Goal: Task Accomplishment & Management: Complete application form

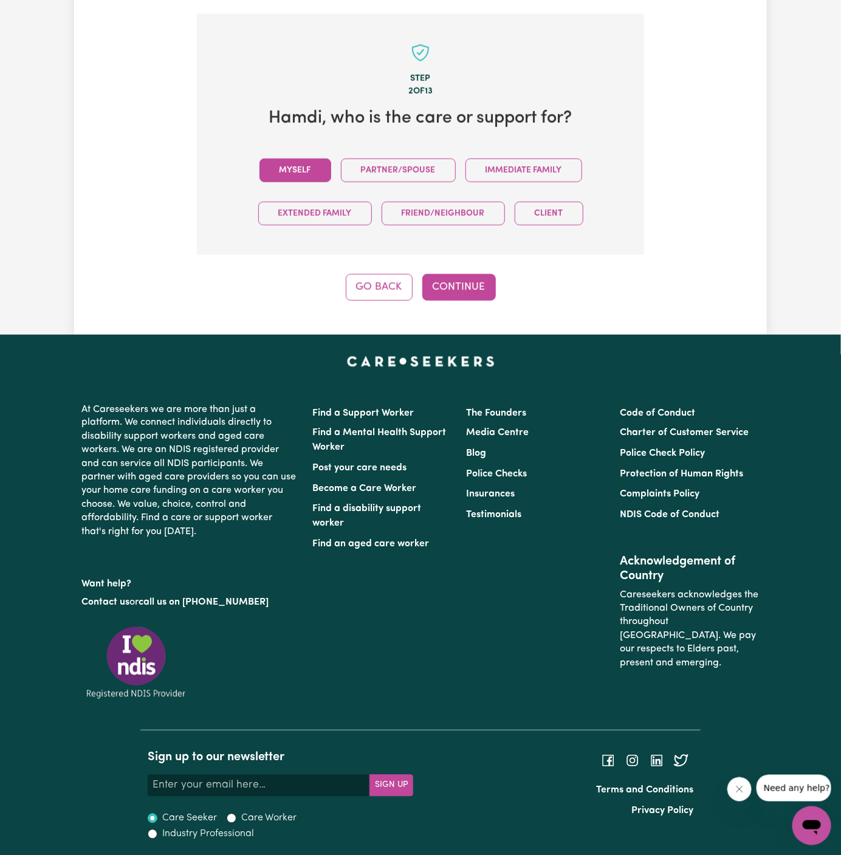
click at [302, 165] on button "Myself" at bounding box center [296, 171] width 72 height 24
click at [460, 291] on button "Continue" at bounding box center [459, 287] width 74 height 27
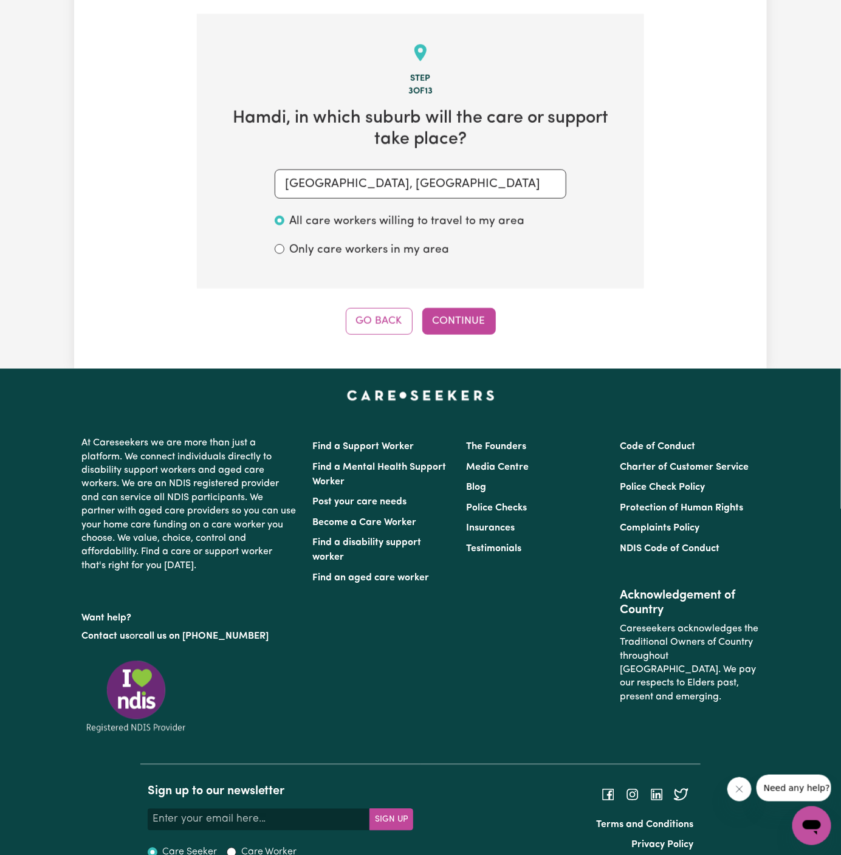
scroll to position [431, 0]
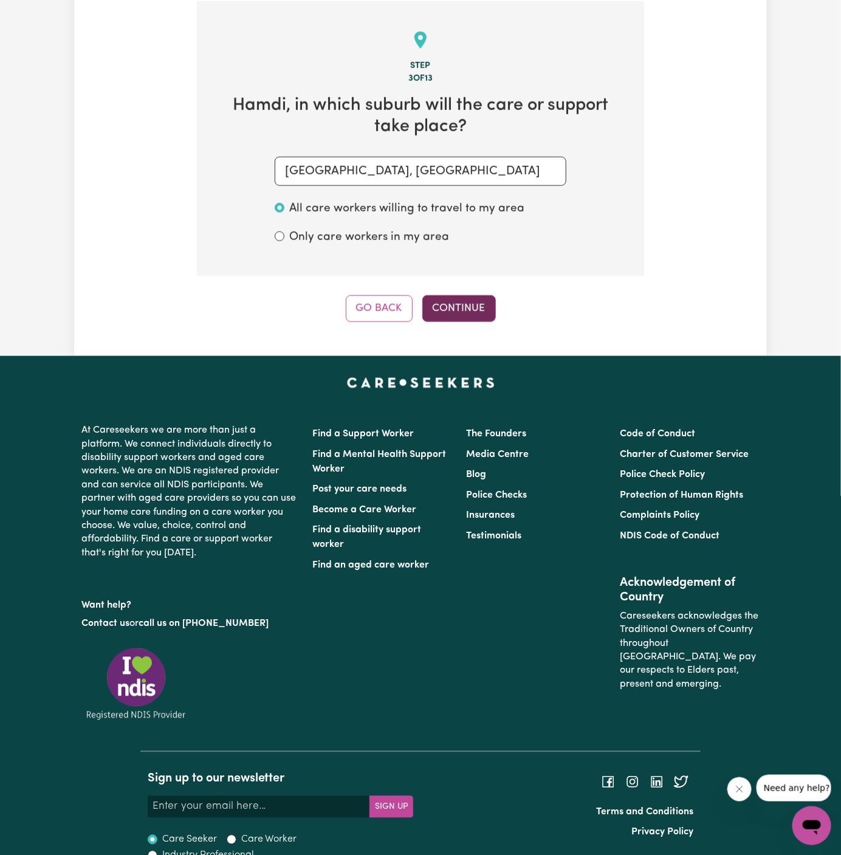
click at [442, 297] on button "Continue" at bounding box center [459, 308] width 74 height 27
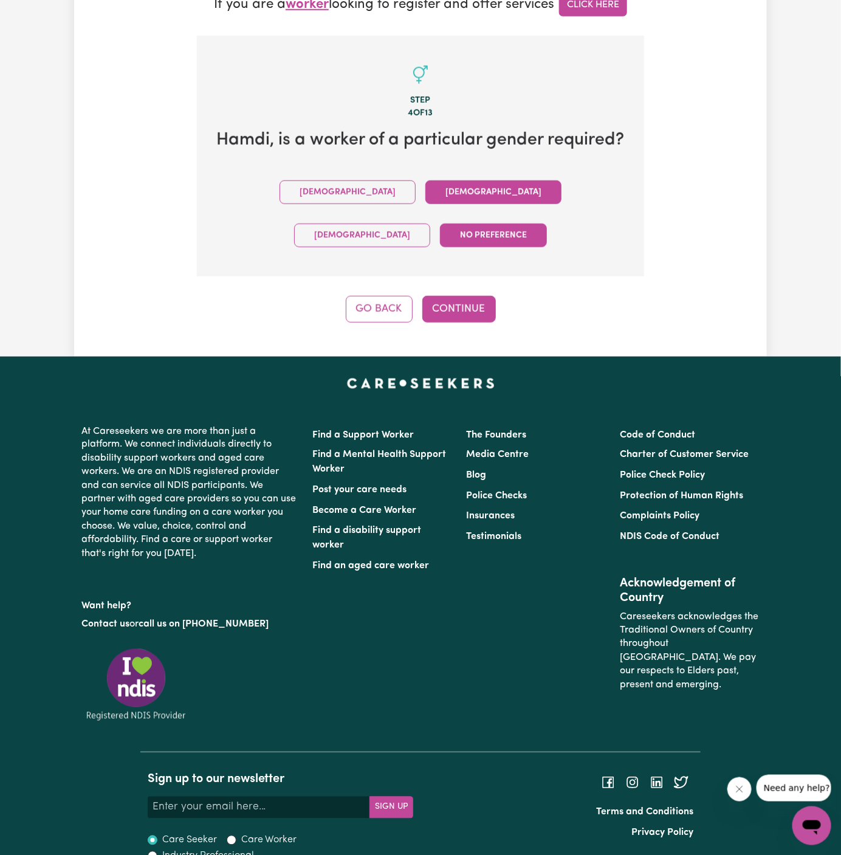
click at [425, 204] on button "Female" at bounding box center [493, 193] width 136 height 24
click at [469, 296] on button "Continue" at bounding box center [459, 309] width 74 height 27
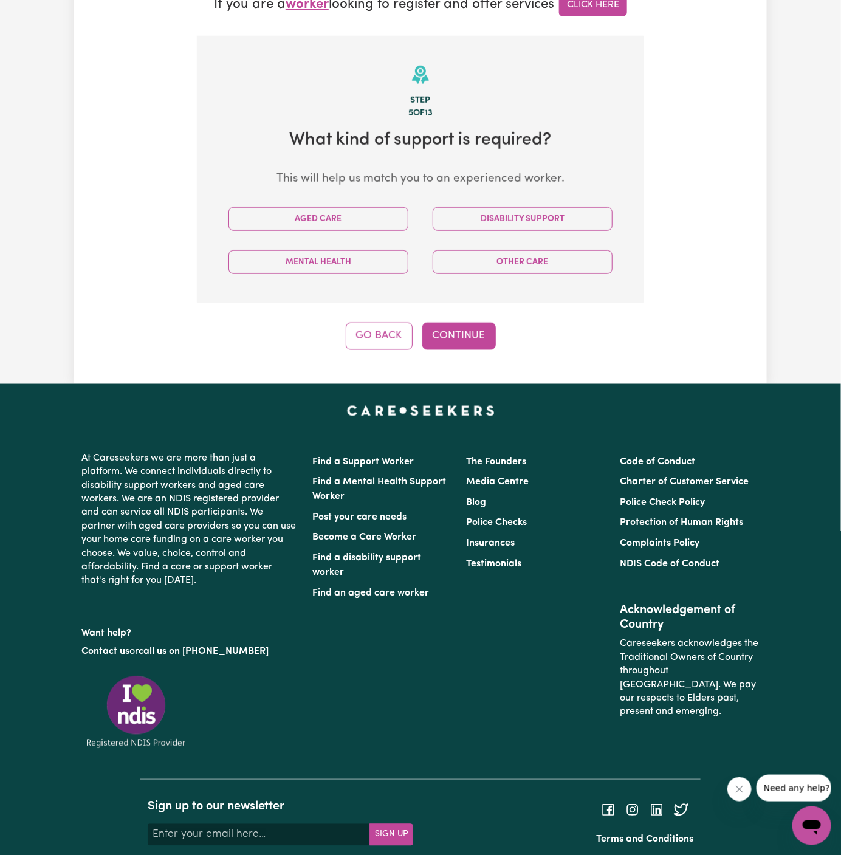
scroll to position [431, 0]
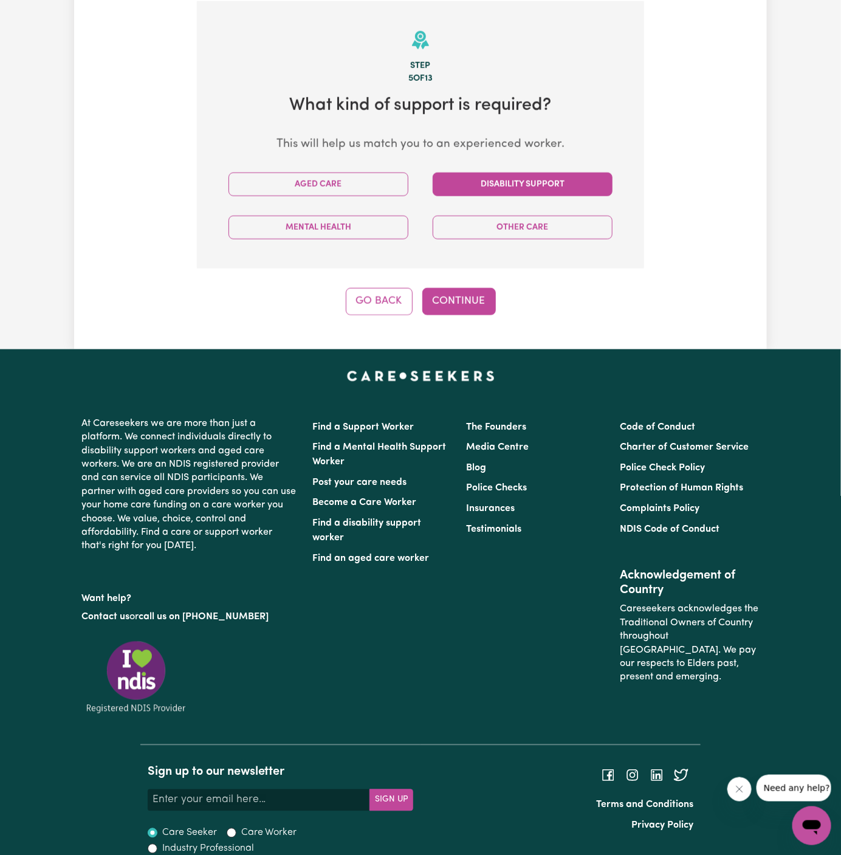
click at [533, 187] on button "Disability Support" at bounding box center [523, 185] width 180 height 24
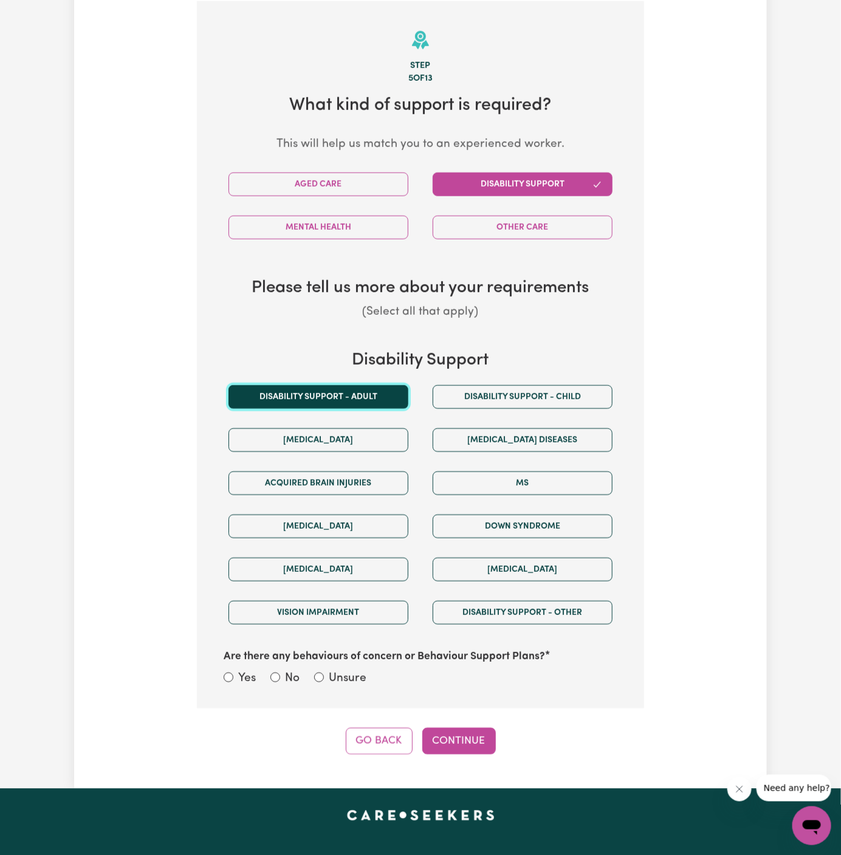
click at [375, 396] on button "Disability support - Adult" at bounding box center [319, 397] width 180 height 24
click at [333, 670] on label "Unsure" at bounding box center [348, 679] width 38 height 18
click at [324, 673] on input "Unsure" at bounding box center [319, 678] width 10 height 10
radio input "true"
click at [439, 745] on button "Continue" at bounding box center [459, 741] width 74 height 27
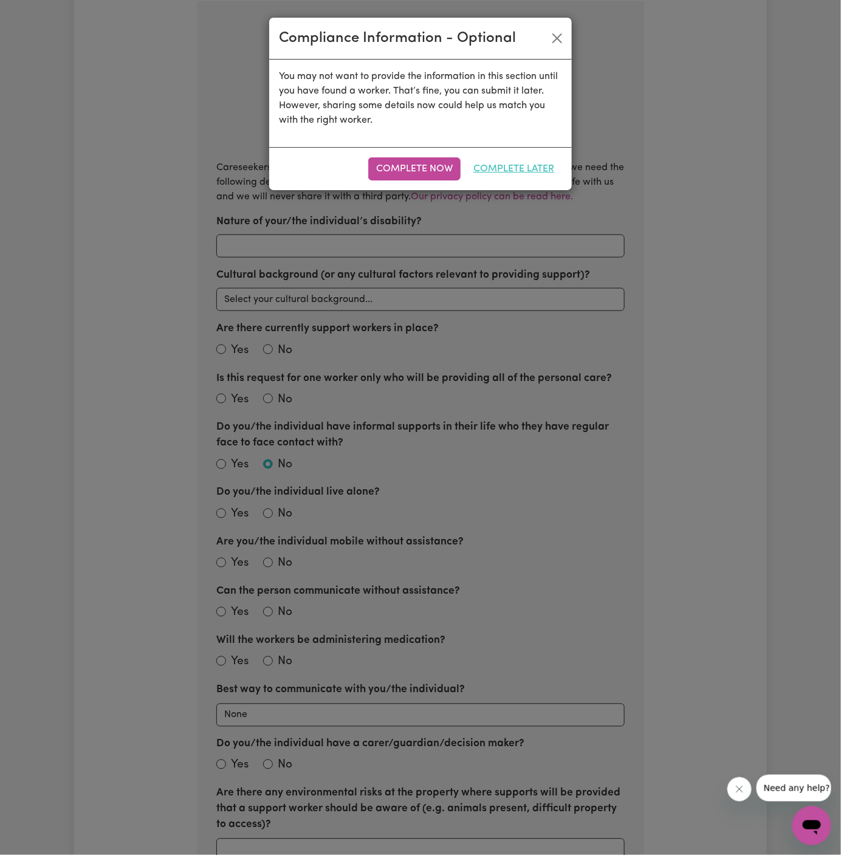
click at [537, 168] on button "Complete Later" at bounding box center [514, 168] width 97 height 23
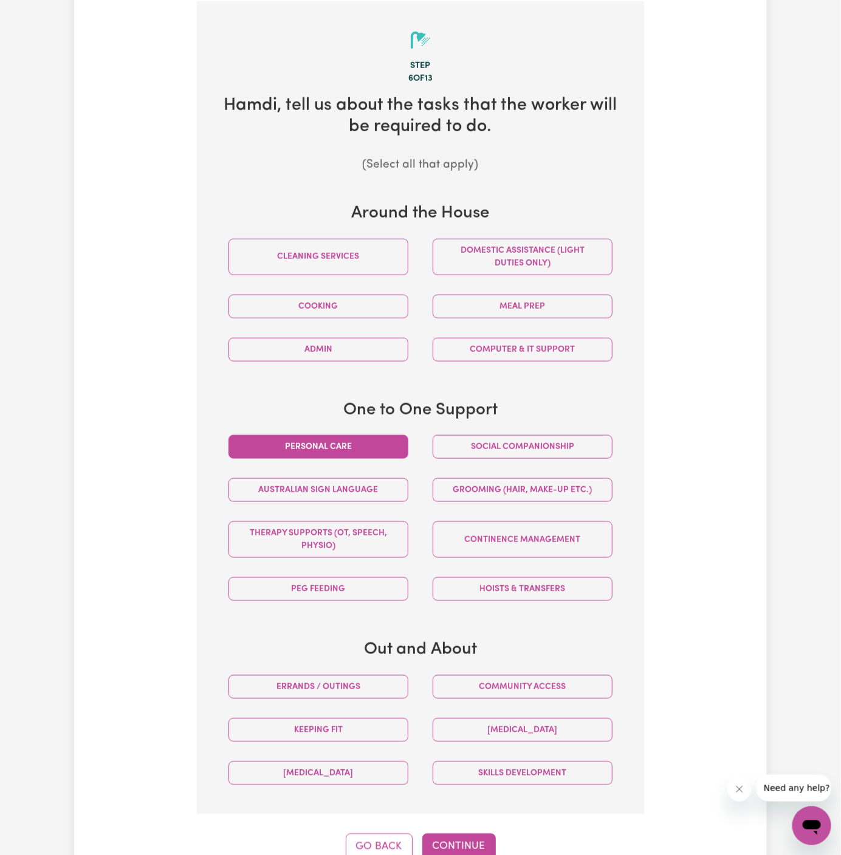
click at [383, 445] on button "Personal care" at bounding box center [319, 447] width 180 height 24
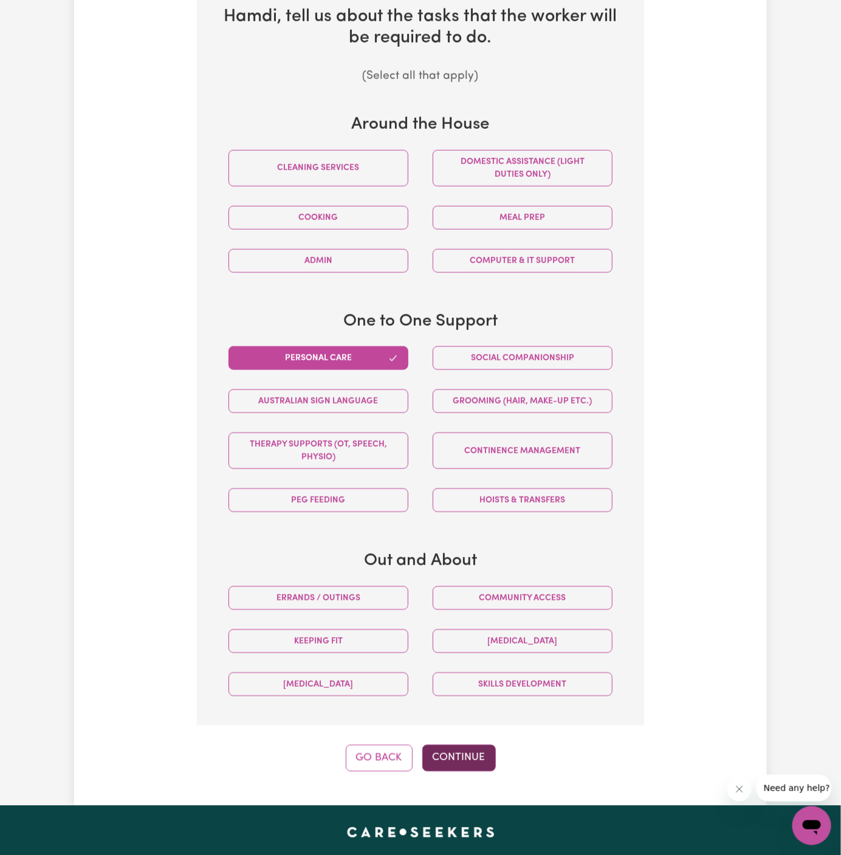
click at [459, 759] on button "Continue" at bounding box center [459, 758] width 74 height 27
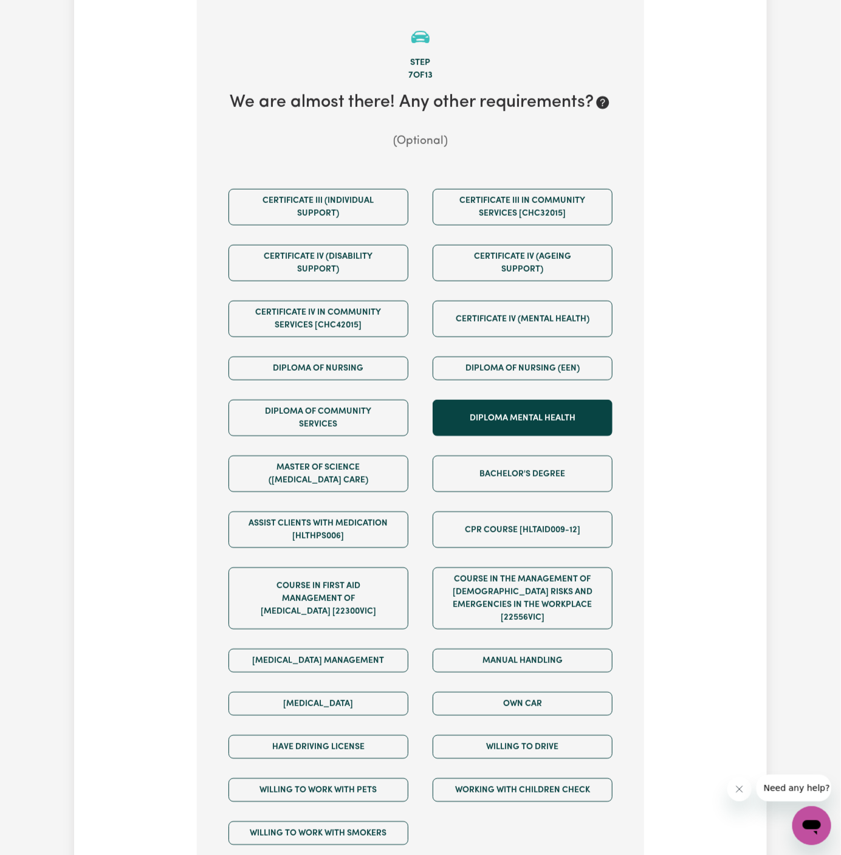
scroll to position [431, 0]
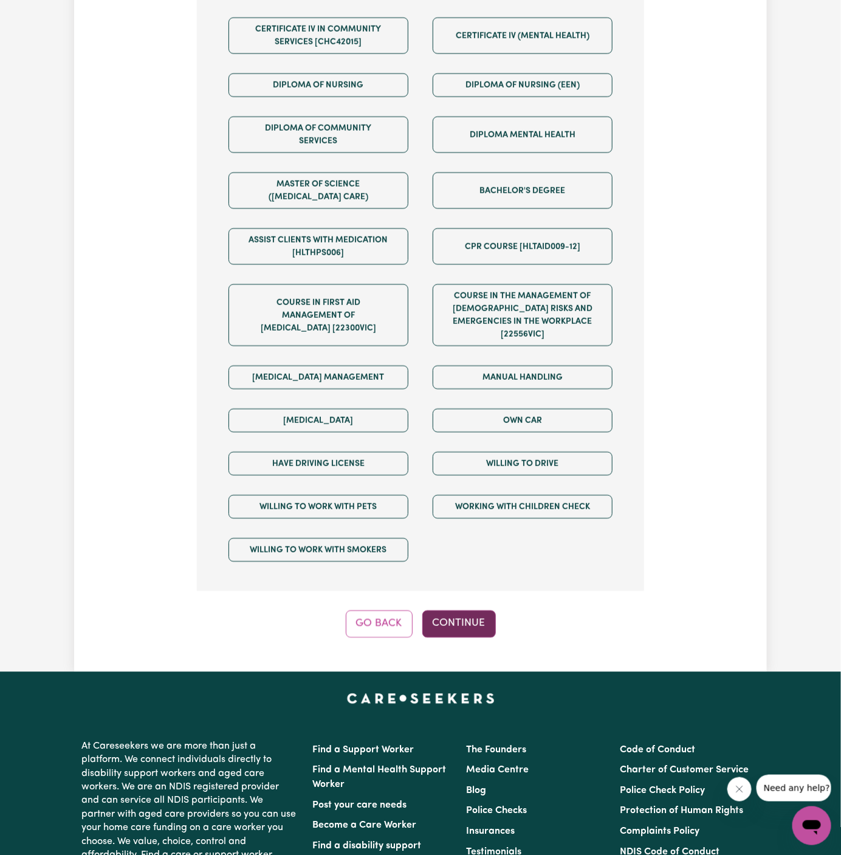
click at [472, 611] on button "Continue" at bounding box center [459, 624] width 74 height 27
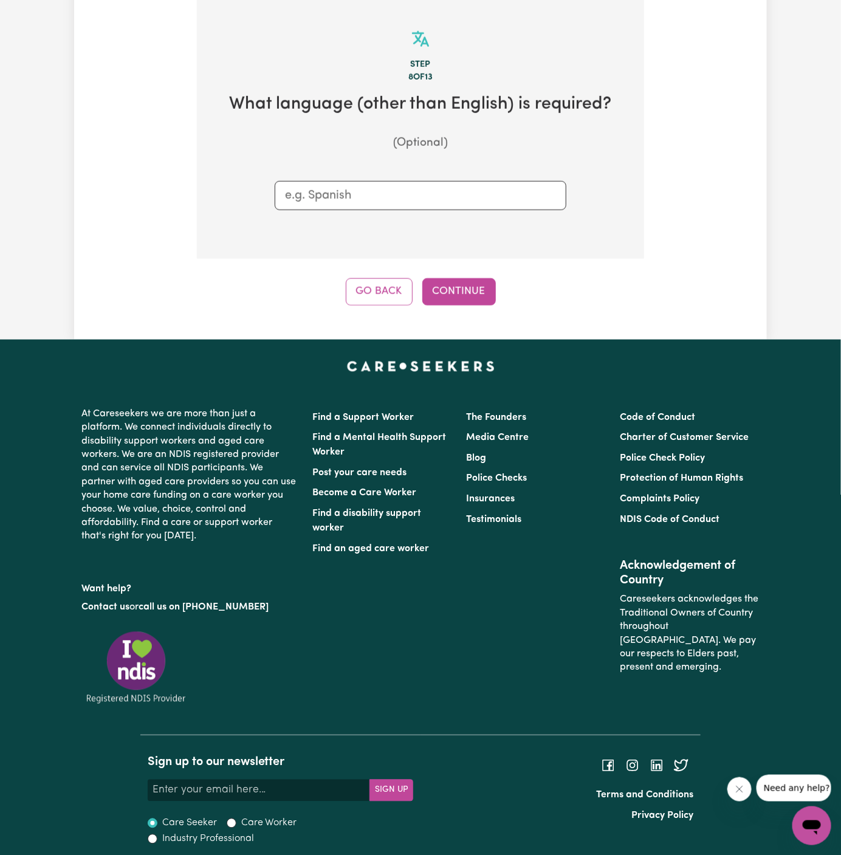
scroll to position [431, 0]
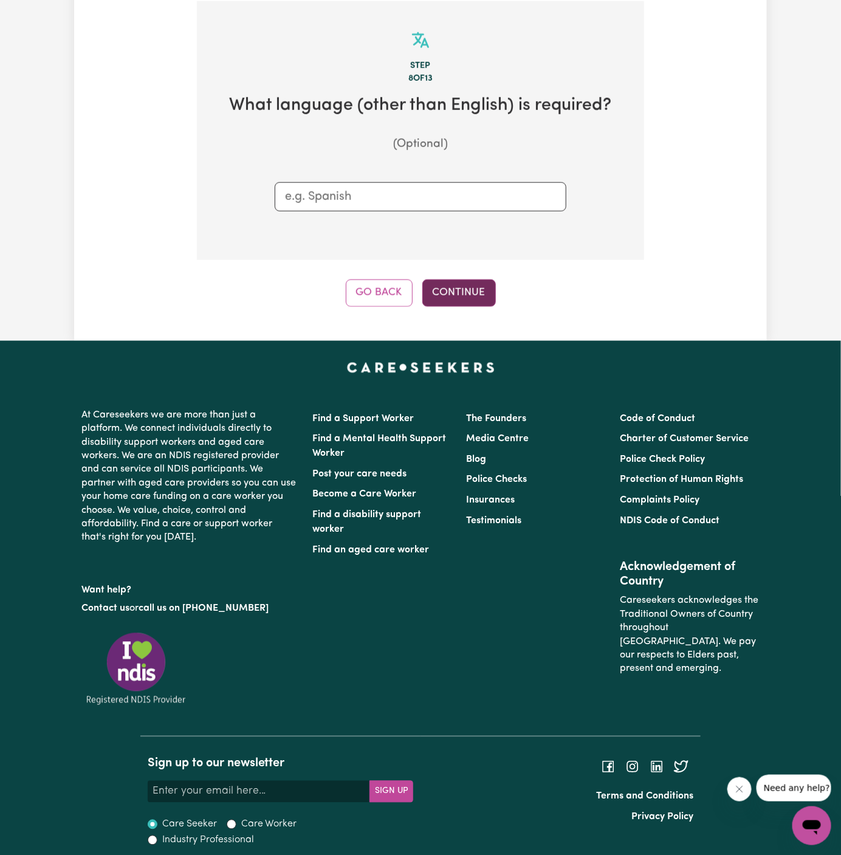
click at [470, 291] on button "Continue" at bounding box center [459, 293] width 74 height 27
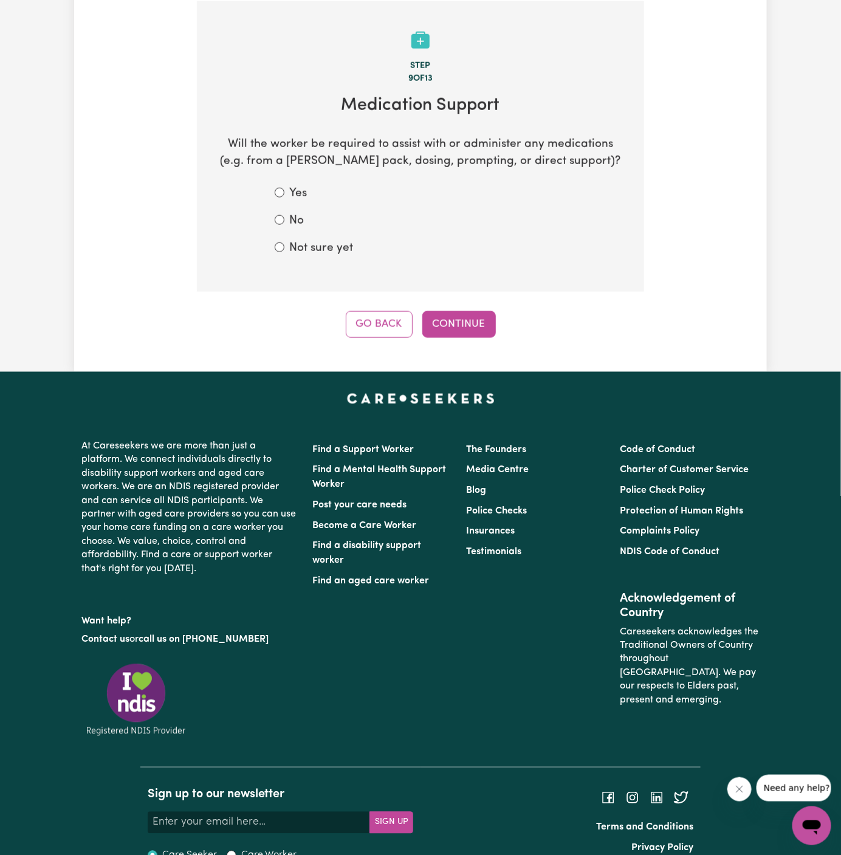
click at [325, 245] on label "Not sure yet" at bounding box center [321, 249] width 64 height 18
click at [284, 245] on input "Not sure yet" at bounding box center [280, 247] width 10 height 10
radio input "true"
click at [478, 319] on button "Continue" at bounding box center [459, 324] width 74 height 27
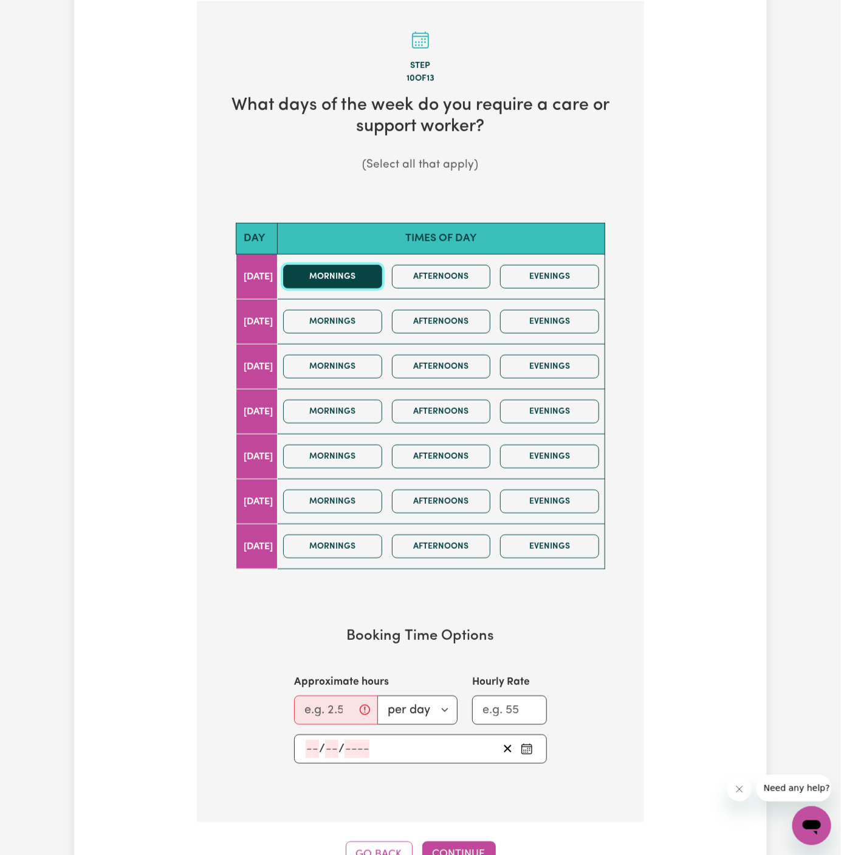
click at [371, 276] on button "Mornings" at bounding box center [332, 277] width 99 height 24
click at [370, 317] on button "Mornings" at bounding box center [332, 322] width 99 height 24
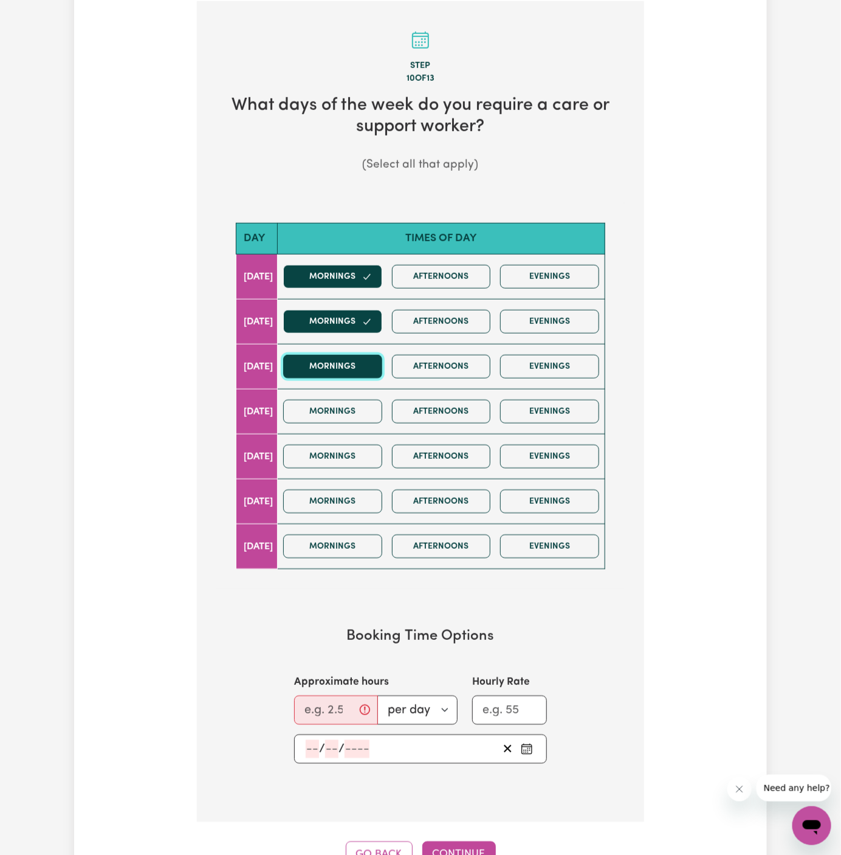
click at [371, 372] on button "Mornings" at bounding box center [332, 367] width 99 height 24
click at [371, 411] on button "Mornings" at bounding box center [332, 412] width 99 height 24
click at [325, 698] on input "Approximate hours" at bounding box center [336, 710] width 84 height 29
type input "2"
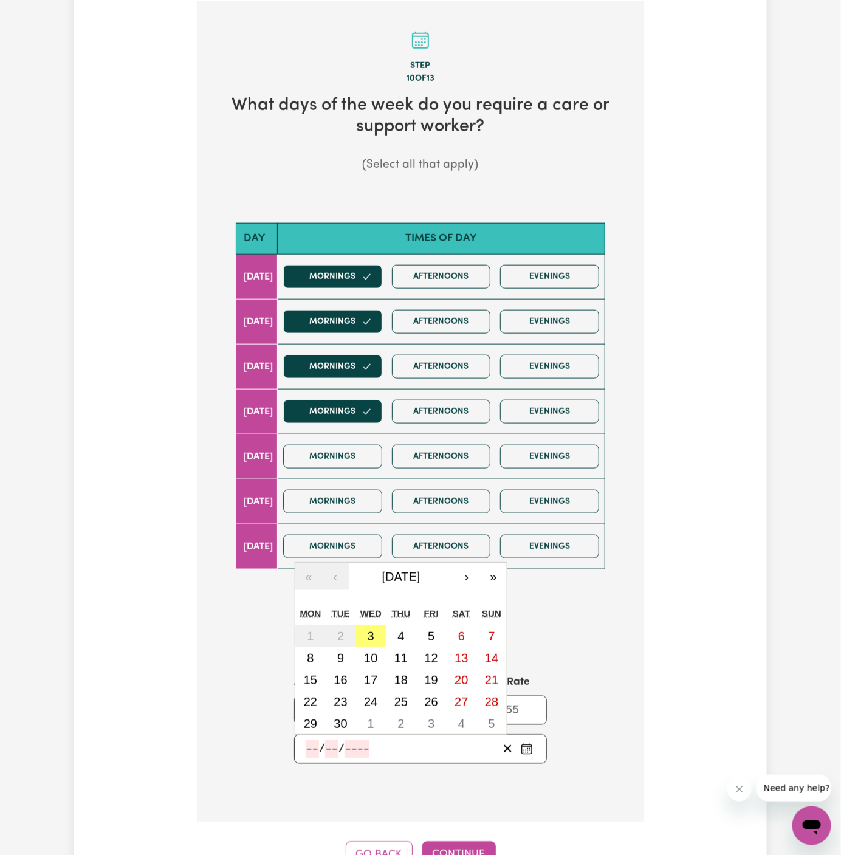
click at [317, 740] on input "number" at bounding box center [312, 749] width 13 height 18
click at [374, 637] on button "3" at bounding box center [371, 636] width 30 height 22
type input "2025-09-03"
type input "3"
type input "9"
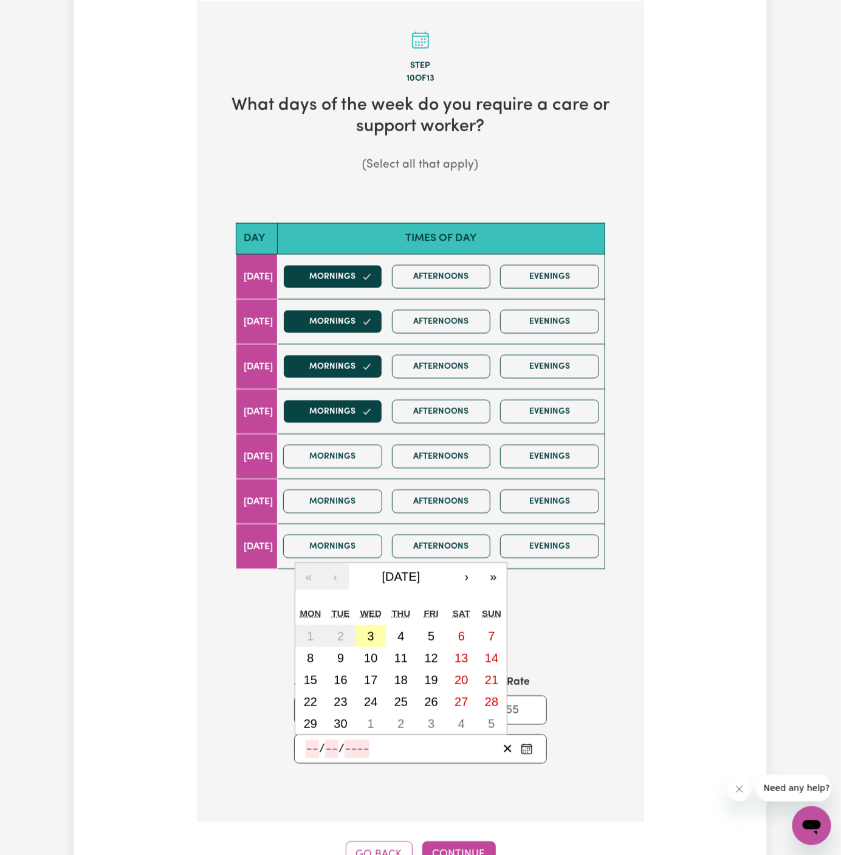
type input "2025"
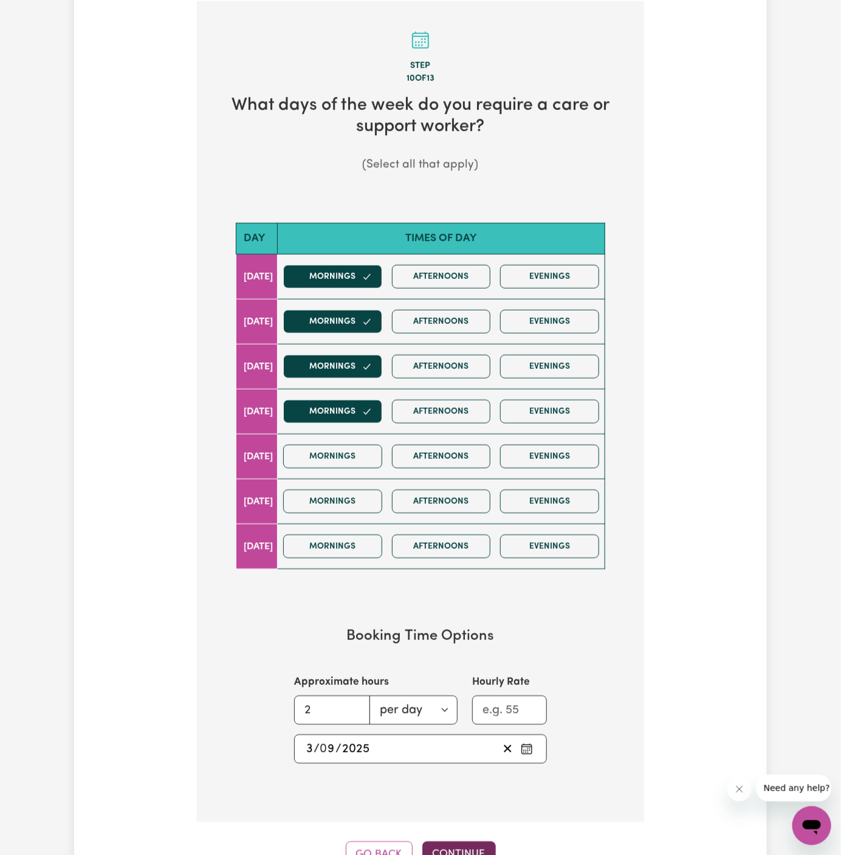
click at [460, 847] on button "Continue" at bounding box center [459, 855] width 74 height 27
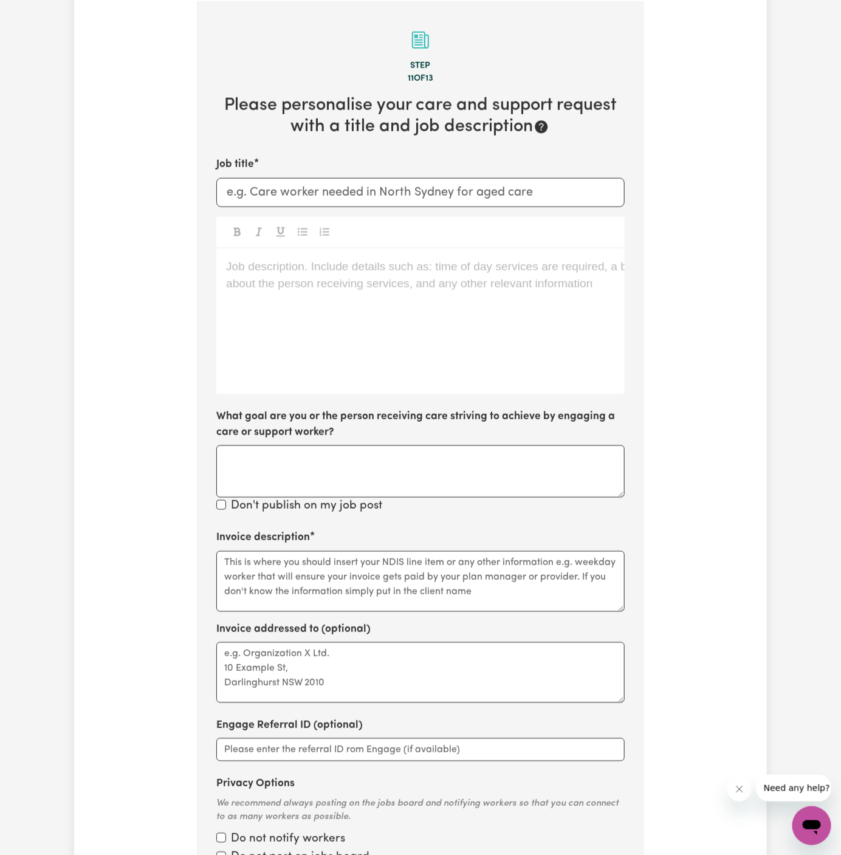
click at [342, 272] on p "Job description. Include details such as: time of day services are required, a …" at bounding box center [420, 267] width 389 height 18
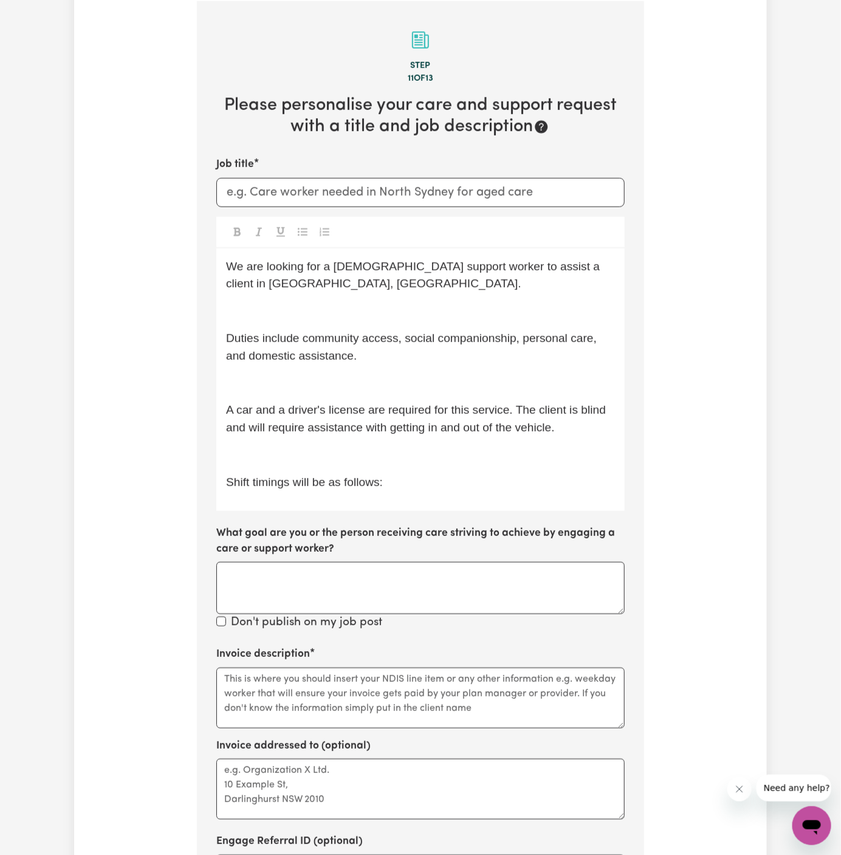
click at [316, 310] on p "﻿" at bounding box center [420, 312] width 389 height 18
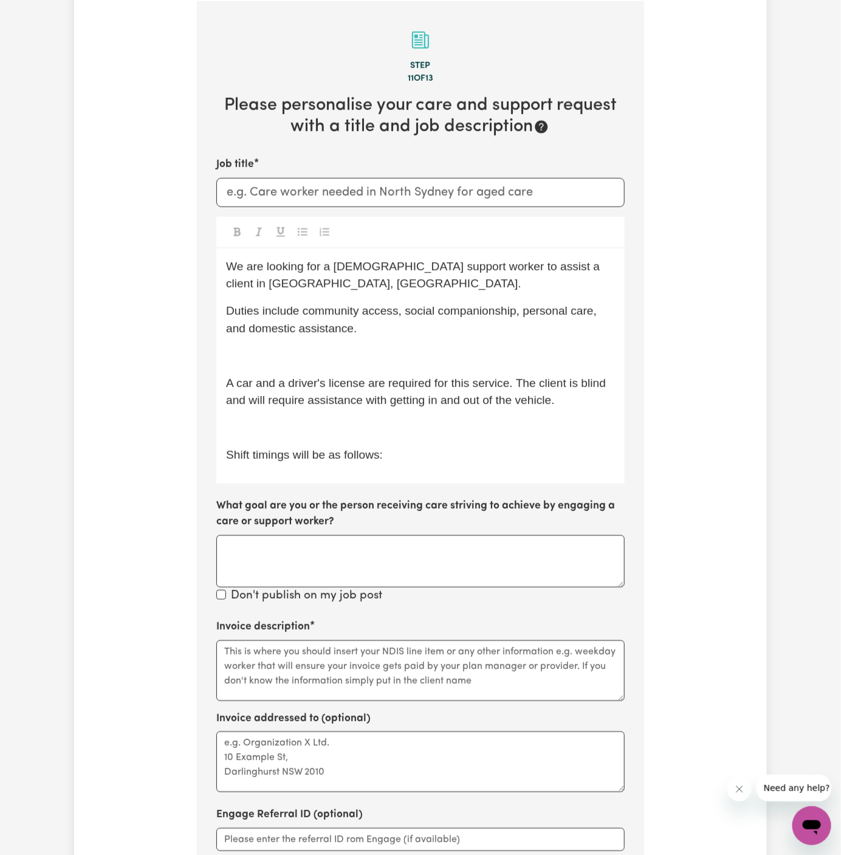
click at [315, 360] on p "﻿" at bounding box center [420, 357] width 389 height 18
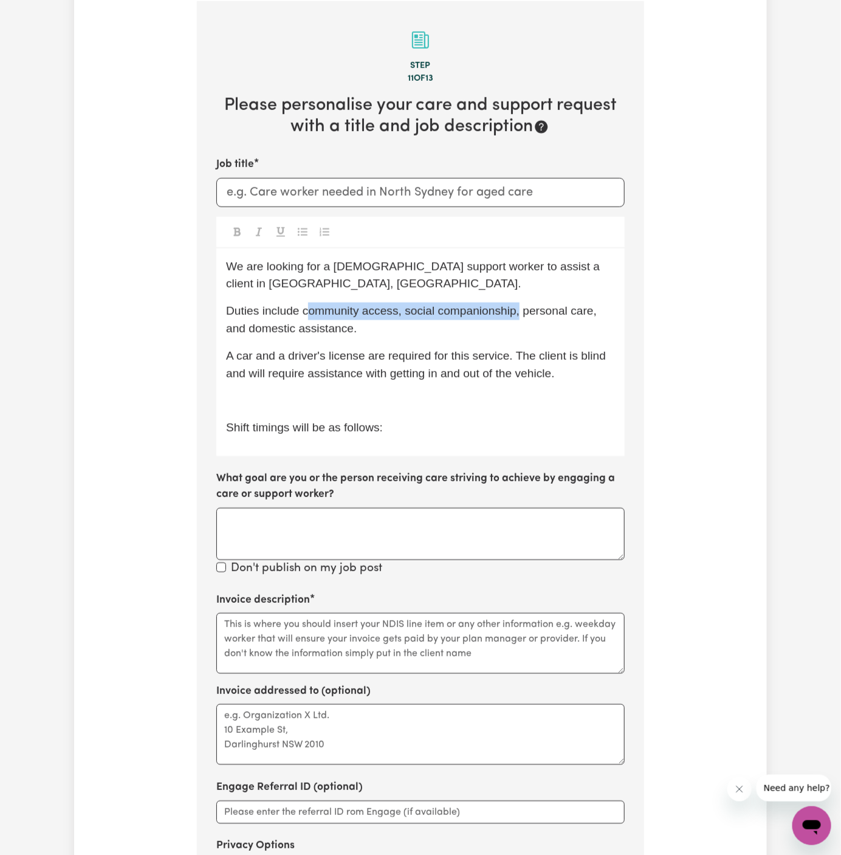
drag, startPoint x: 521, startPoint y: 314, endPoint x: 312, endPoint y: 310, distance: 209.1
click at [312, 310] on span "Duties include community access, social companionship, personal care, and domes…" at bounding box center [413, 319] width 374 height 30
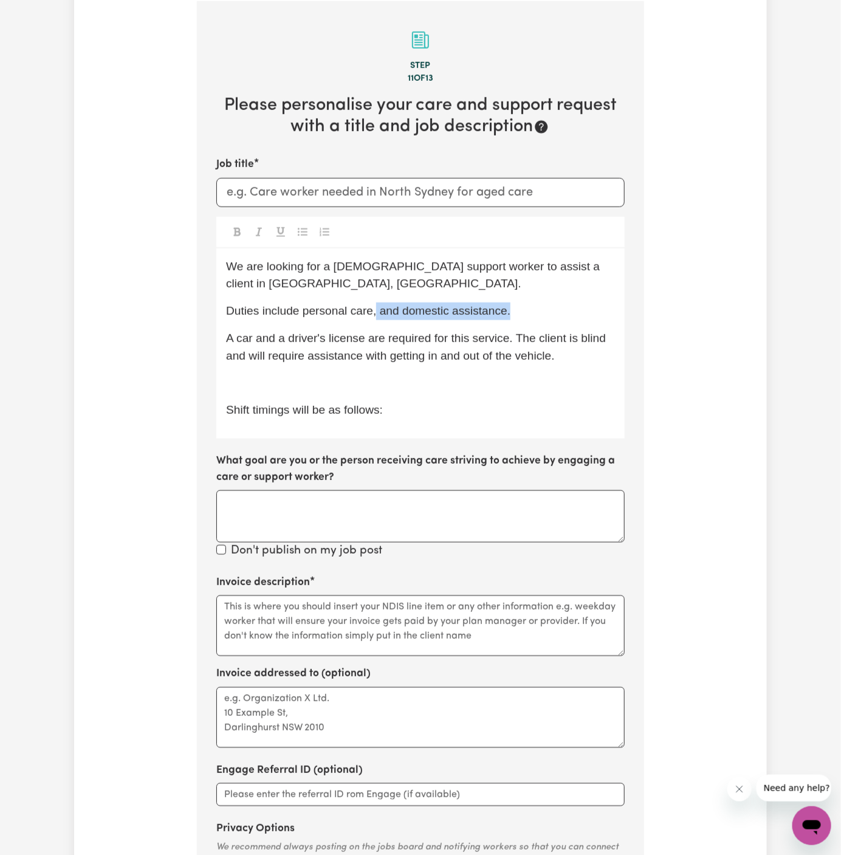
drag, startPoint x: 376, startPoint y: 310, endPoint x: 531, endPoint y: 300, distance: 155.3
click at [531, 300] on div "We are looking for a female support worker to assist a client in Plympton Park,…" at bounding box center [420, 344] width 408 height 191
click at [441, 314] on span "Duties include personal care, and domestic assistance." at bounding box center [368, 310] width 284 height 13
drag, startPoint x: 378, startPoint y: 312, endPoint x: 557, endPoint y: 301, distance: 179.6
click at [557, 303] on p "Duties include personal care, and domestic assistance." at bounding box center [420, 312] width 389 height 18
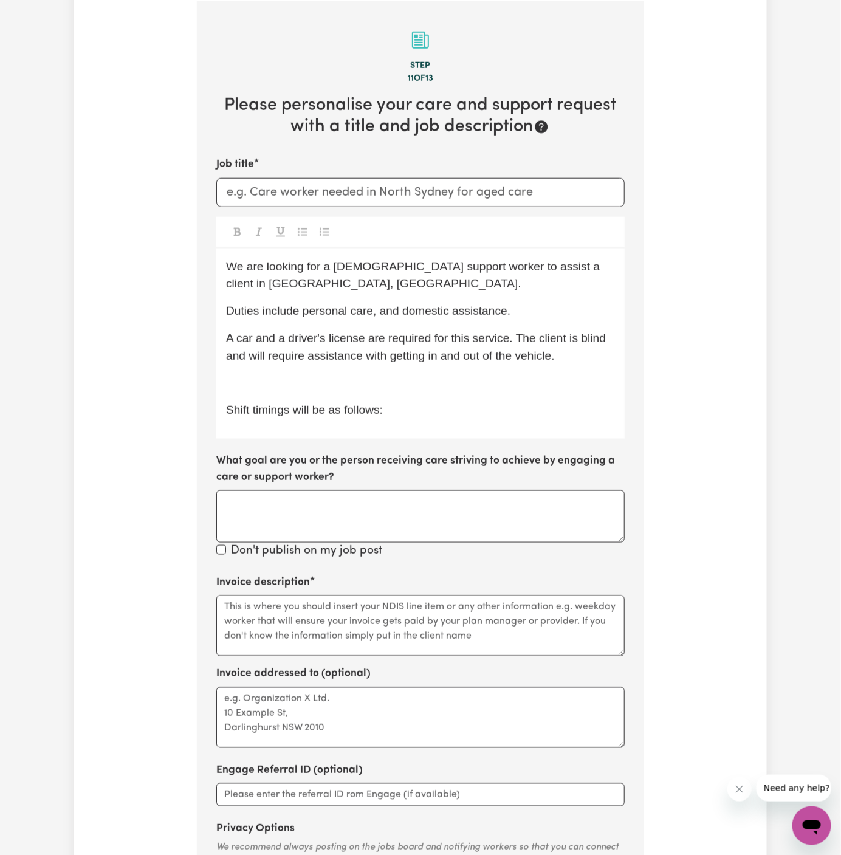
click at [442, 323] on div "We are looking for a female support worker to assist a client in Plympton Park,…" at bounding box center [420, 344] width 408 height 191
drag, startPoint x: 373, startPoint y: 311, endPoint x: 518, endPoint y: 317, distance: 145.4
click at [518, 317] on p "Duties include personal care, and domestic assistance." at bounding box center [420, 312] width 389 height 18
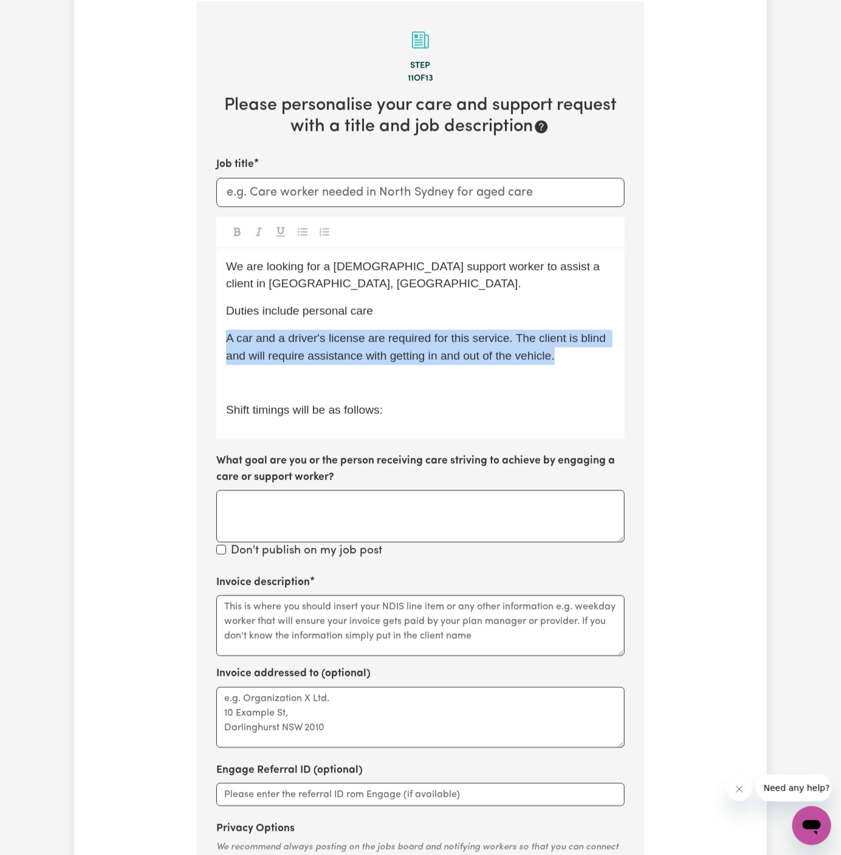
drag, startPoint x: 574, startPoint y: 357, endPoint x: 216, endPoint y: 343, distance: 358.2
click at [216, 343] on div "We are looking for a female support worker to assist a client in Plympton Park,…" at bounding box center [420, 344] width 408 height 191
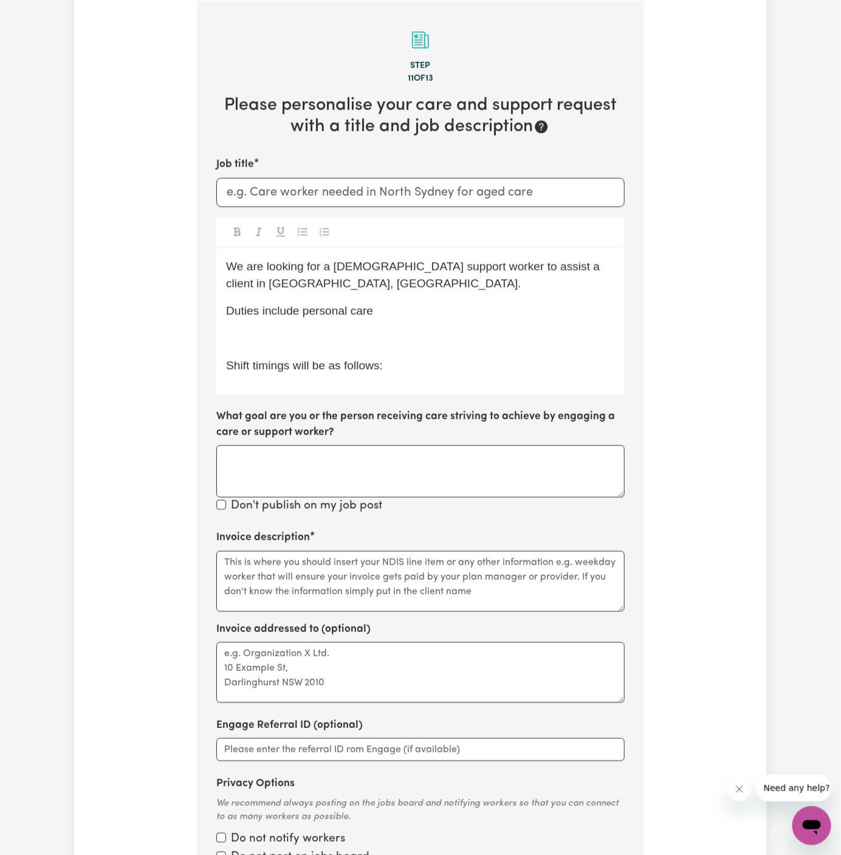
click at [278, 359] on span "Shift timings will be as follows:" at bounding box center [304, 365] width 157 height 13
click at [280, 343] on p "﻿" at bounding box center [420, 339] width 389 height 18
drag, startPoint x: 331, startPoint y: 339, endPoint x: 486, endPoint y: 339, distance: 155.0
click at [486, 339] on p "Shift timings will be as follows:" at bounding box center [420, 339] width 389 height 18
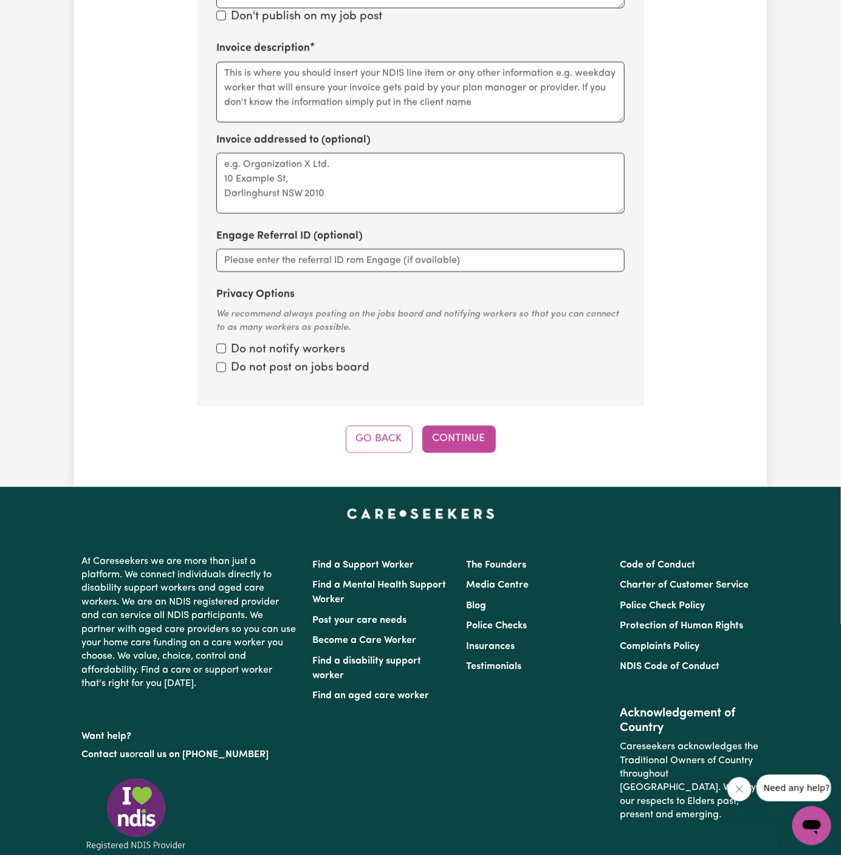
scroll to position [1042, 0]
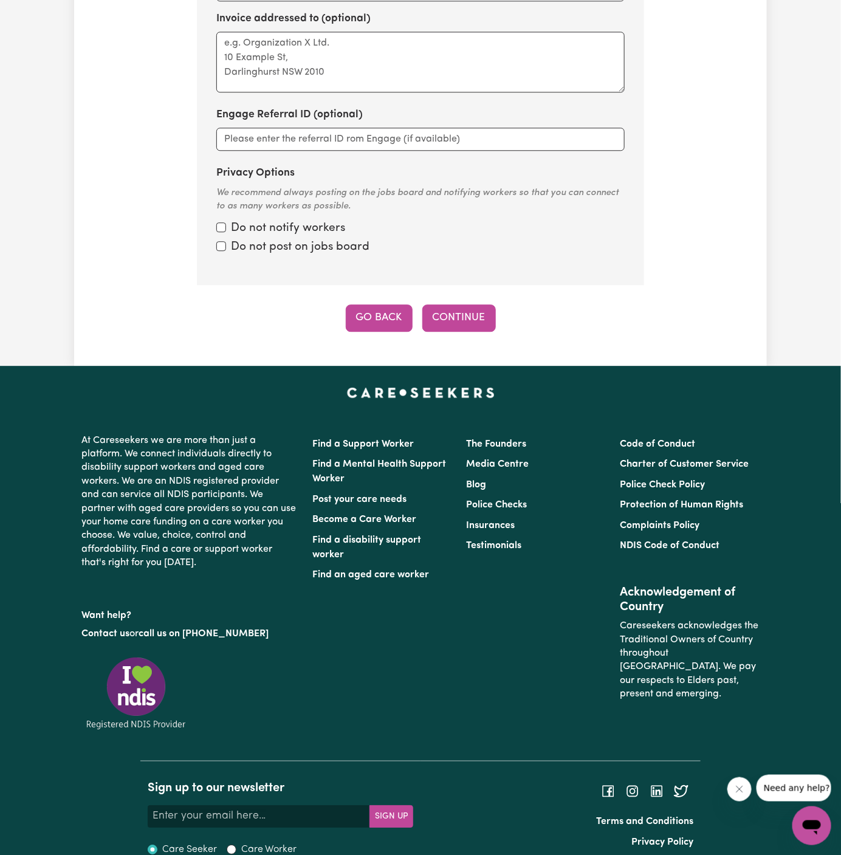
click at [374, 315] on button "Go Back" at bounding box center [379, 317] width 67 height 27
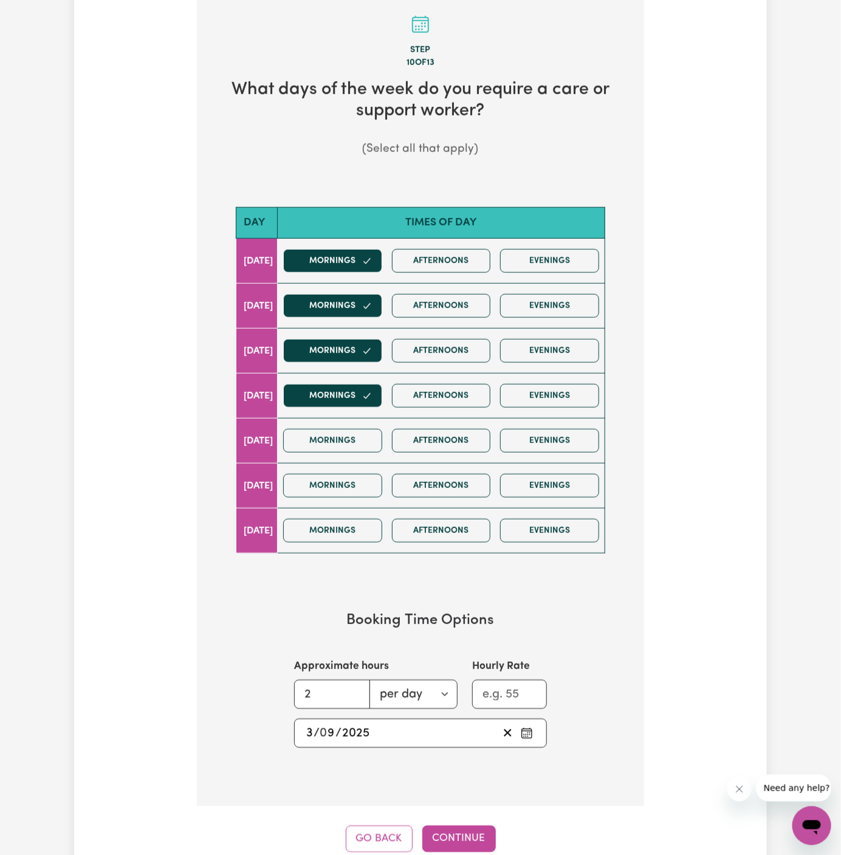
scroll to position [431, 0]
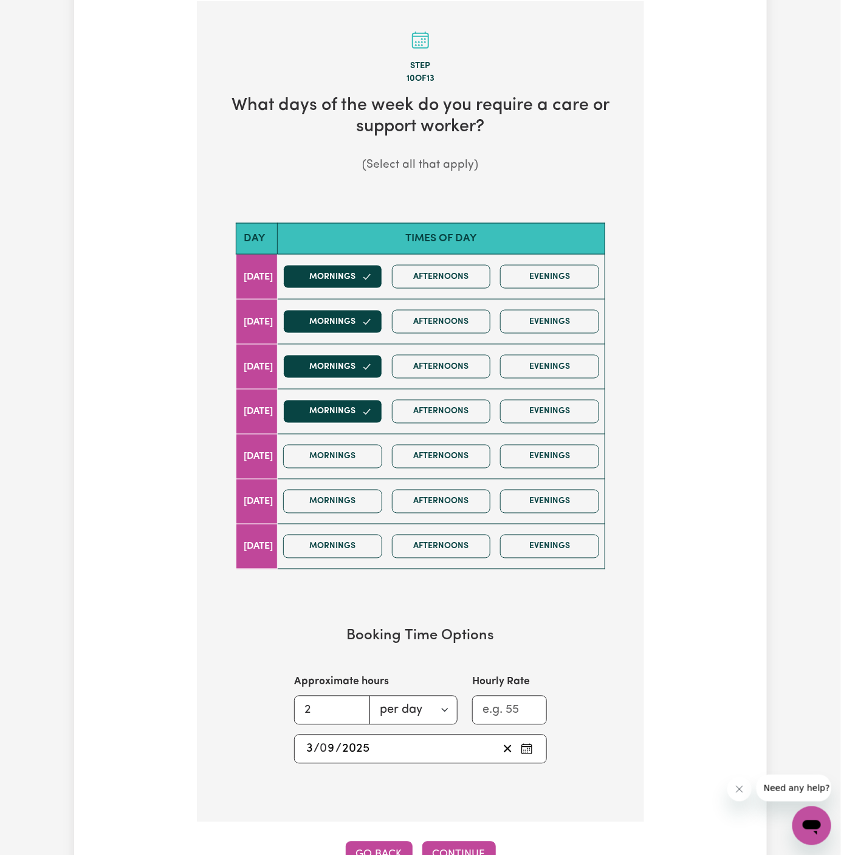
click at [379, 847] on button "Go Back" at bounding box center [379, 855] width 67 height 27
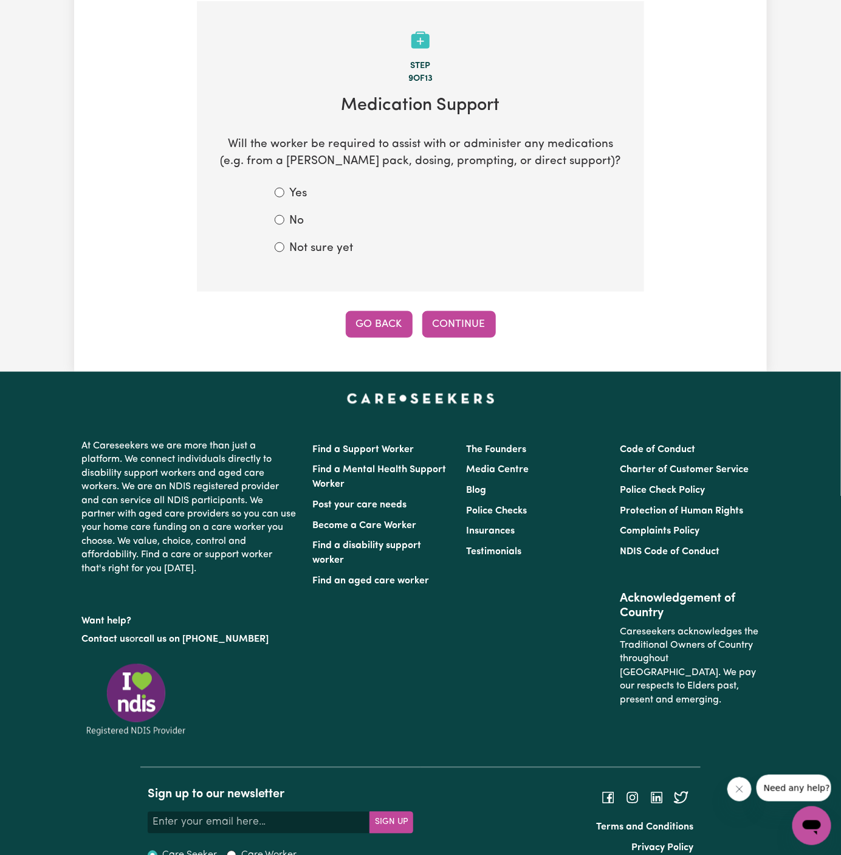
click at [384, 319] on button "Go Back" at bounding box center [379, 324] width 67 height 27
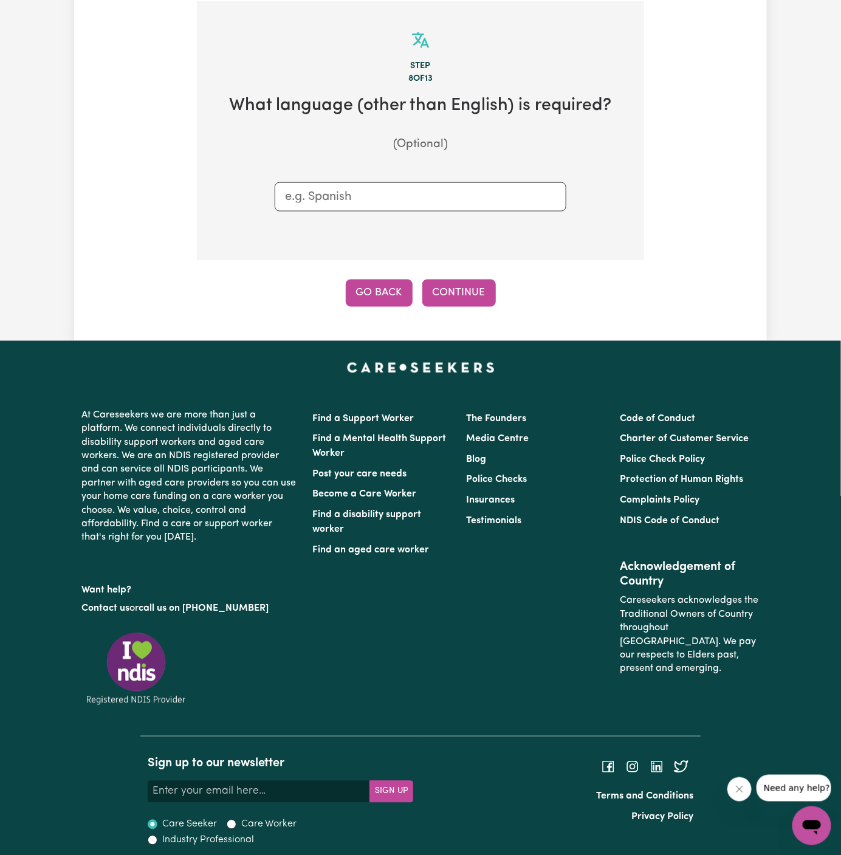
click at [380, 298] on button "Go Back" at bounding box center [379, 293] width 67 height 27
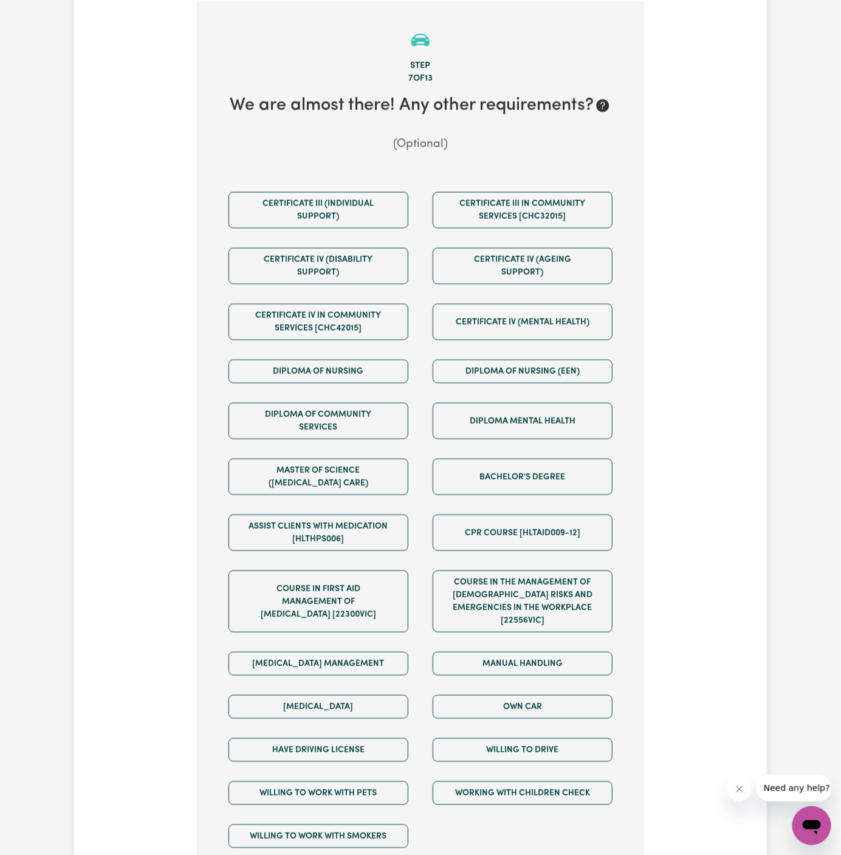
drag, startPoint x: 380, startPoint y: 298, endPoint x: 368, endPoint y: 450, distance: 152.4
click at [368, 450] on div "Certificate III (Individual Support) Certificate III in Community Services [CHC…" at bounding box center [420, 520] width 408 height 676
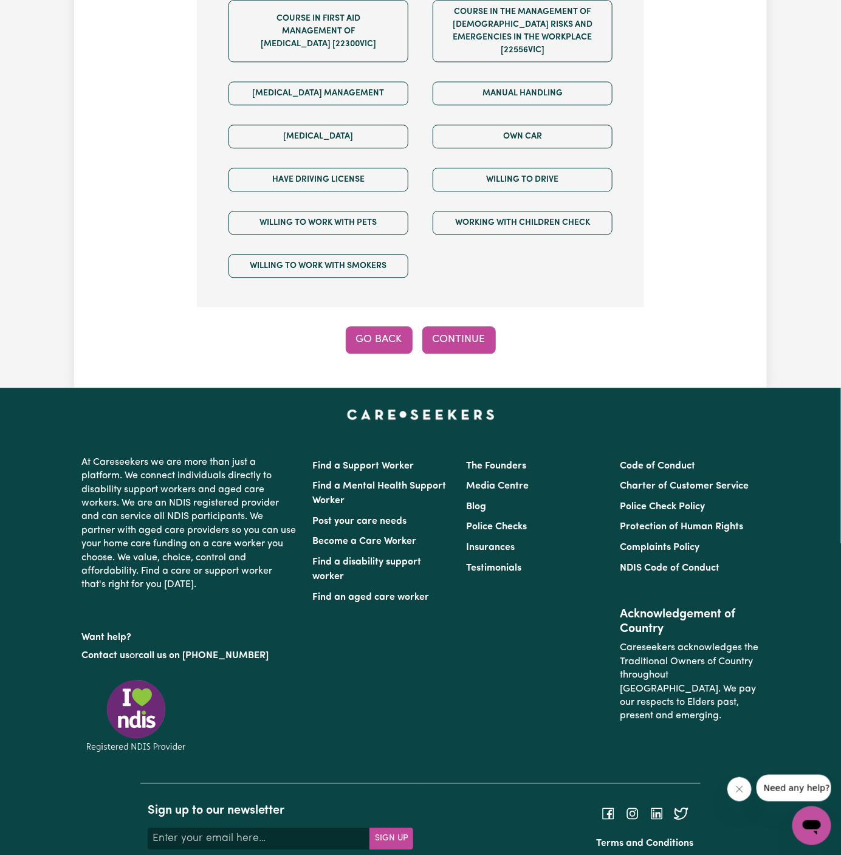
click at [397, 326] on button "Go Back" at bounding box center [379, 339] width 67 height 27
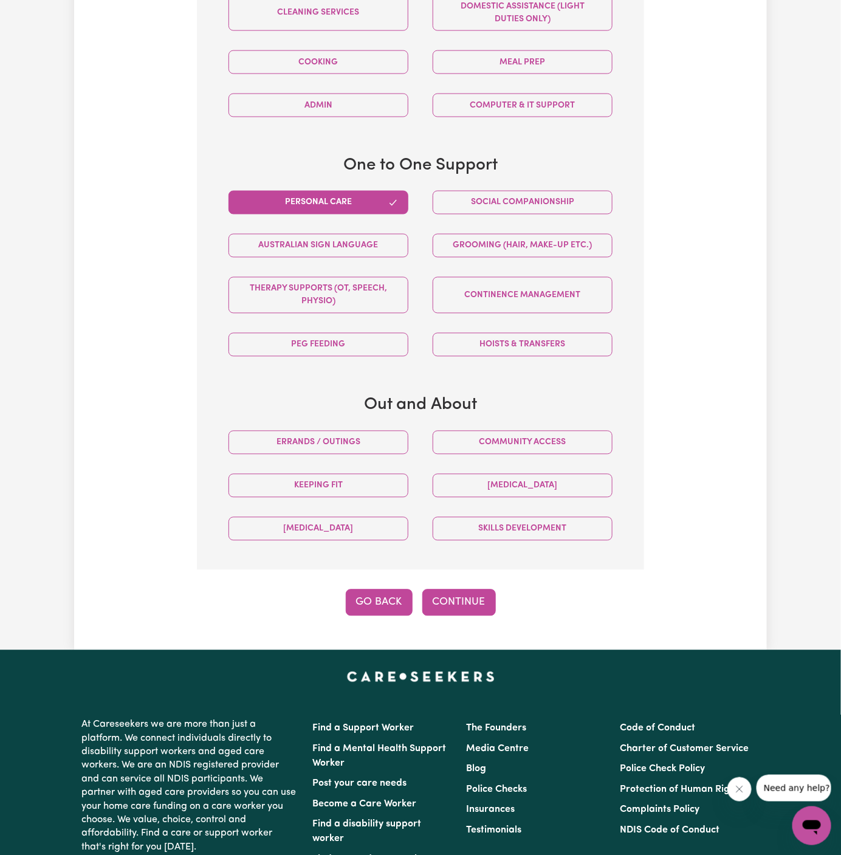
click at [379, 594] on button "Go Back" at bounding box center [379, 603] width 67 height 27
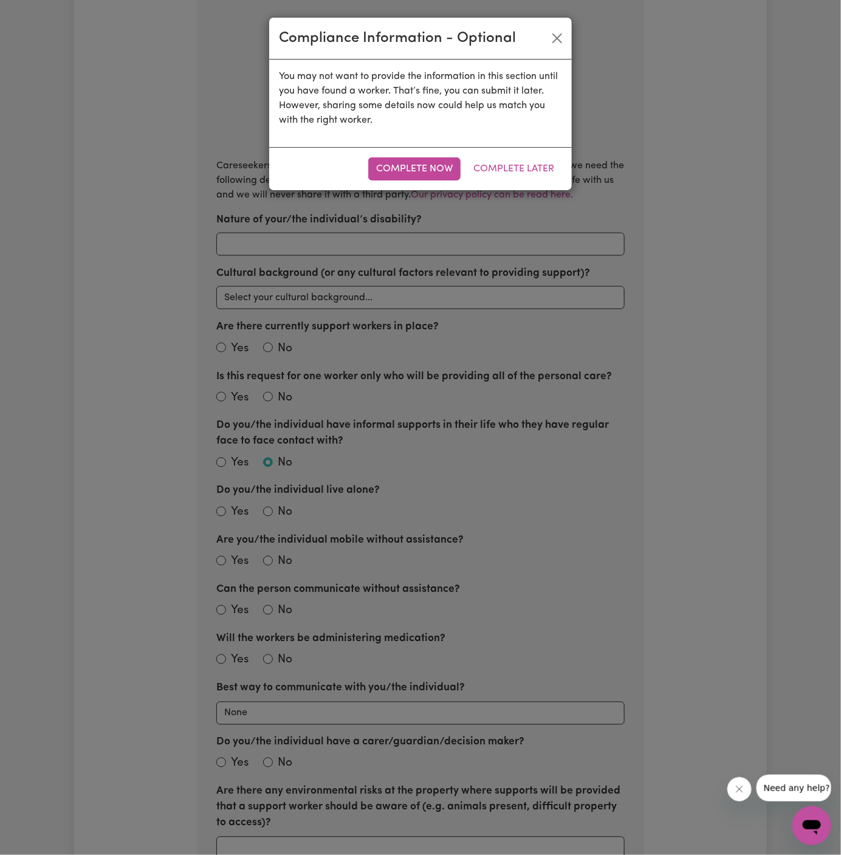
scroll to position [431, 0]
click at [416, 172] on button "Complete Now" at bounding box center [414, 168] width 92 height 23
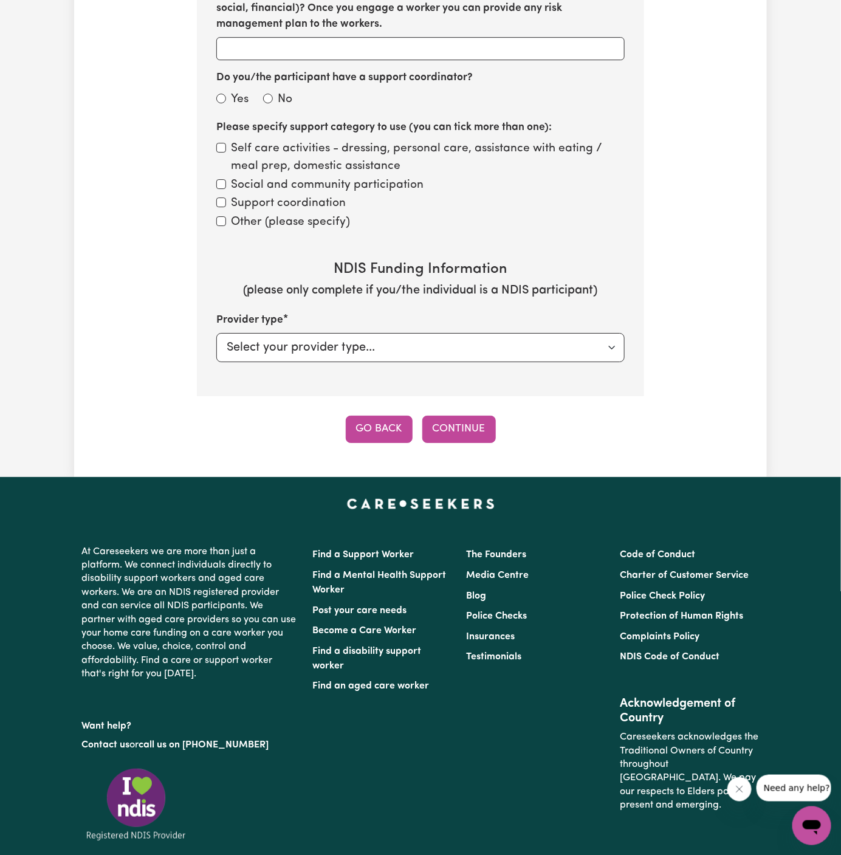
click at [383, 422] on button "Go Back" at bounding box center [379, 429] width 67 height 27
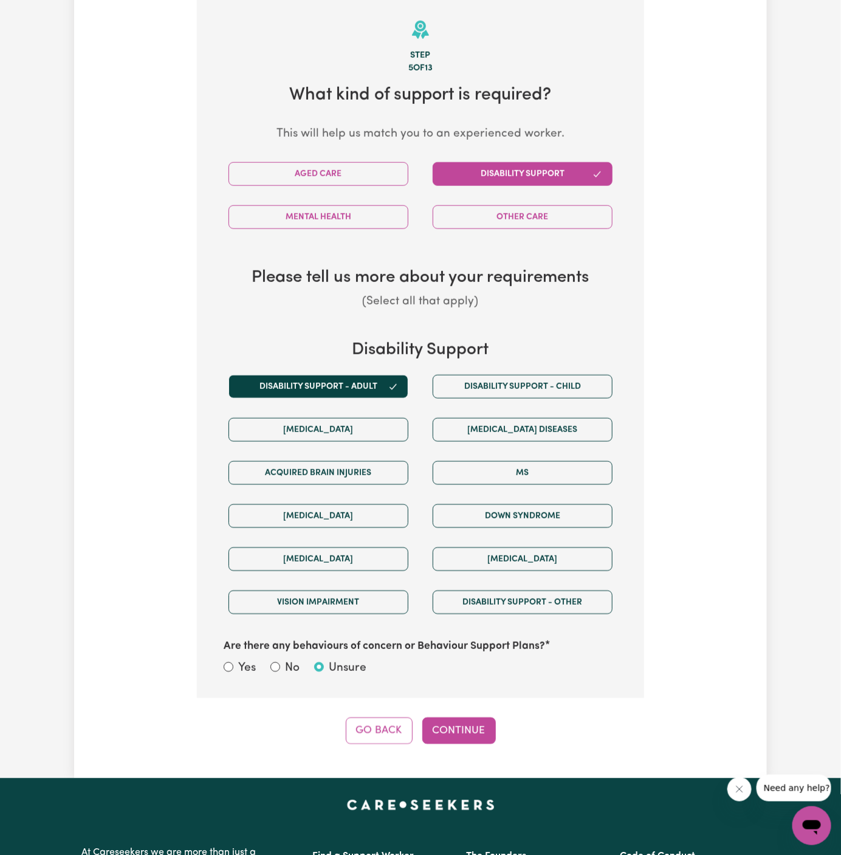
scroll to position [431, 0]
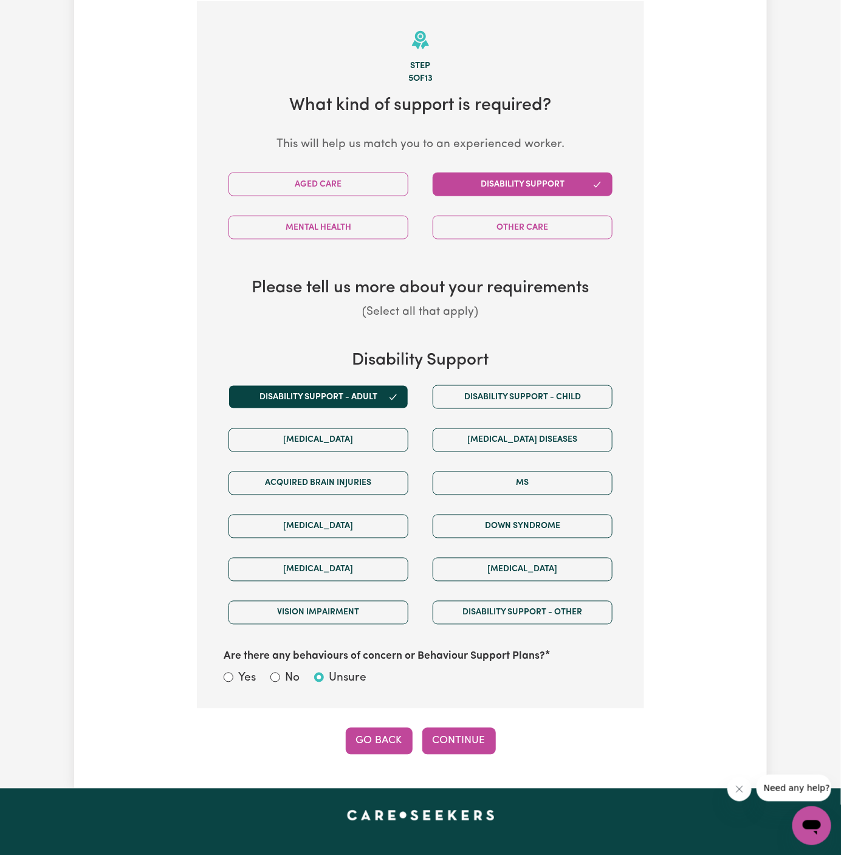
click at [376, 741] on button "Go Back" at bounding box center [379, 741] width 67 height 27
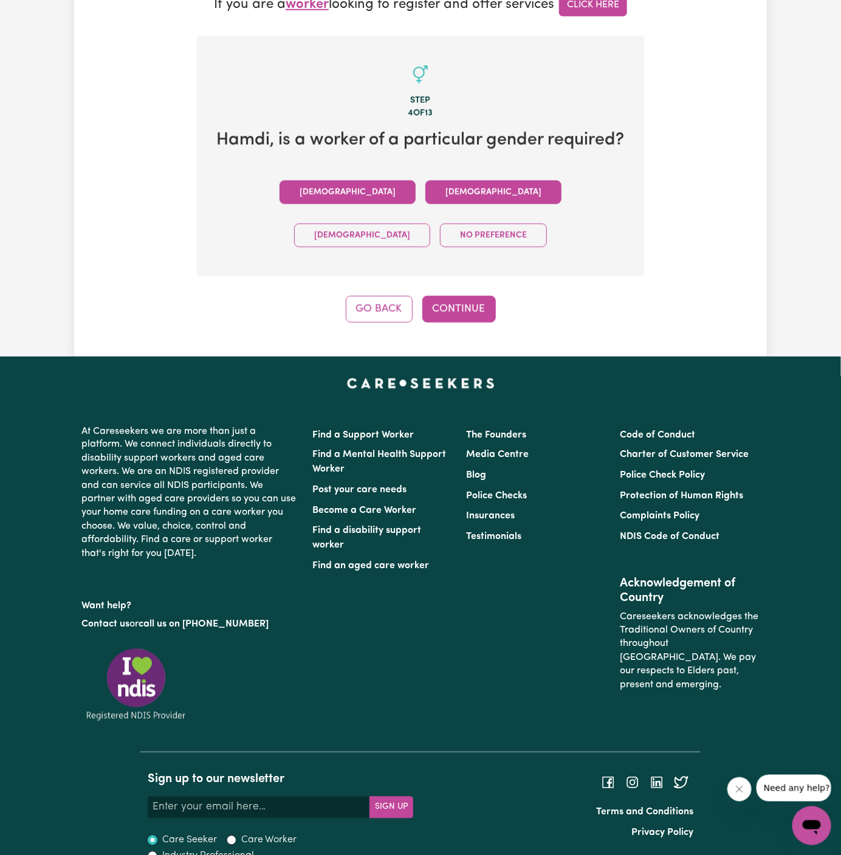
click at [286, 204] on button "Male" at bounding box center [348, 193] width 136 height 24
click at [481, 296] on button "Continue" at bounding box center [459, 309] width 74 height 27
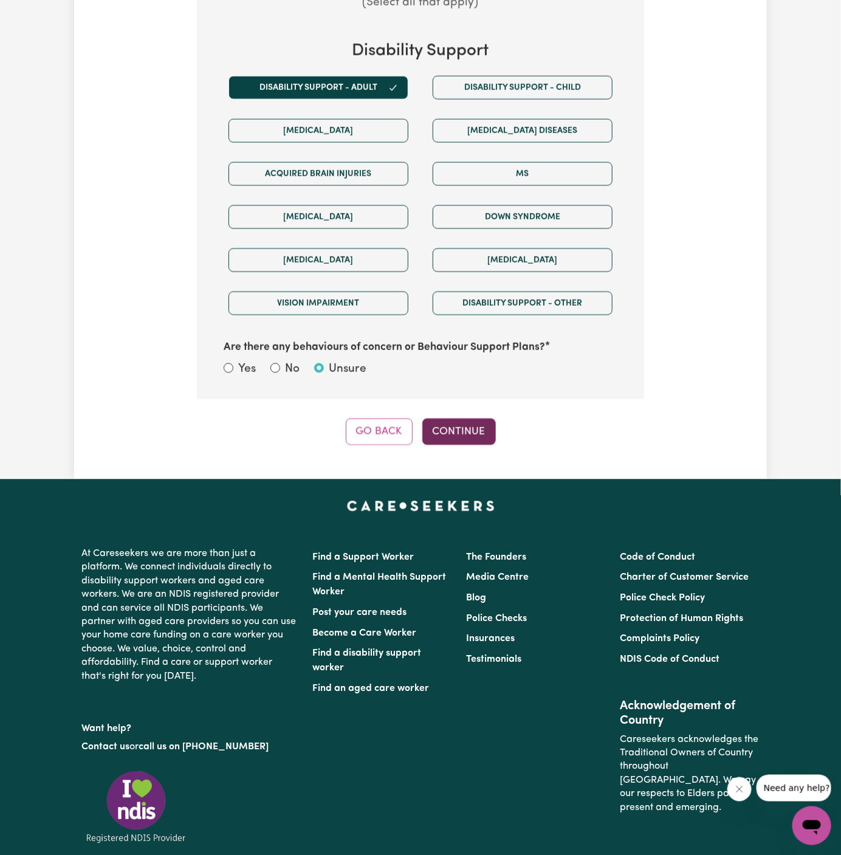
click at [475, 419] on button "Continue" at bounding box center [459, 432] width 74 height 27
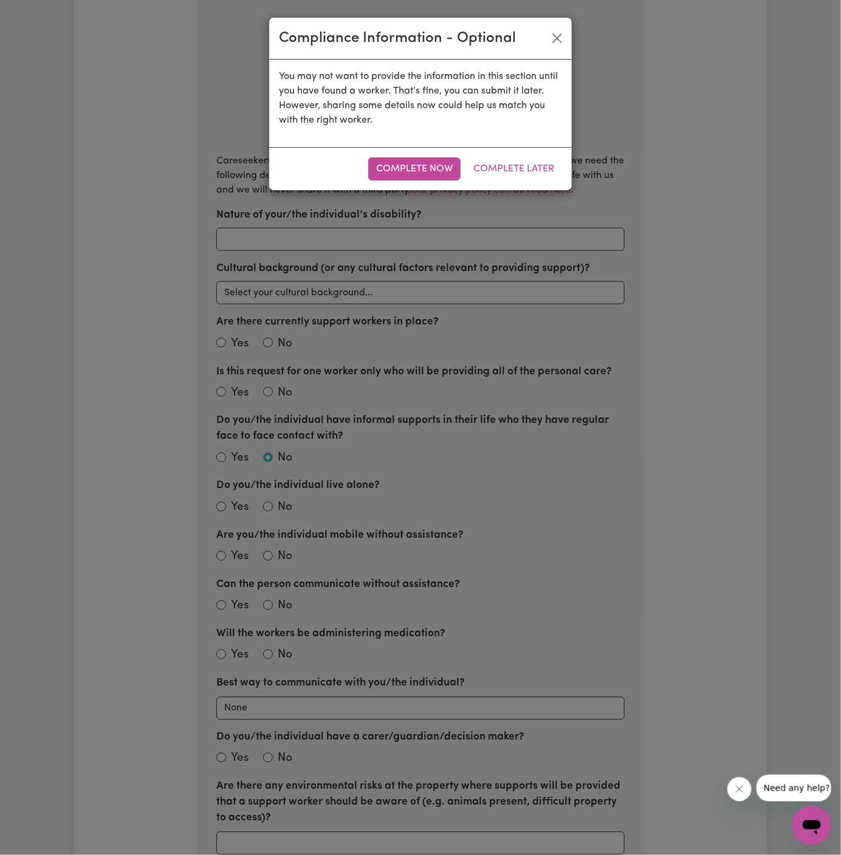
scroll to position [431, 0]
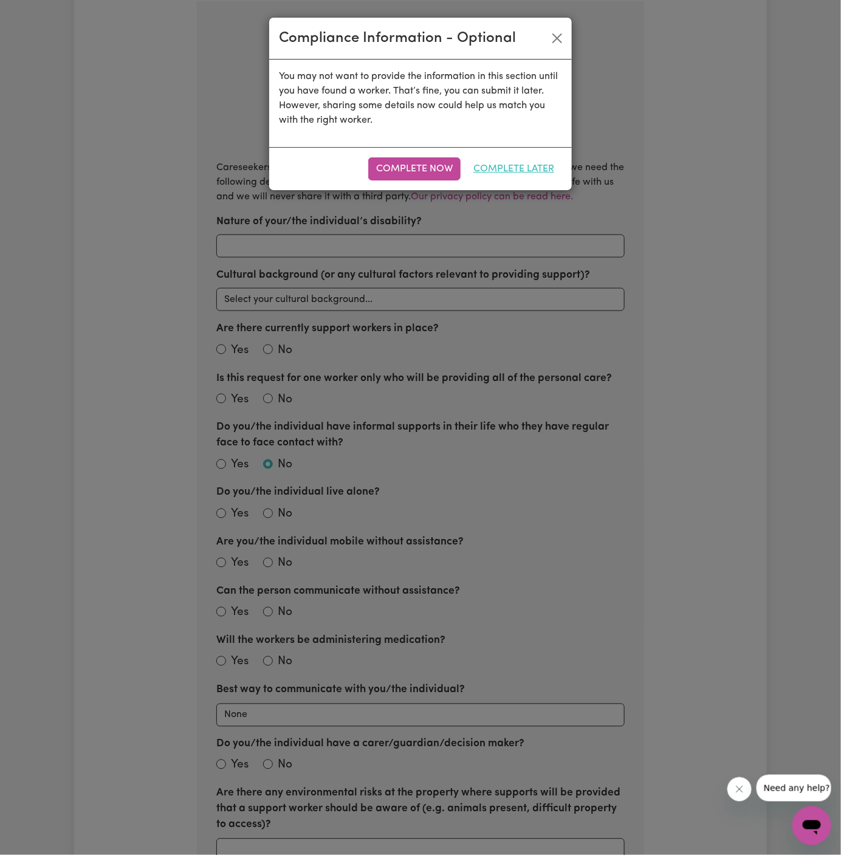
click at [521, 174] on button "Complete Later" at bounding box center [514, 168] width 97 height 23
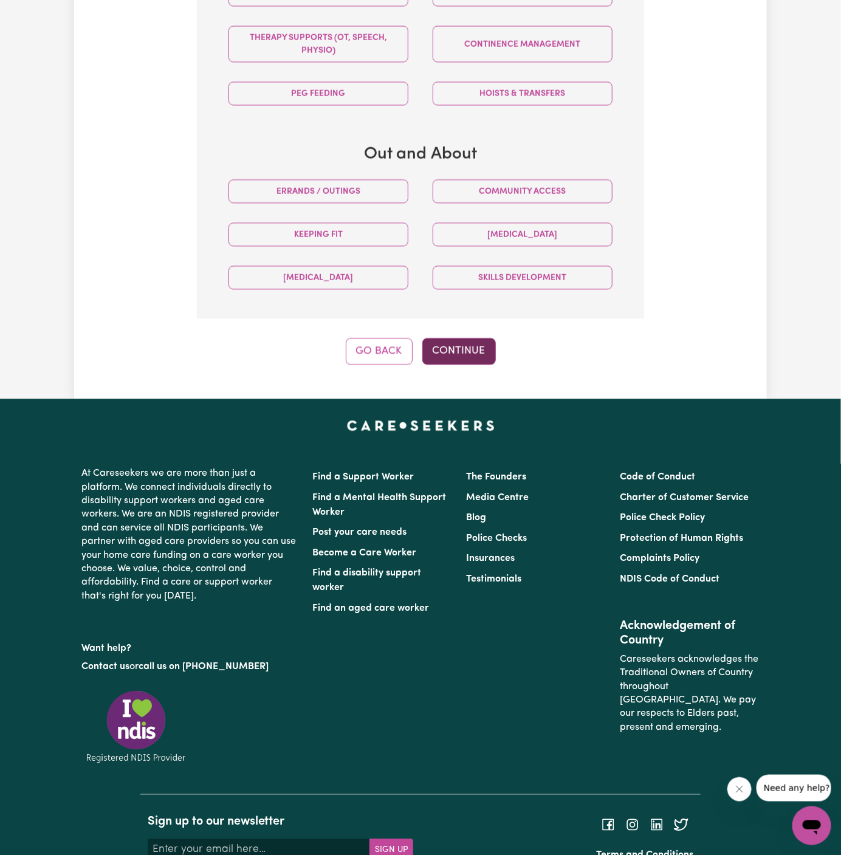
click at [480, 338] on button "Continue" at bounding box center [459, 351] width 74 height 27
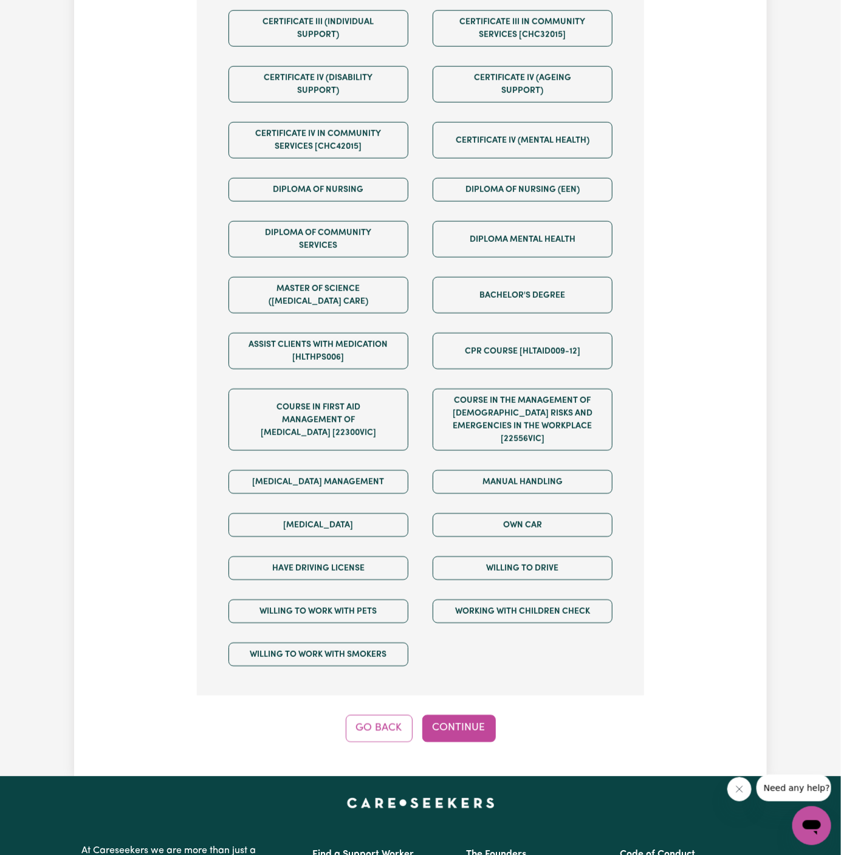
scroll to position [755, 0]
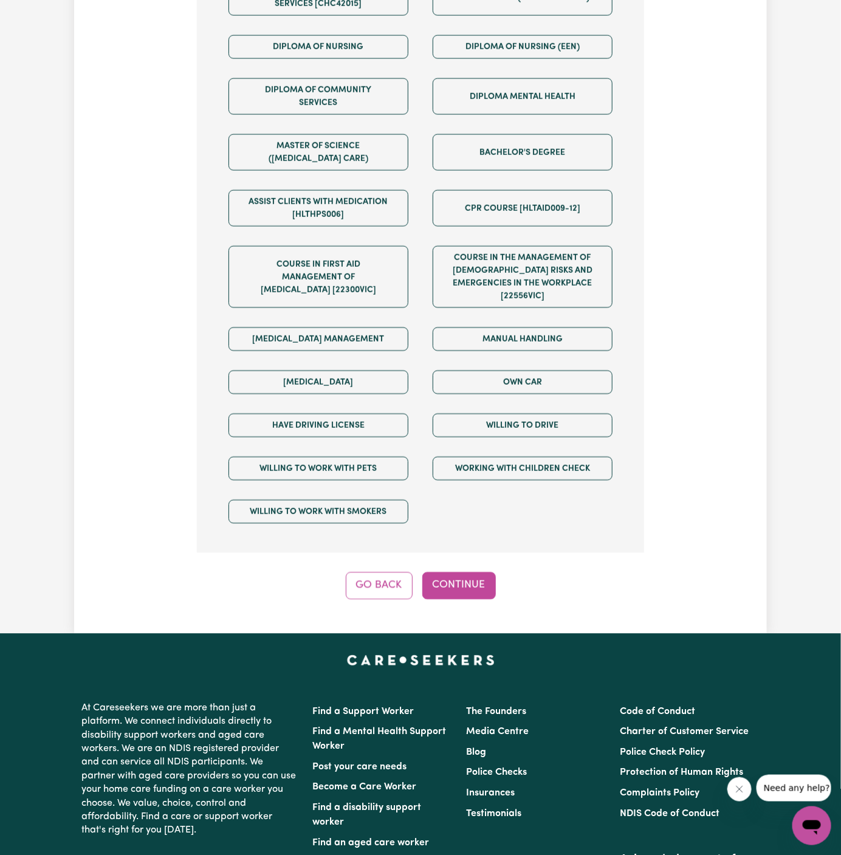
click at [476, 553] on div "Step 7 of 13 We are almost there! Any other requirements? (Optional) Certificat…" at bounding box center [420, 138] width 447 height 923
click at [465, 573] on button "Continue" at bounding box center [459, 586] width 74 height 27
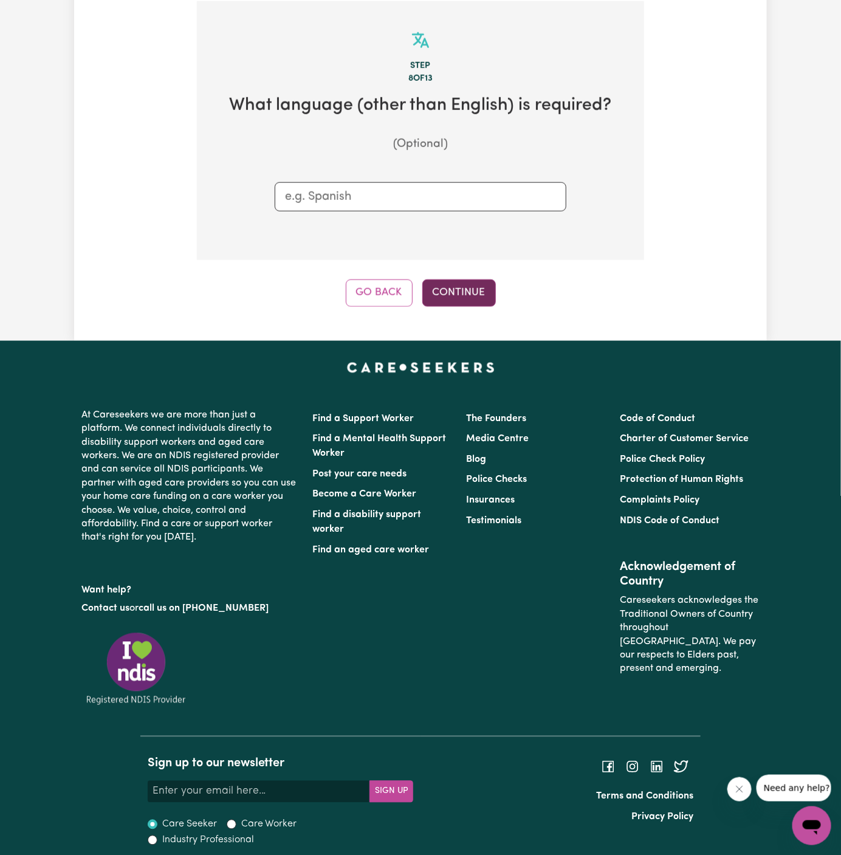
click at [461, 294] on button "Continue" at bounding box center [459, 293] width 74 height 27
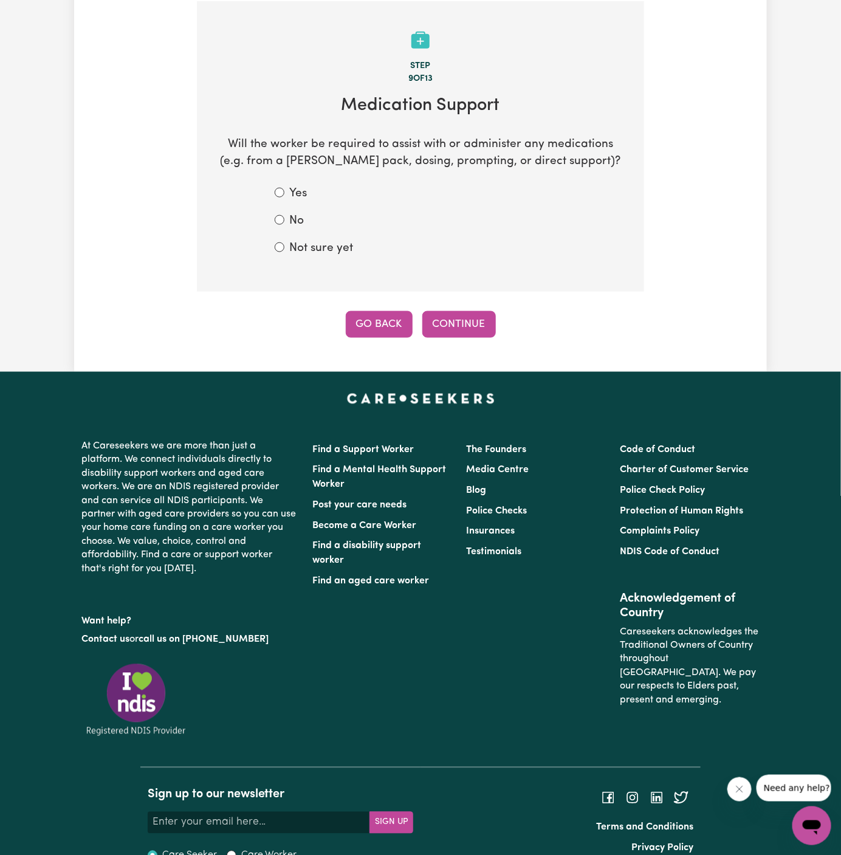
click at [393, 325] on button "Go Back" at bounding box center [379, 324] width 67 height 27
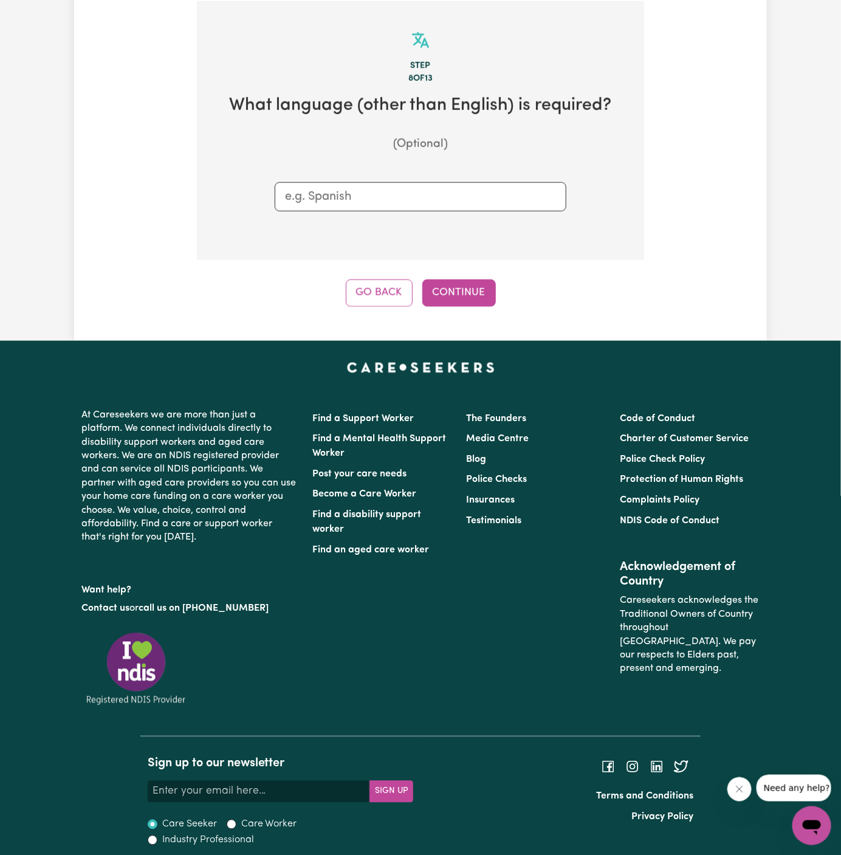
click at [402, 203] on input "text" at bounding box center [420, 197] width 271 height 18
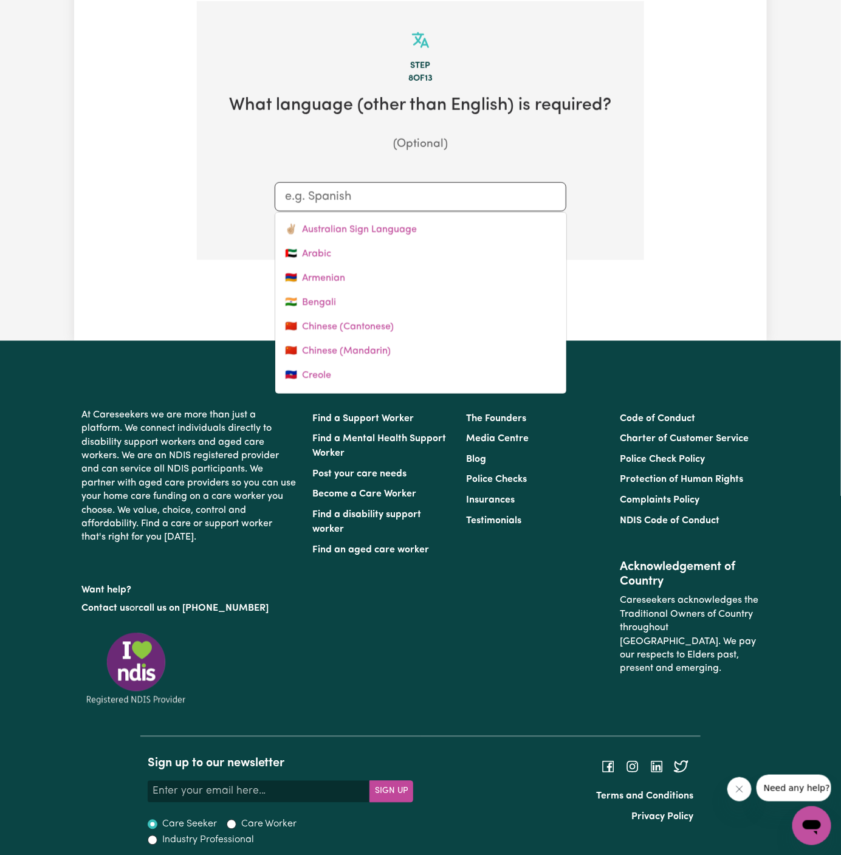
type input "a"
type input "australian Sign Language"
type input "ar"
type input "arabic"
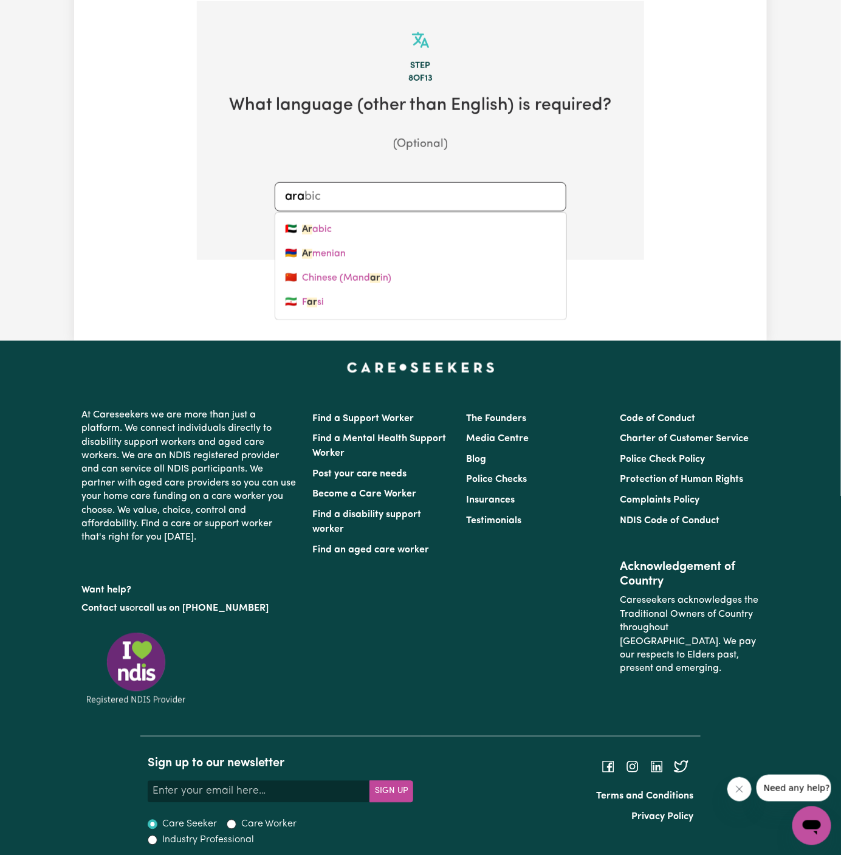
type input "arab"
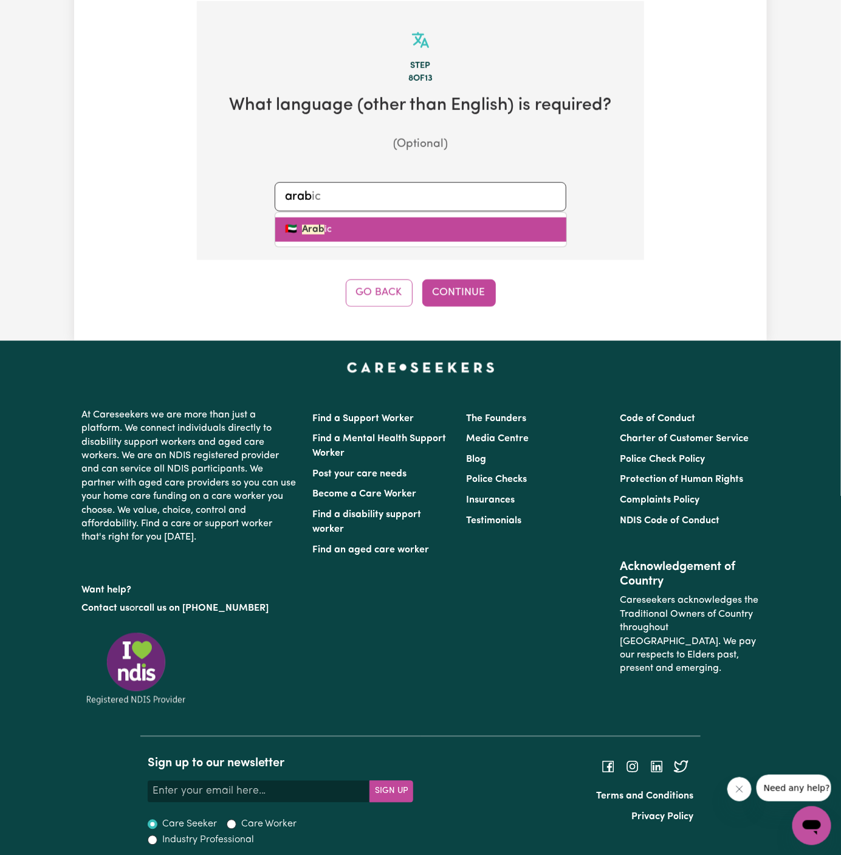
click at [427, 241] on link "🇦🇪 Arab ic" at bounding box center [420, 230] width 291 height 24
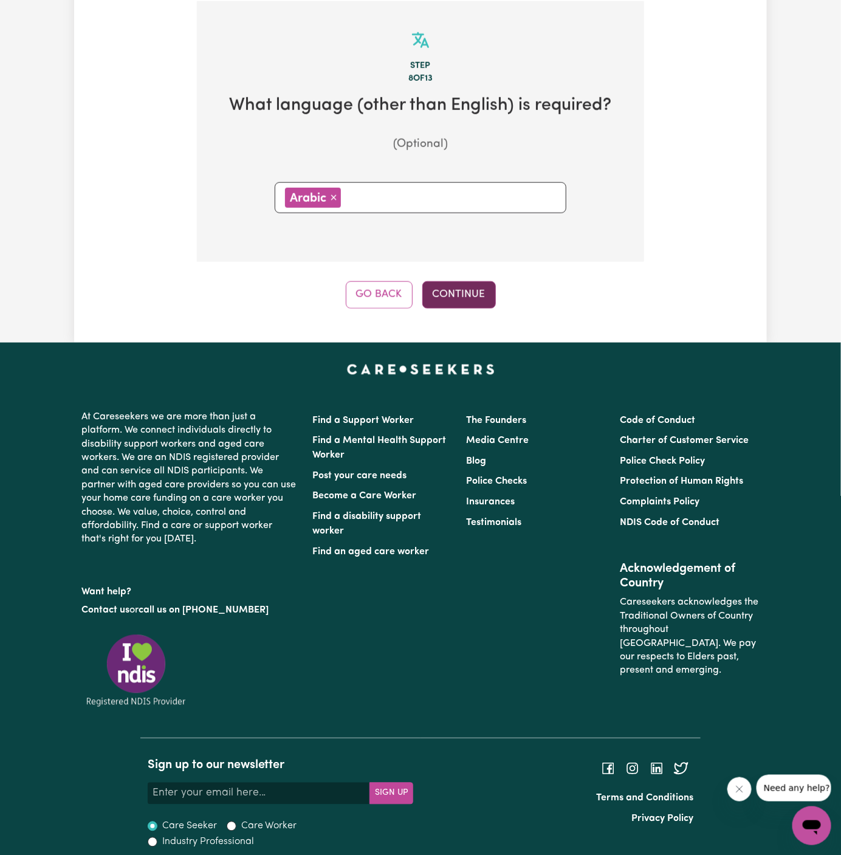
click at [470, 302] on button "Continue" at bounding box center [459, 294] width 74 height 27
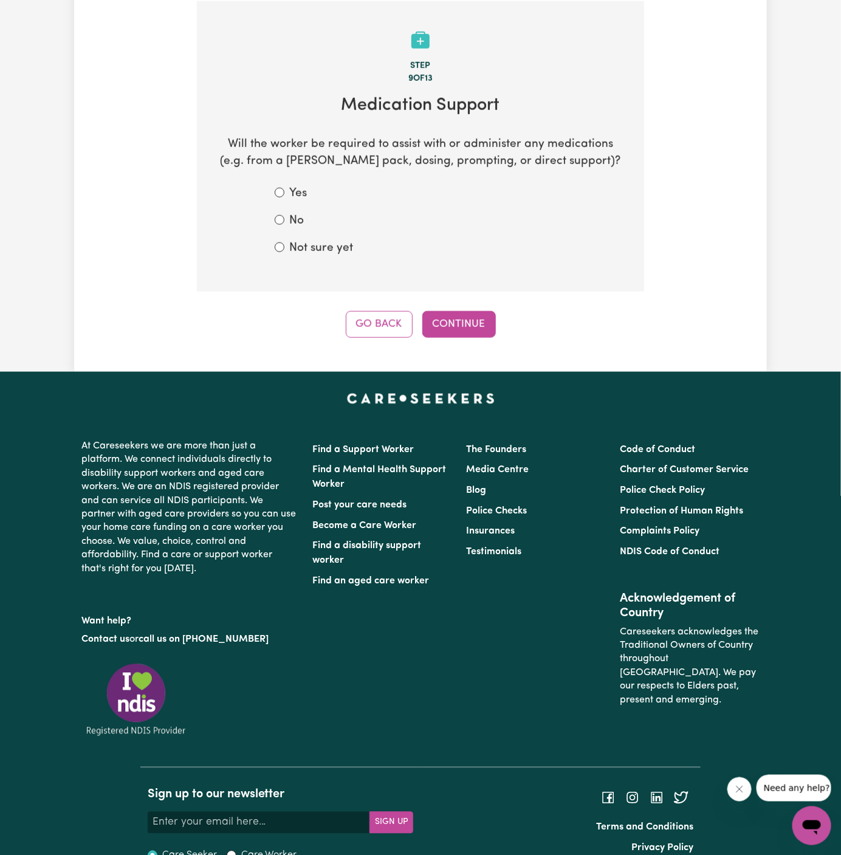
click at [314, 256] on label "Not sure yet" at bounding box center [321, 249] width 64 height 18
click at [284, 252] on input "Not sure yet" at bounding box center [280, 247] width 10 height 10
radio input "true"
click at [444, 318] on button "Continue" at bounding box center [459, 324] width 74 height 27
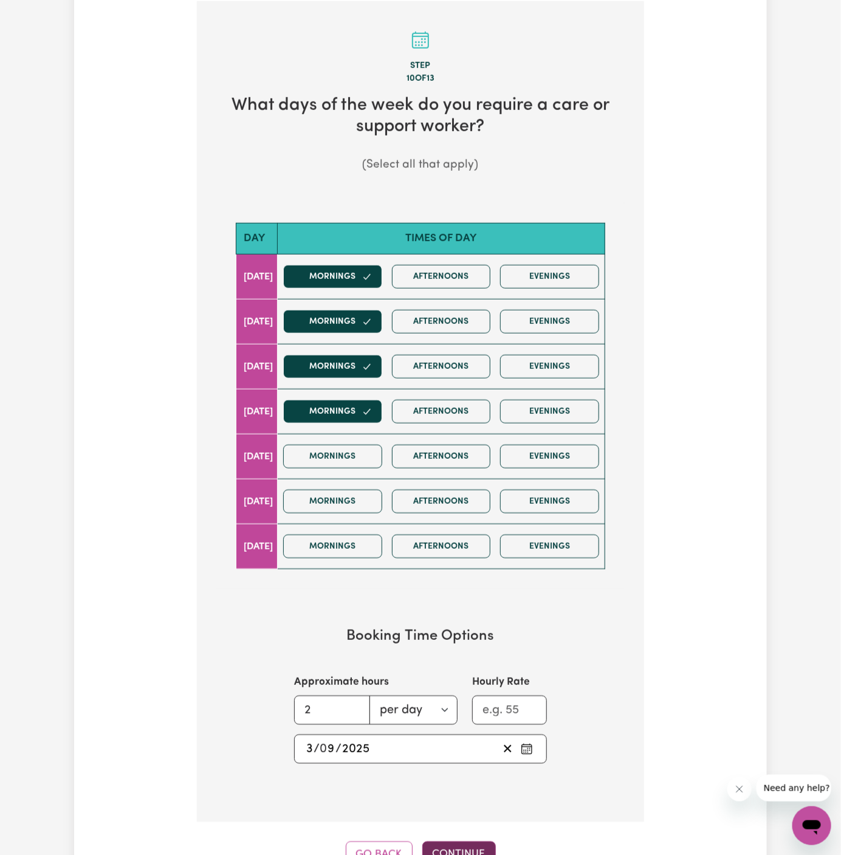
click at [449, 842] on button "Continue" at bounding box center [459, 855] width 74 height 27
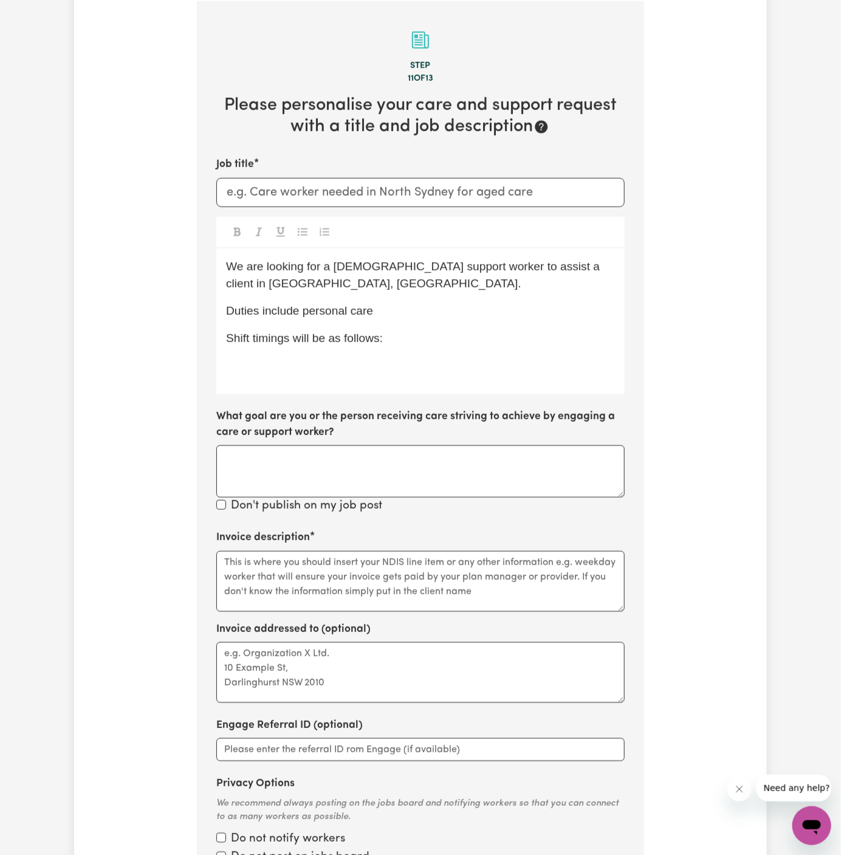
click at [339, 266] on span "We are looking for a female support worker to assist a client in Plympton Park,…" at bounding box center [414, 275] width 377 height 30
click at [409, 343] on p "Shift timings will be as follows:" at bounding box center [420, 339] width 389 height 18
click at [322, 190] on input "Job title" at bounding box center [420, 192] width 408 height 29
paste input "Plympton Park,SA"
type input "Male Support Worker Needed In Plympton Park,SA"
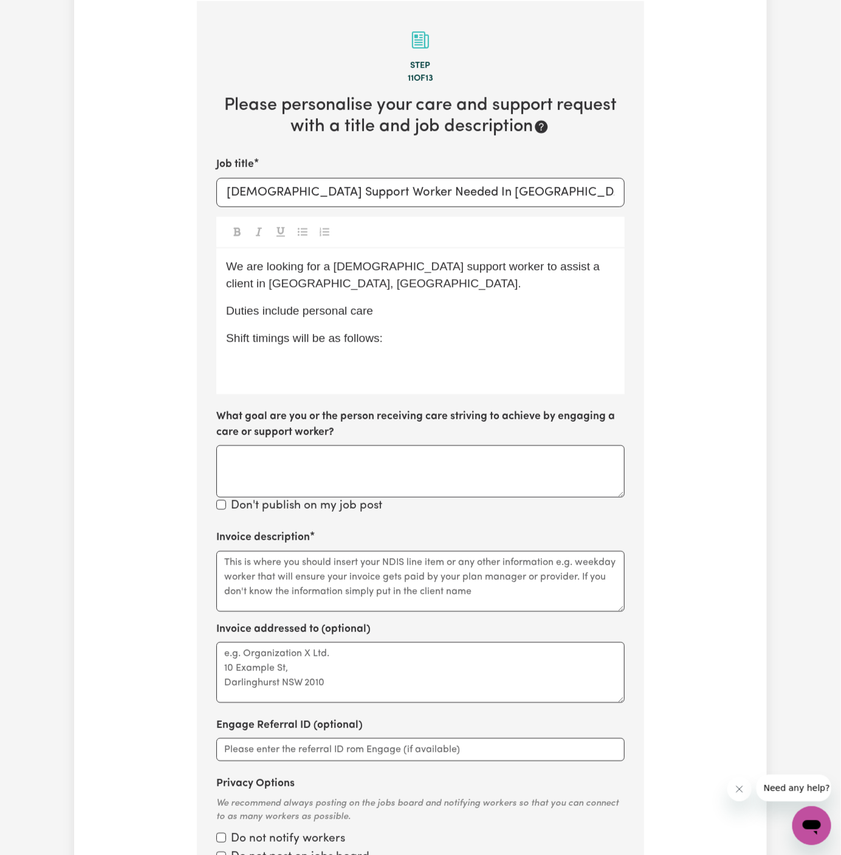
click at [395, 363] on div "We are looking for a male support worker to assist a client in Plympton Park, S…" at bounding box center [420, 322] width 408 height 146
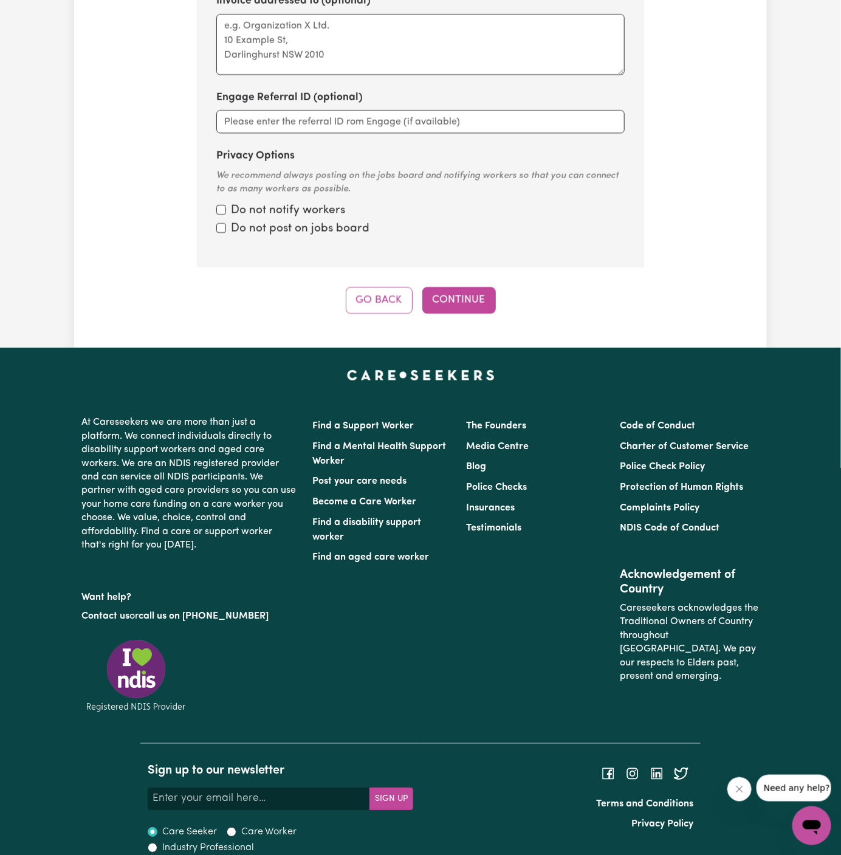
scroll to position [1090, 0]
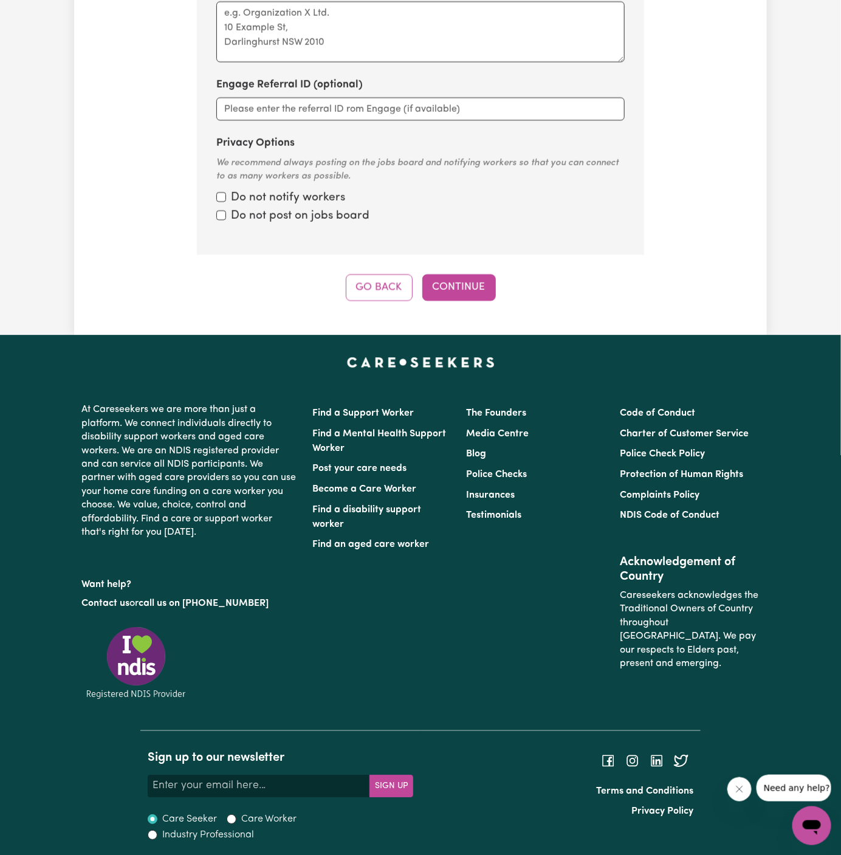
drag, startPoint x: 392, startPoint y: 383, endPoint x: 632, endPoint y: 855, distance: 529.2
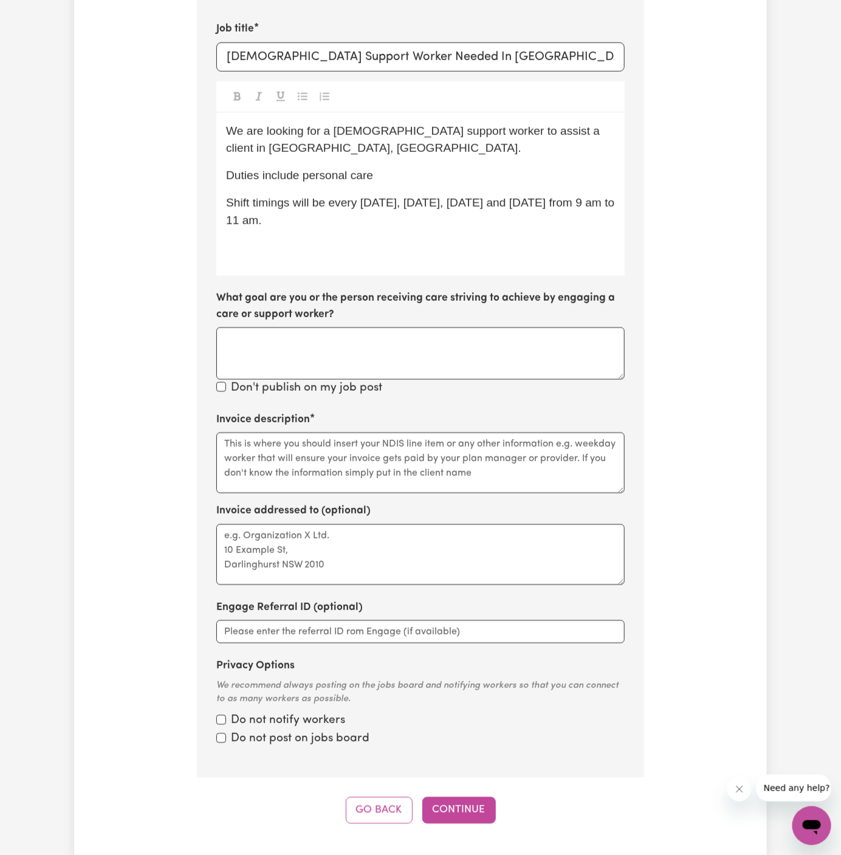
scroll to position [534, 0]
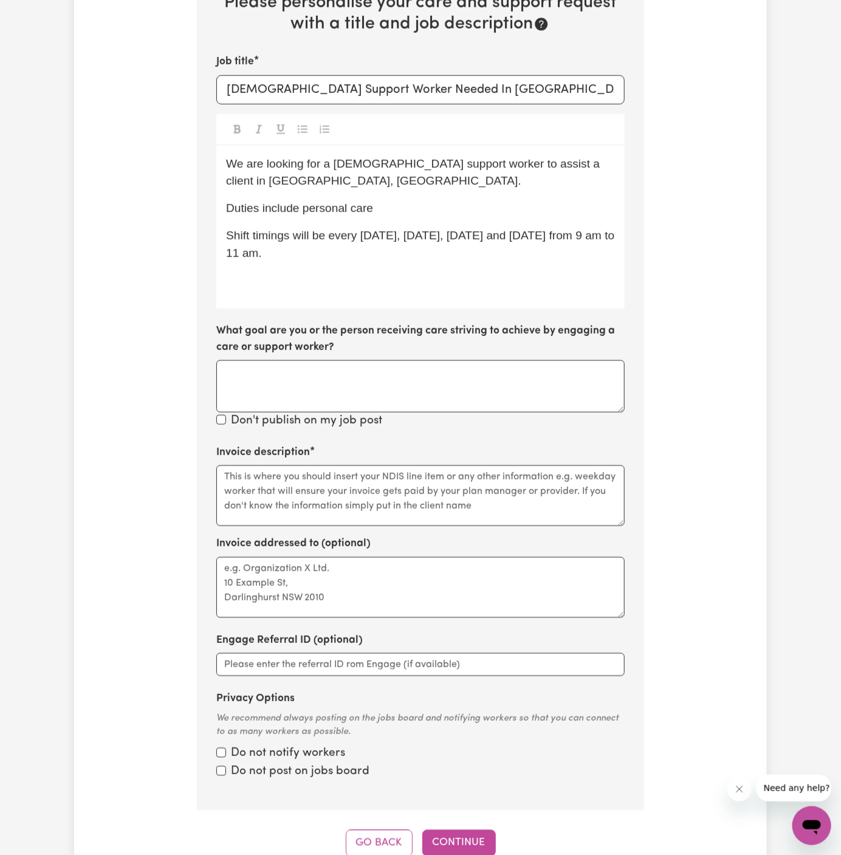
click at [340, 285] on p "﻿" at bounding box center [420, 281] width 389 height 18
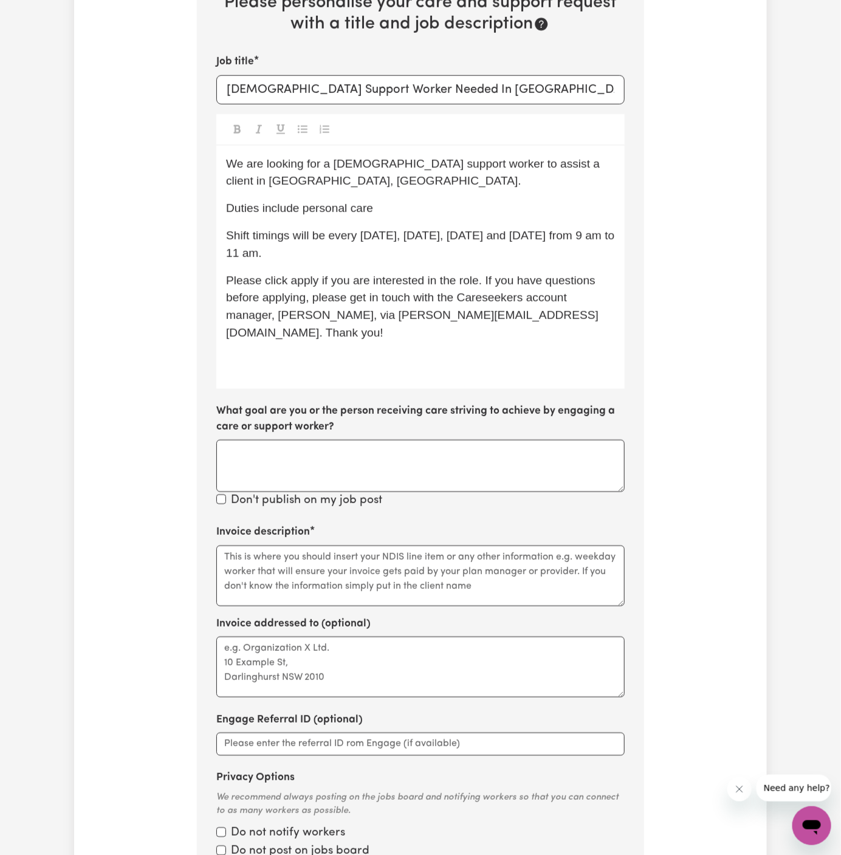
click at [229, 163] on span "We are looking for a male support worker to assist a client in Plympton Park, S…" at bounding box center [414, 172] width 377 height 30
click at [256, 352] on p "﻿" at bounding box center [420, 361] width 389 height 18
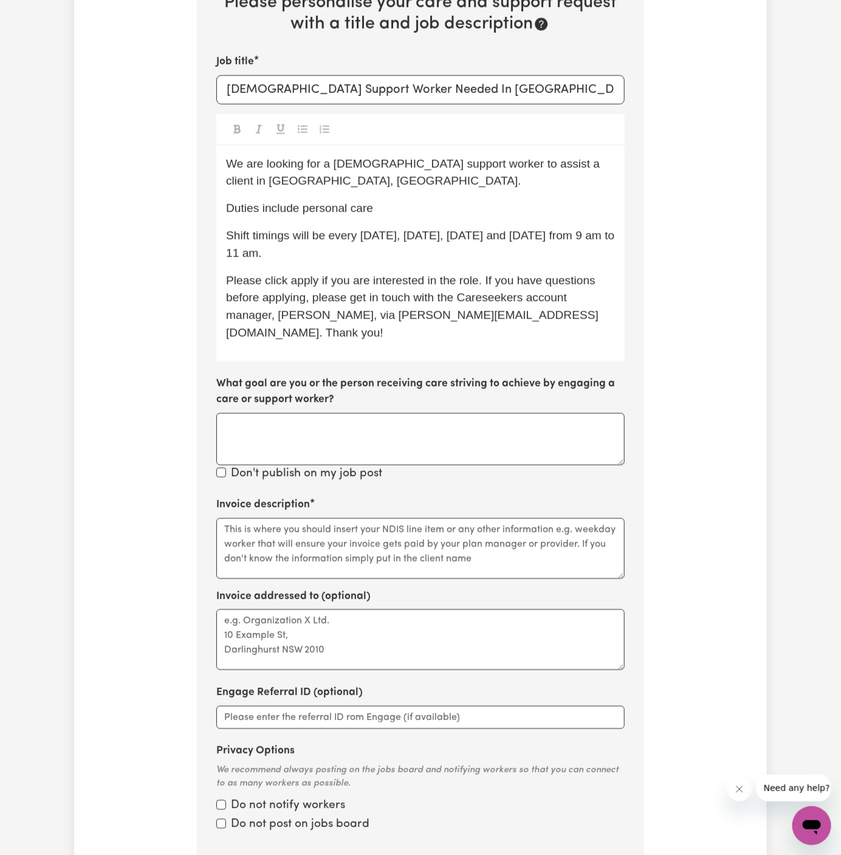
click at [527, 237] on span "Shift timings will be every Monday, Tuesday, Wednesday and Thursday from 9 am t…" at bounding box center [422, 244] width 392 height 30
click at [311, 287] on p "Please click apply if you are interested in the role. If you have questions bef…" at bounding box center [420, 307] width 389 height 70
click at [469, 210] on p "Duties include personal care" at bounding box center [420, 209] width 389 height 18
click at [368, 518] on textarea "Invoice description" at bounding box center [420, 548] width 408 height 61
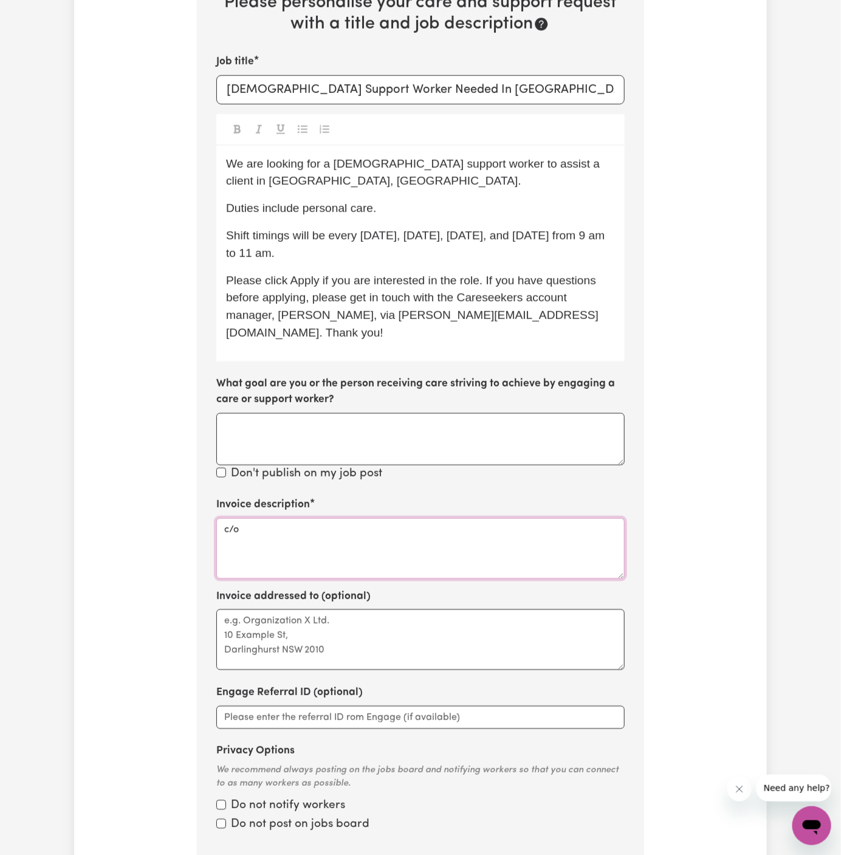
paste textarea "Together We Can"
click at [266, 518] on textarea "c/o Together We Can" at bounding box center [420, 548] width 408 height 61
type textarea "c/o Together We Can"
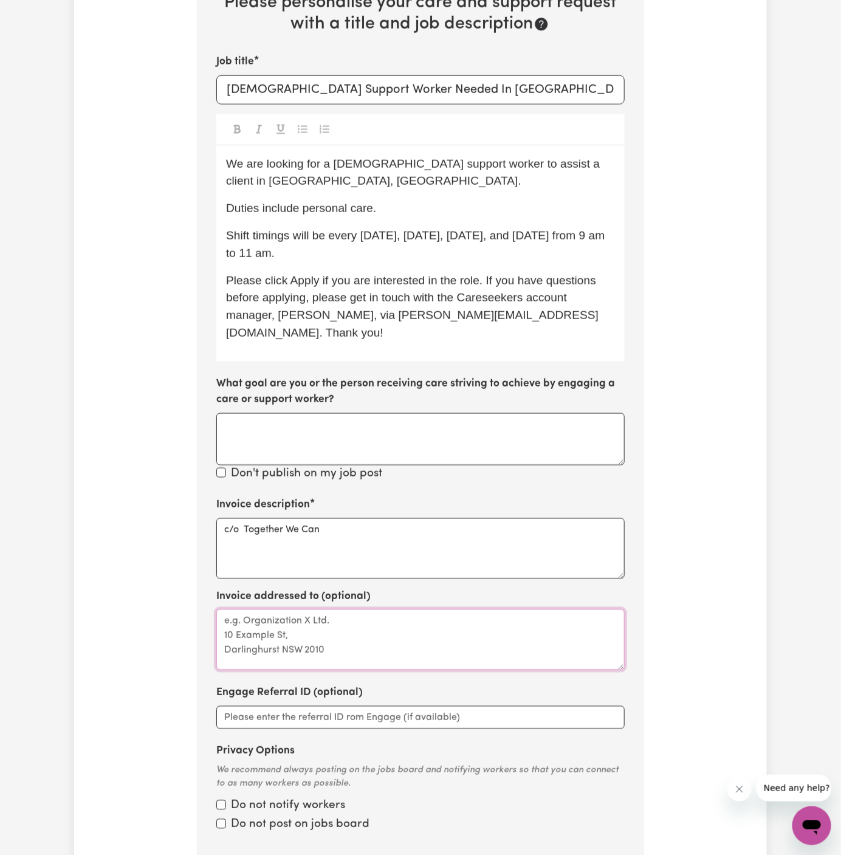
click at [295, 613] on textarea "Invoice addressed to (optional)" at bounding box center [420, 640] width 408 height 61
paste textarea "c/o Together We Can"
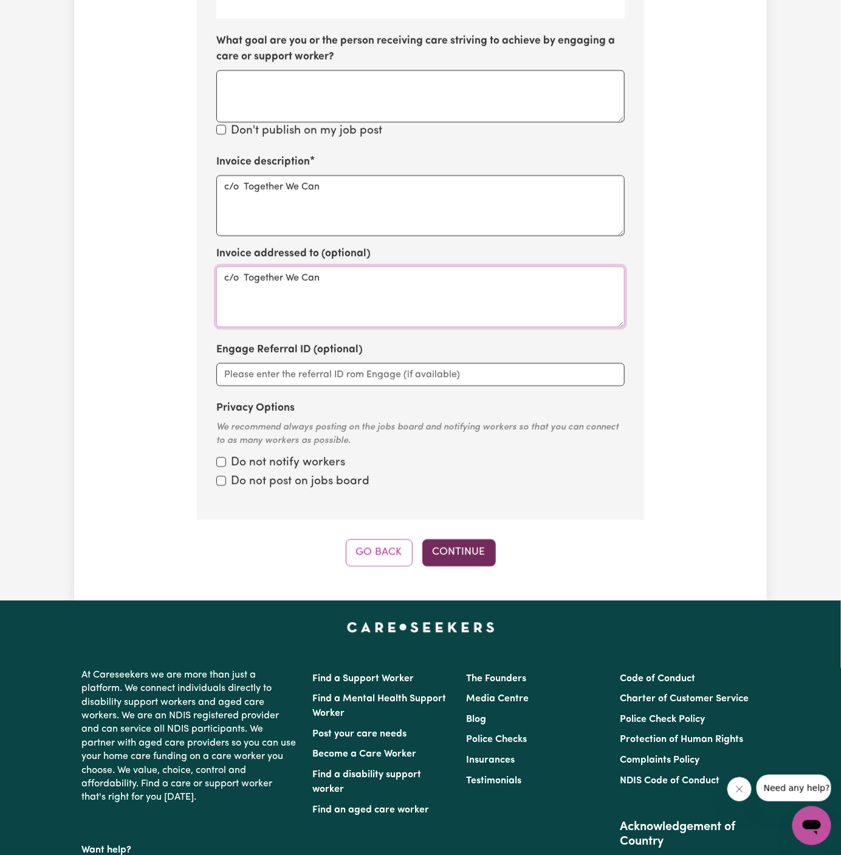
type textarea "c/o Together We Can"
click at [487, 539] on button "Continue" at bounding box center [459, 552] width 74 height 27
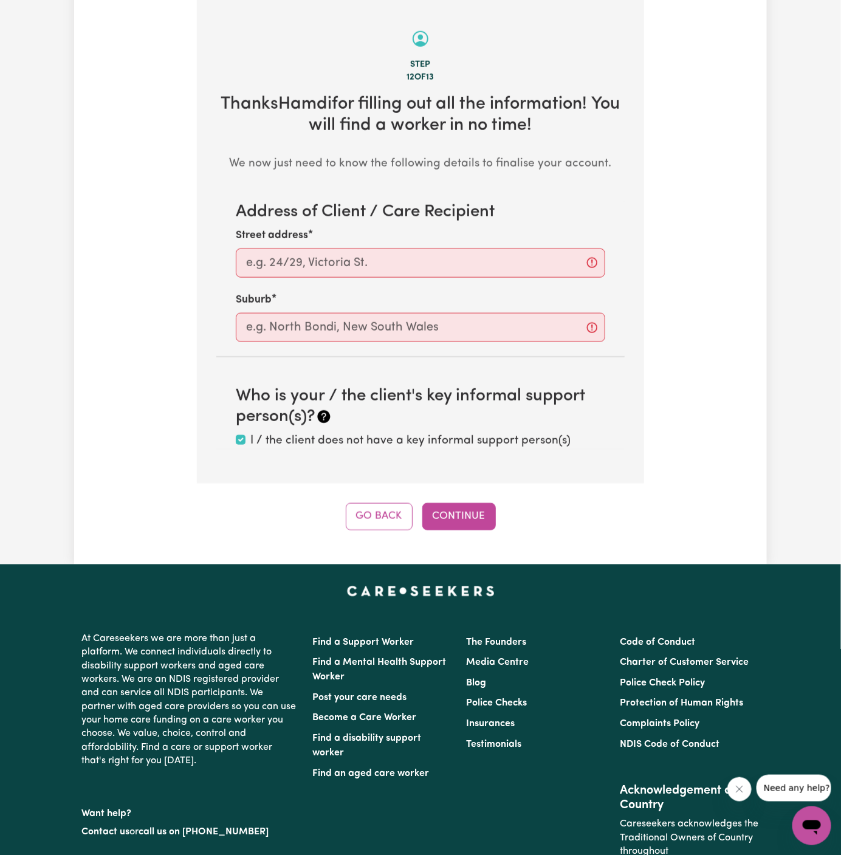
scroll to position [431, 0]
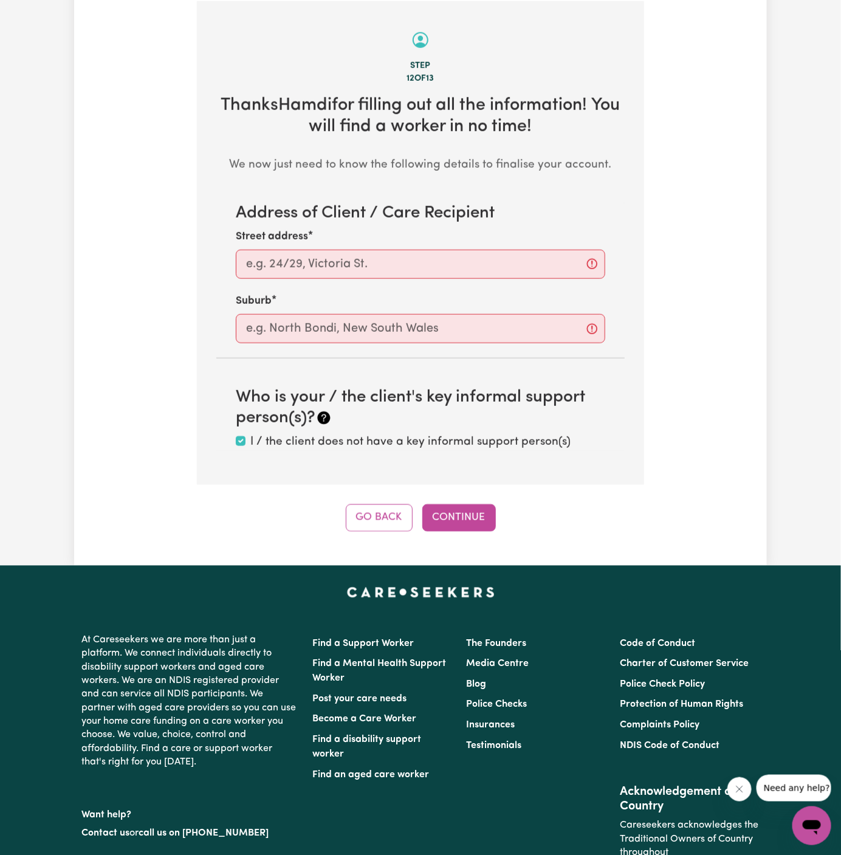
click at [416, 244] on div "Street address" at bounding box center [421, 254] width 370 height 50
click at [416, 260] on input "Street address" at bounding box center [421, 264] width 370 height 29
paste input "5 PEAKE Street"
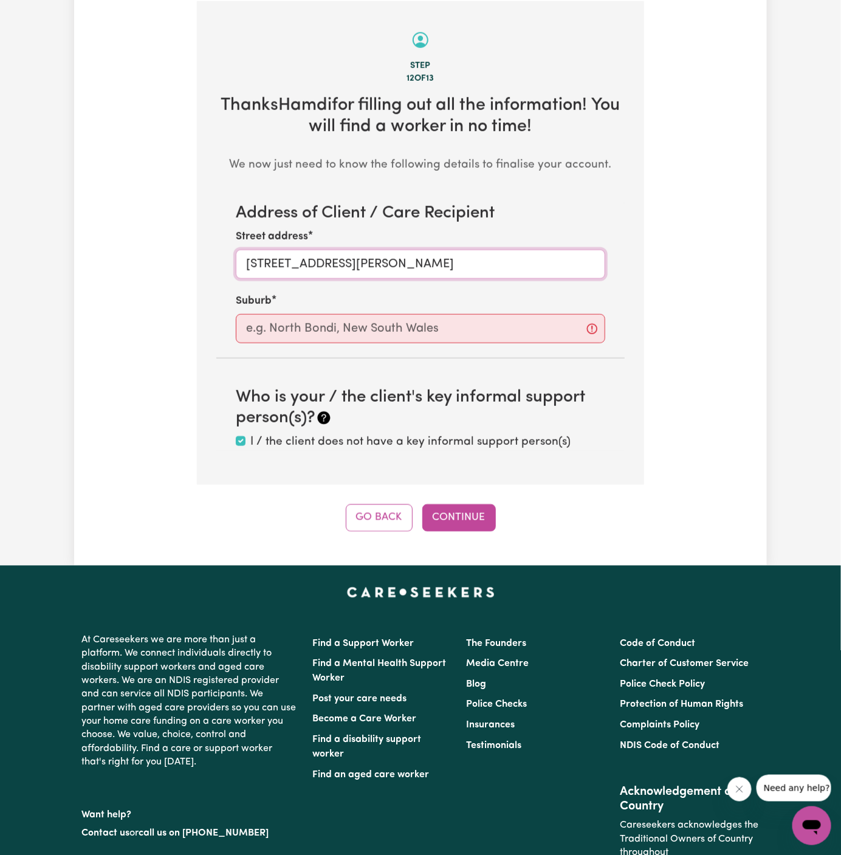
type input "5 PEAKE Street"
click at [267, 329] on input "text" at bounding box center [421, 328] width 370 height 29
paste input "lympton Park"
type input "plympton Park"
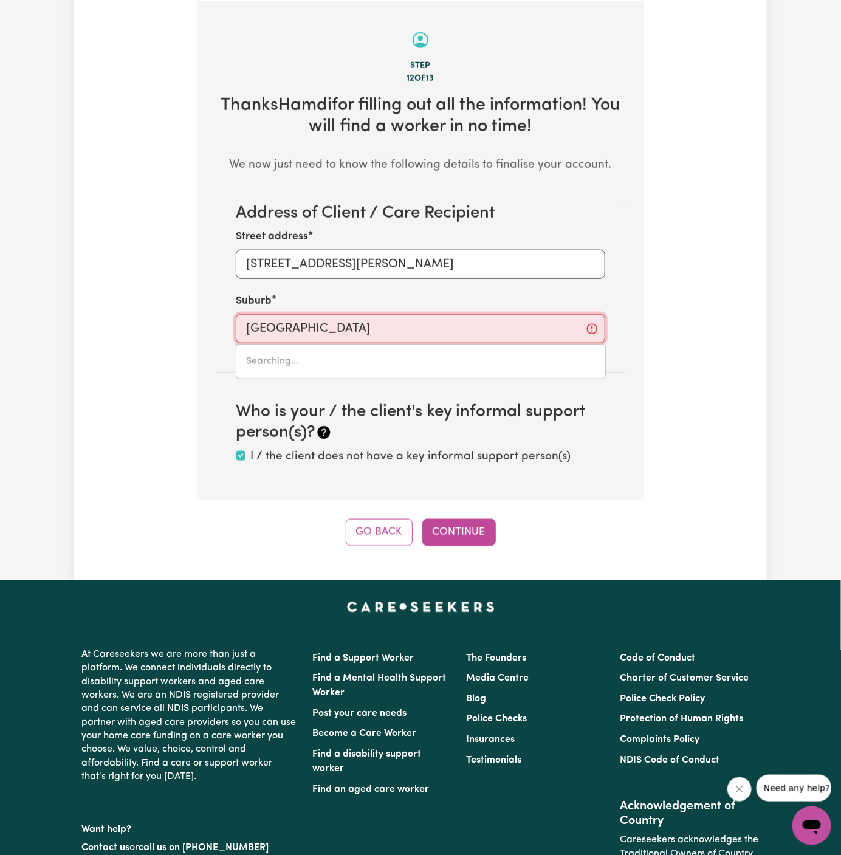
type input "plympton Park, South Australia, 5038"
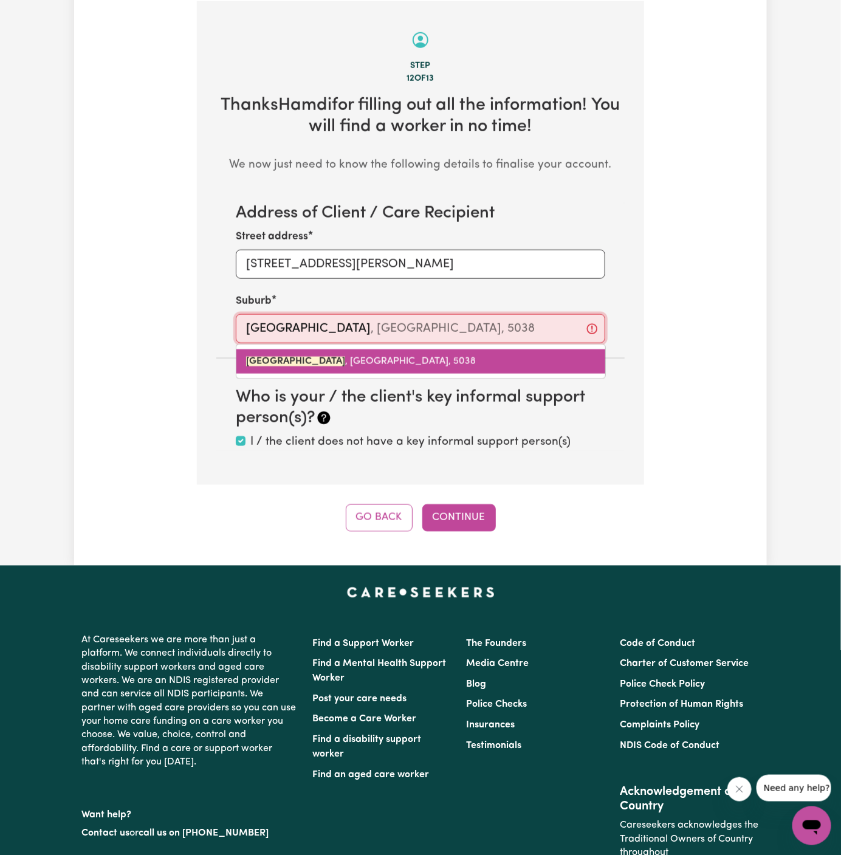
click at [359, 363] on span "PLYMPTON PARK , South Australia, 5038" at bounding box center [361, 362] width 230 height 10
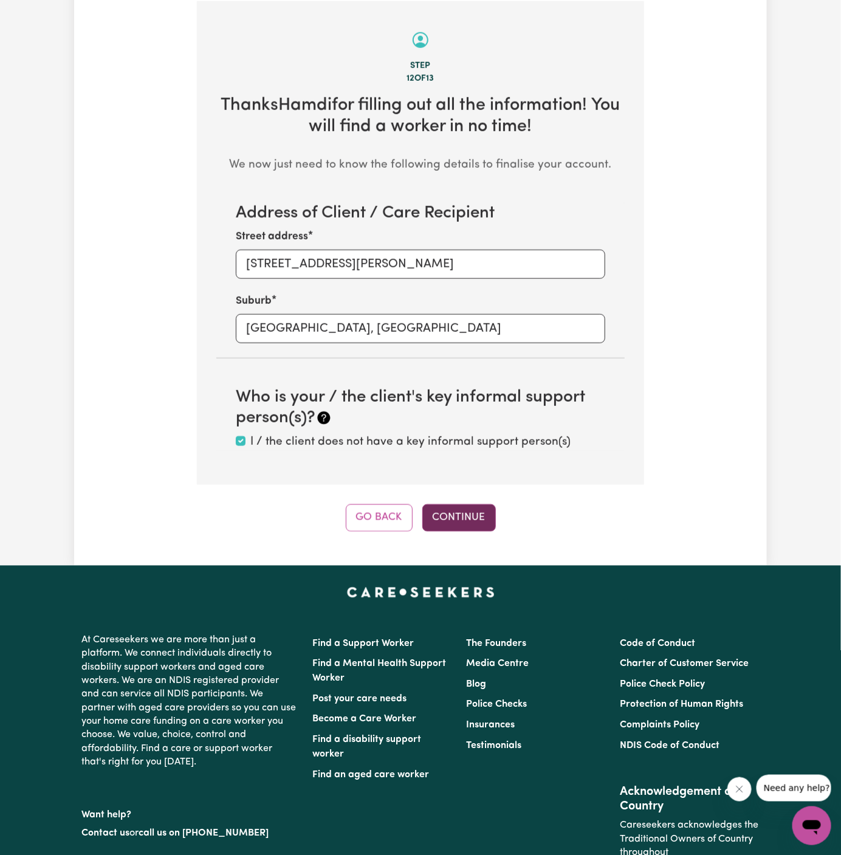
click at [478, 515] on button "Continue" at bounding box center [459, 517] width 74 height 27
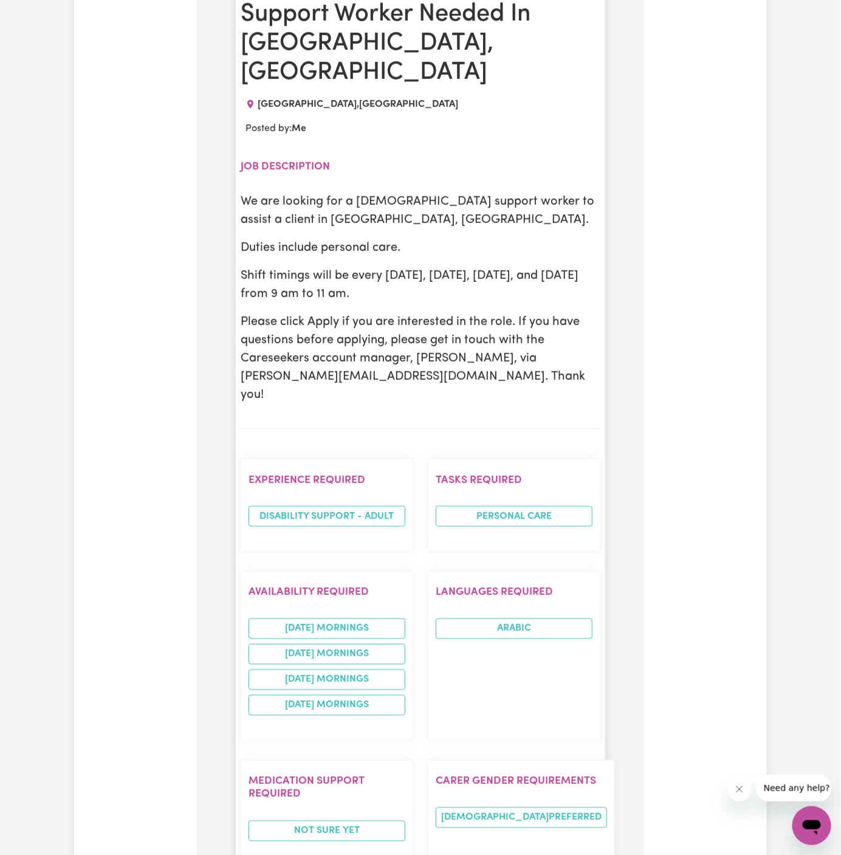
scroll to position [688, 0]
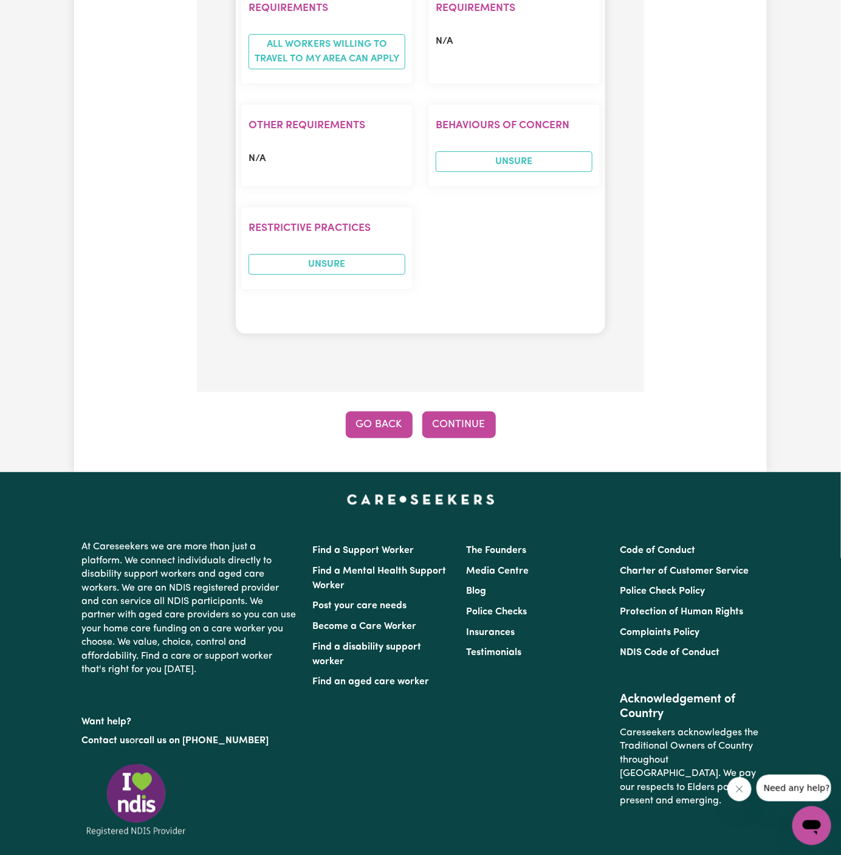
click at [376, 411] on button "Go Back" at bounding box center [379, 424] width 67 height 27
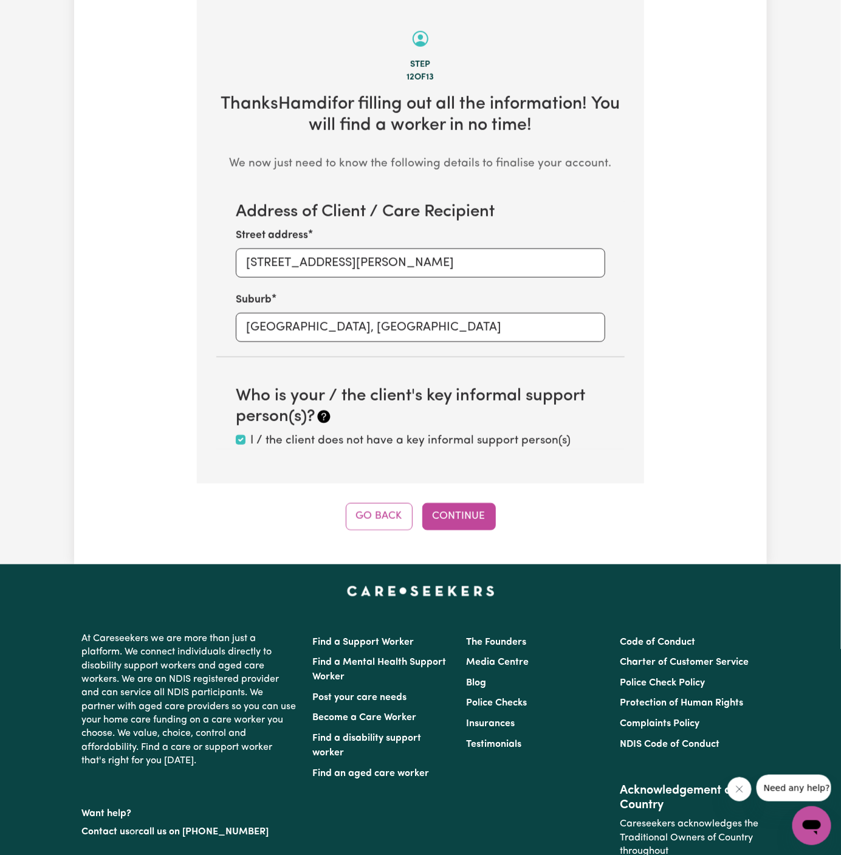
scroll to position [431, 0]
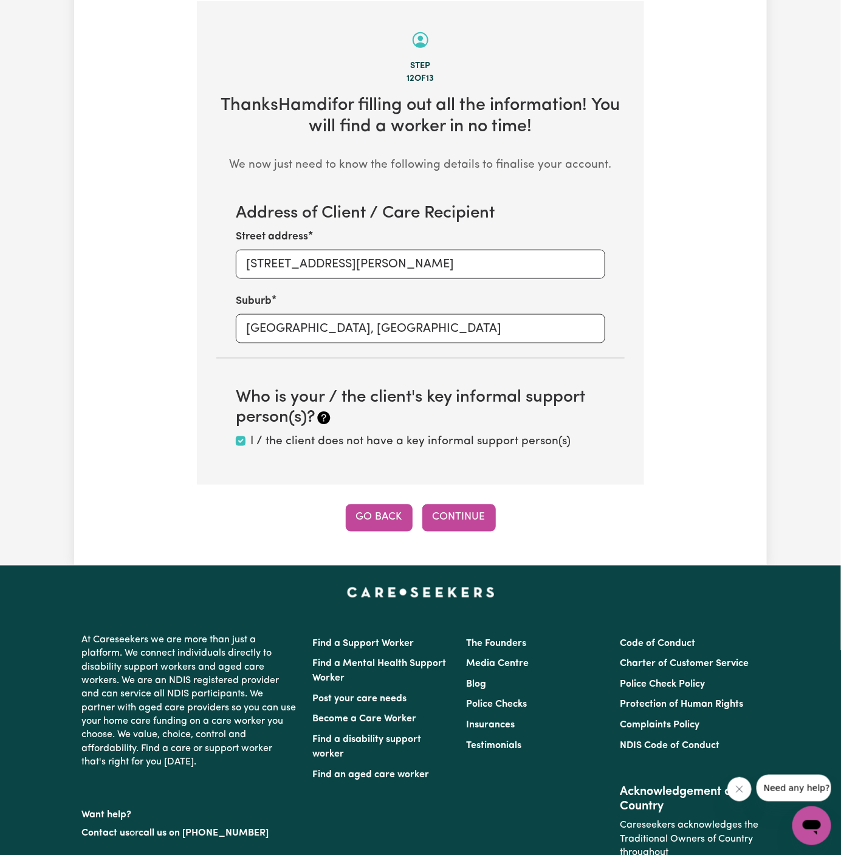
click at [385, 519] on button "Go Back" at bounding box center [379, 517] width 67 height 27
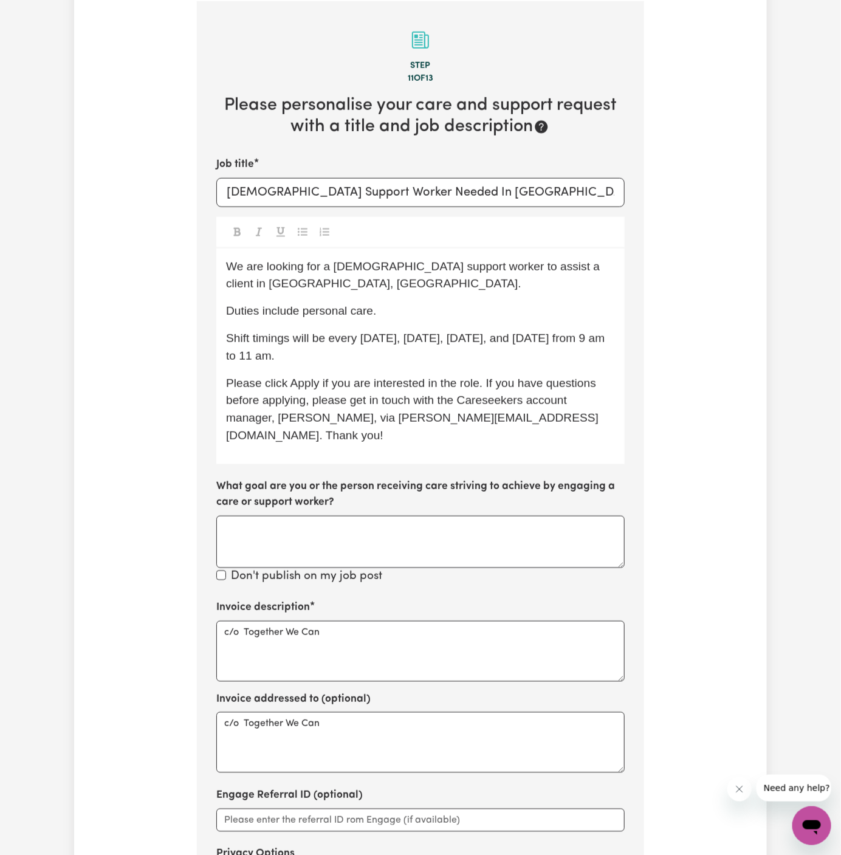
click at [468, 359] on p "Shift timings will be every Monday, Tuesday, Wednesday, and Thursday from 9 am …" at bounding box center [420, 347] width 389 height 35
click at [428, 357] on span "Shift timings will be every Monday, Tuesday, Wednesday, and Thursday from 9 am …" at bounding box center [417, 347] width 382 height 30
click at [484, 389] on p "Please click Apply if you are interested in the role. If you have questions bef…" at bounding box center [420, 410] width 389 height 70
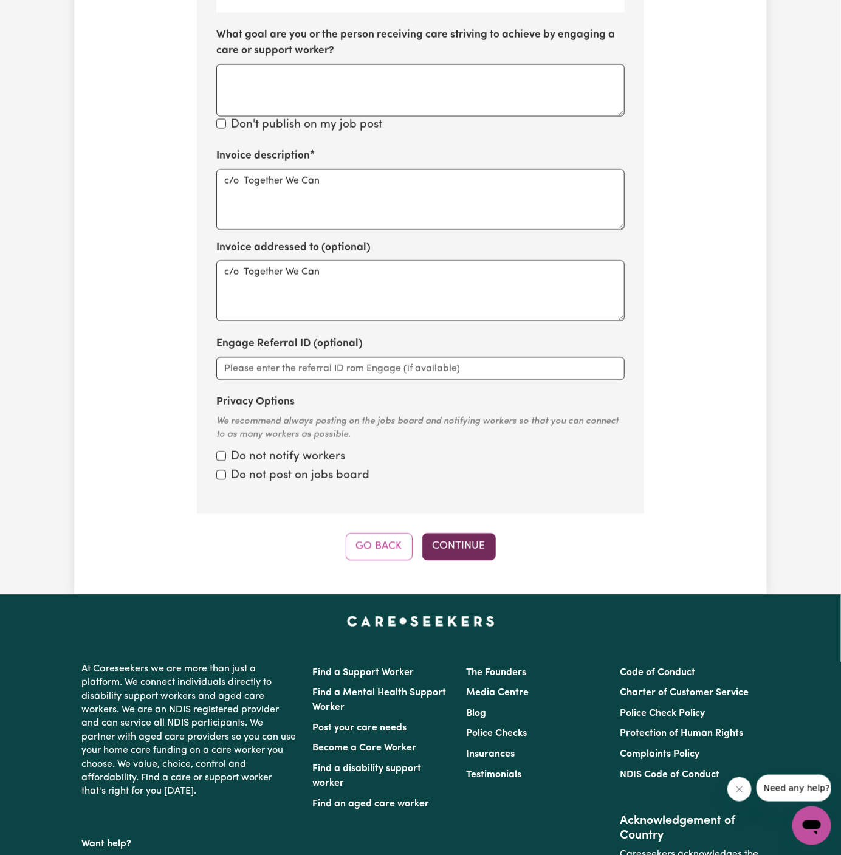
click at [464, 533] on button "Continue" at bounding box center [459, 546] width 74 height 27
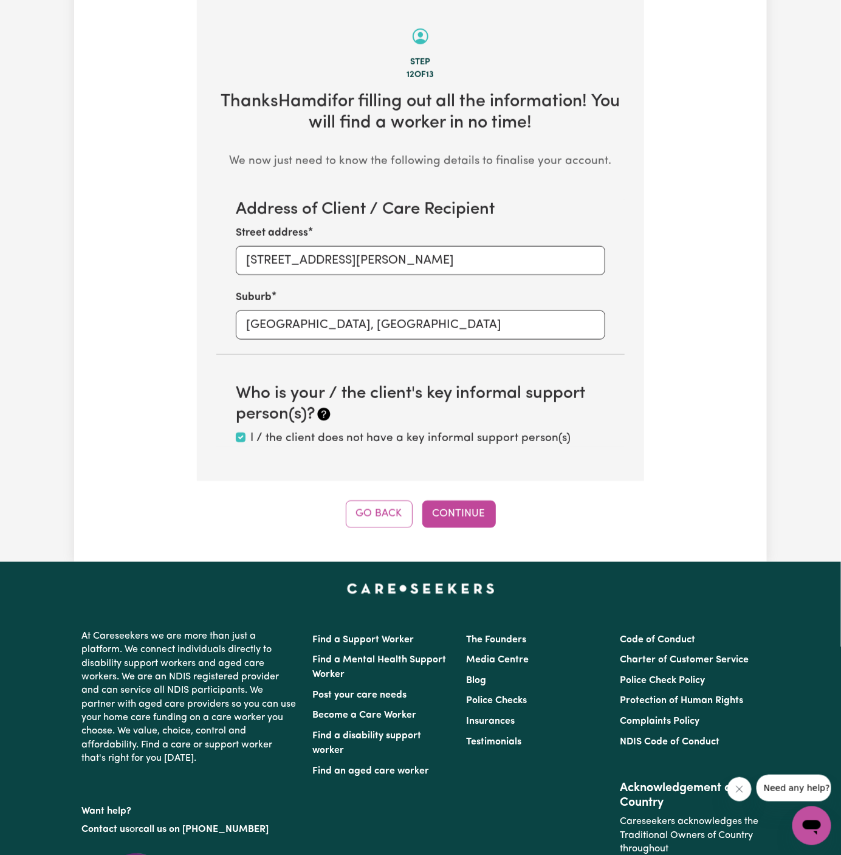
scroll to position [431, 0]
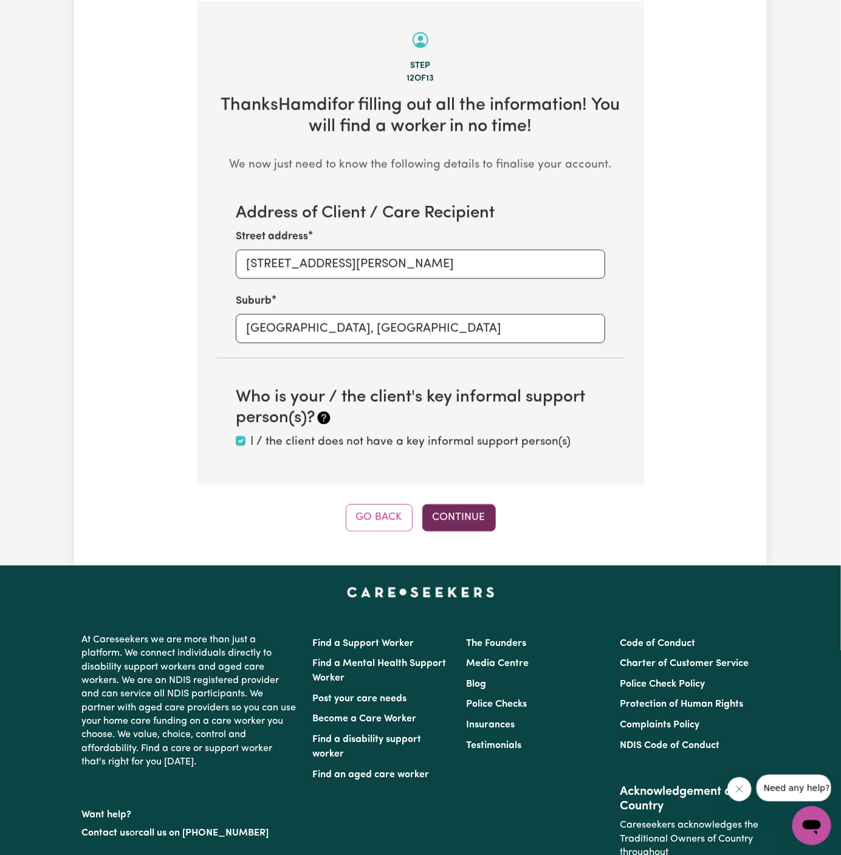
click at [471, 512] on button "Continue" at bounding box center [459, 517] width 74 height 27
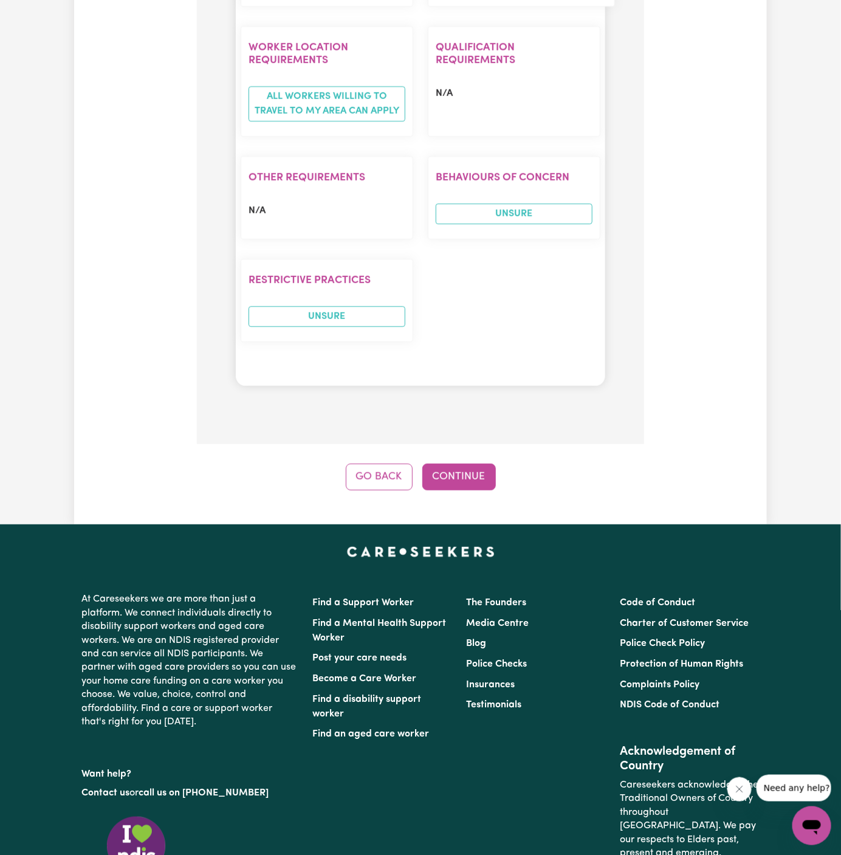
scroll to position [1661, 0]
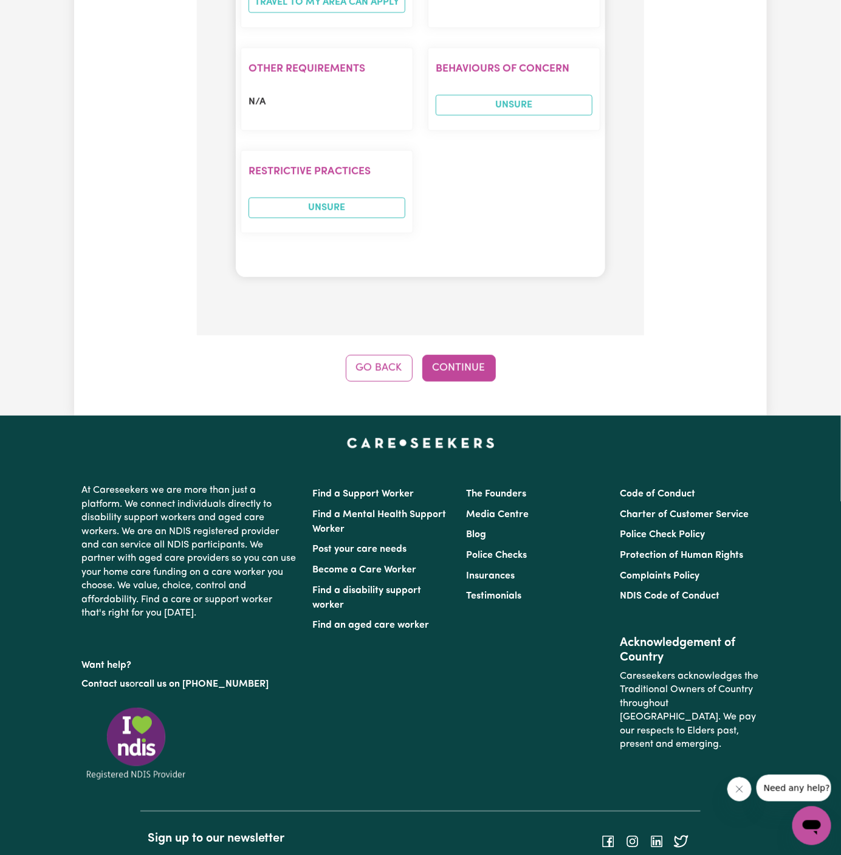
click at [469, 355] on button "Continue" at bounding box center [459, 368] width 74 height 27
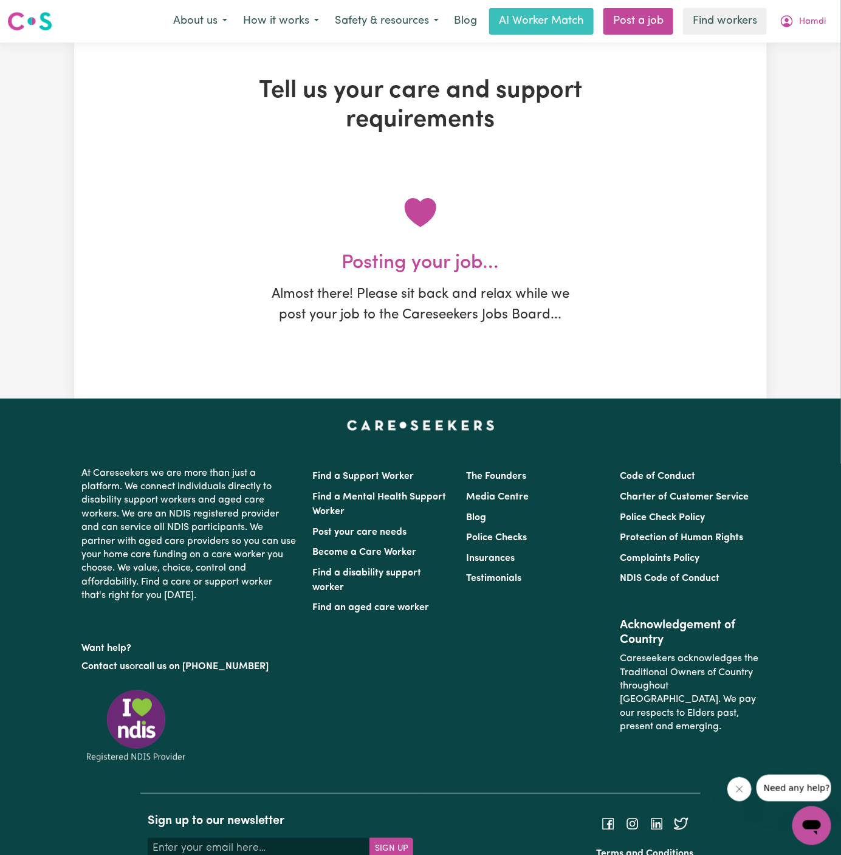
scroll to position [0, 0]
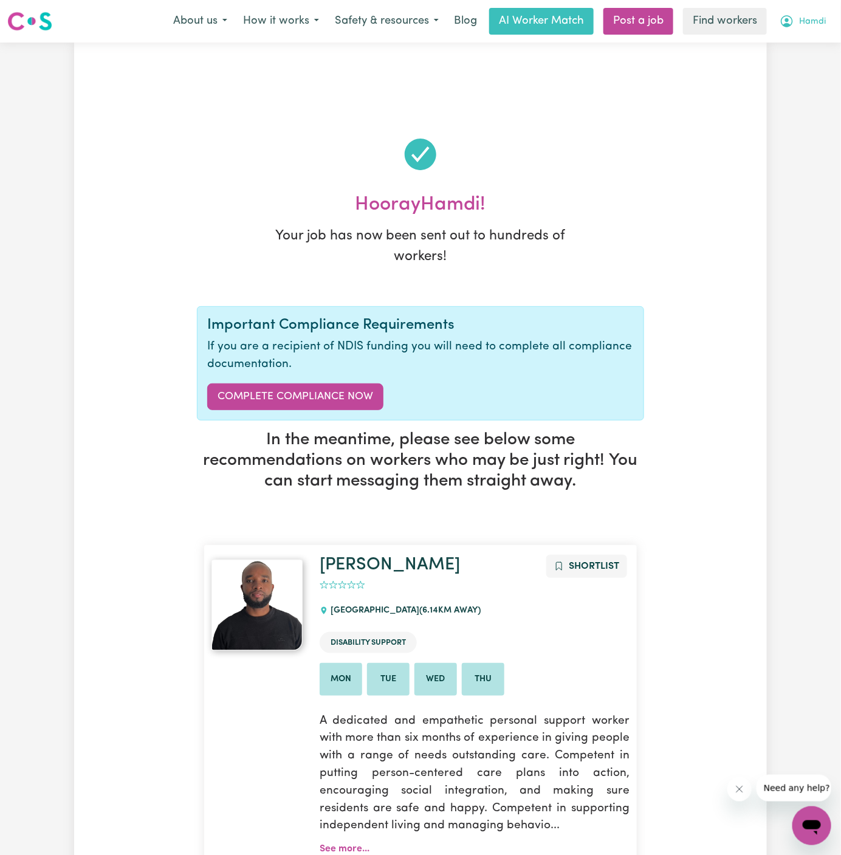
click at [813, 19] on span "Hamdi" at bounding box center [812, 21] width 27 height 13
click at [810, 34] on div "Menu About us How it works Safety & resources Blog AI Worker Match Post a job F…" at bounding box center [420, 21] width 841 height 28
click at [812, 27] on span "Hamdi" at bounding box center [812, 21] width 27 height 13
click at [812, 44] on link "My Dashboard" at bounding box center [785, 47] width 96 height 23
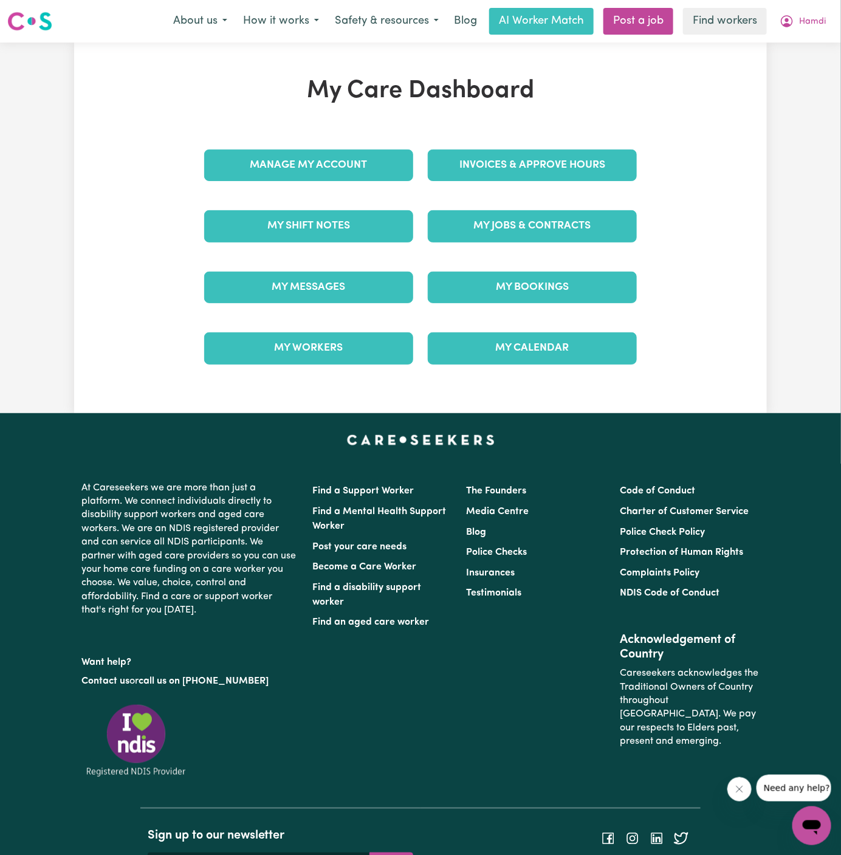
click at [369, 168] on div "Manage My Account" at bounding box center [309, 165] width 224 height 61
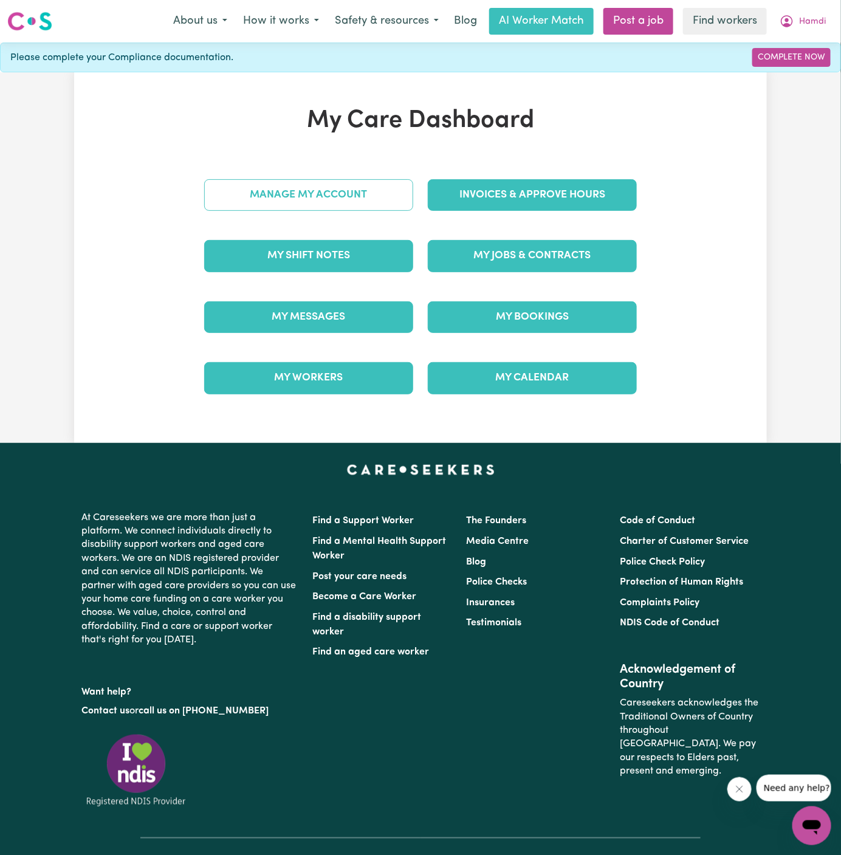
click at [362, 197] on link "Manage My Account" at bounding box center [308, 195] width 209 height 32
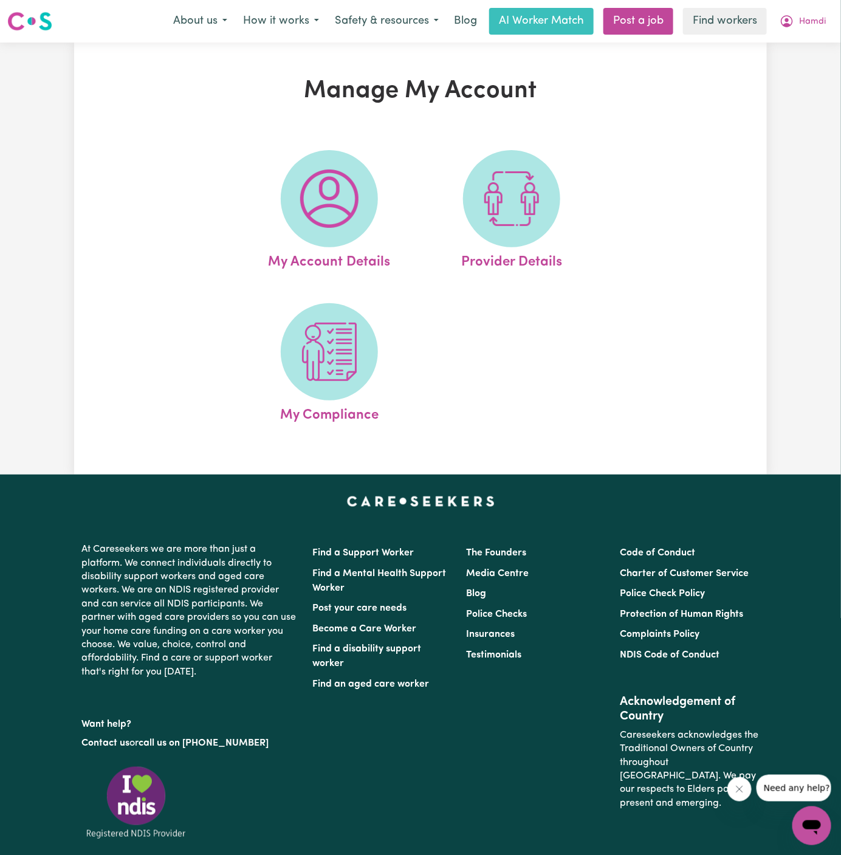
click at [362, 197] on span at bounding box center [329, 198] width 97 height 97
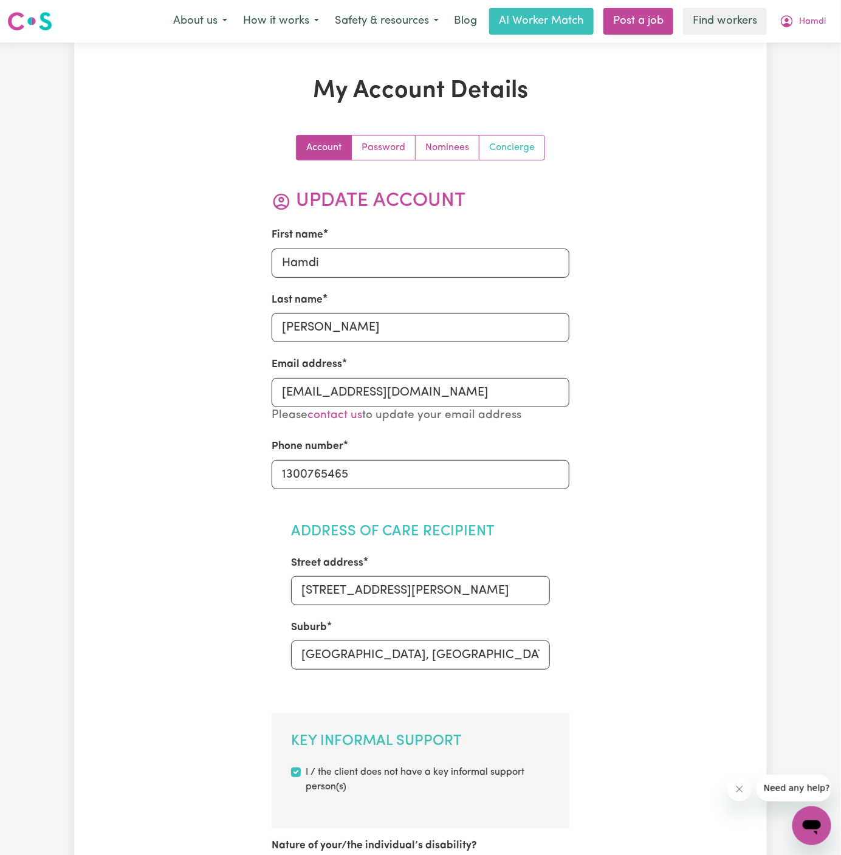
click at [523, 145] on link "Concierge" at bounding box center [512, 148] width 65 height 24
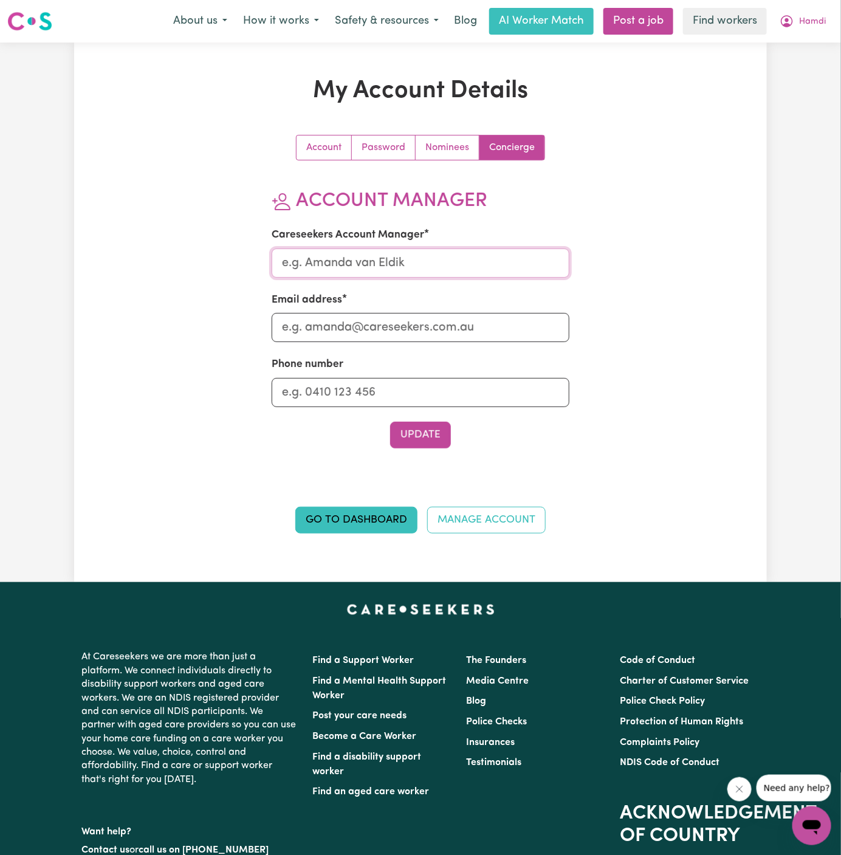
click at [394, 275] on input "Careseekers Account Manager" at bounding box center [421, 263] width 298 height 29
type input "Annie"
click at [428, 325] on input "Email address" at bounding box center [421, 327] width 298 height 29
type input "annie@careseekers.com.au"
click at [439, 387] on input "Phone number" at bounding box center [421, 392] width 298 height 29
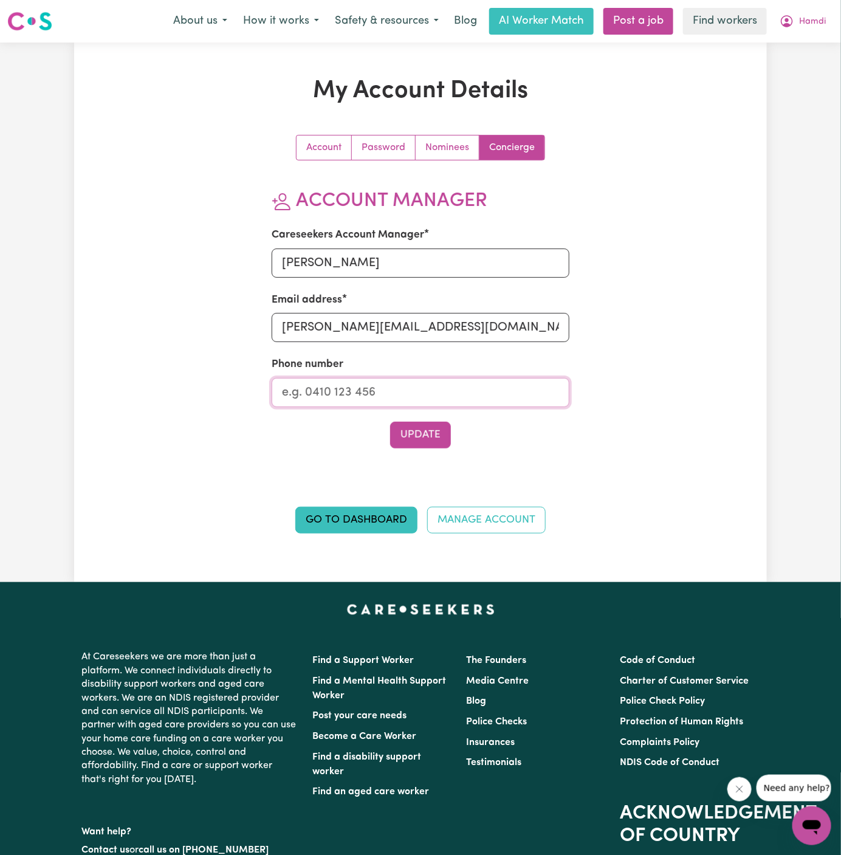
type input "1300765465"
click at [447, 431] on button "Update" at bounding box center [420, 435] width 61 height 27
click at [819, 16] on span "Hamdi" at bounding box center [812, 21] width 27 height 13
click at [803, 44] on link "My Dashboard" at bounding box center [785, 47] width 96 height 23
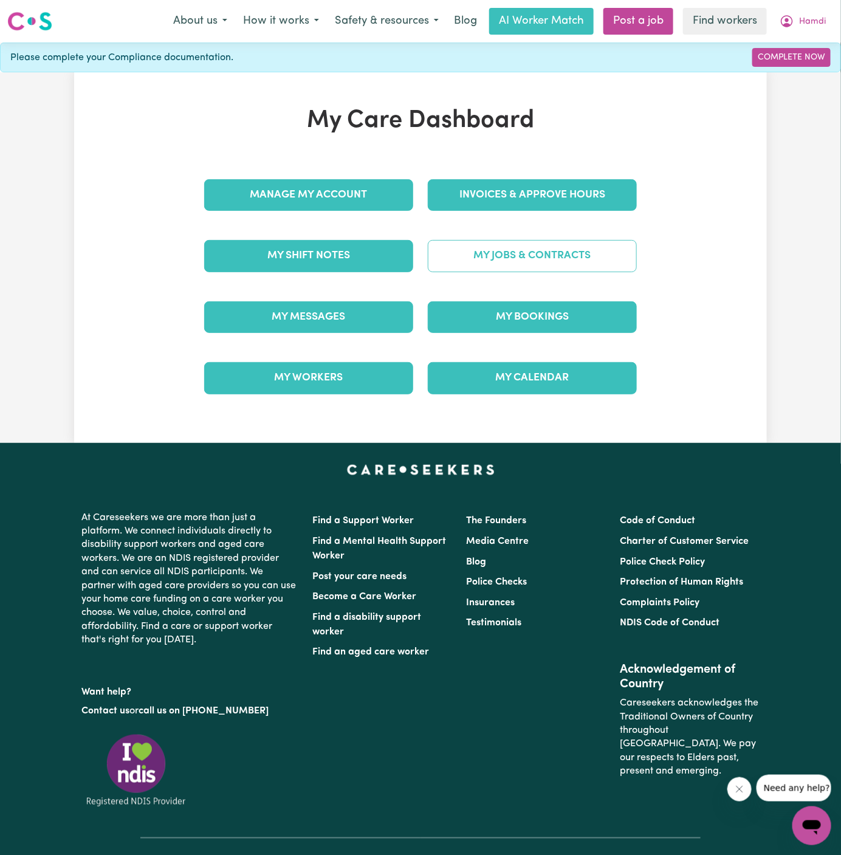
click at [537, 264] on link "My Jobs & Contracts" at bounding box center [532, 256] width 209 height 32
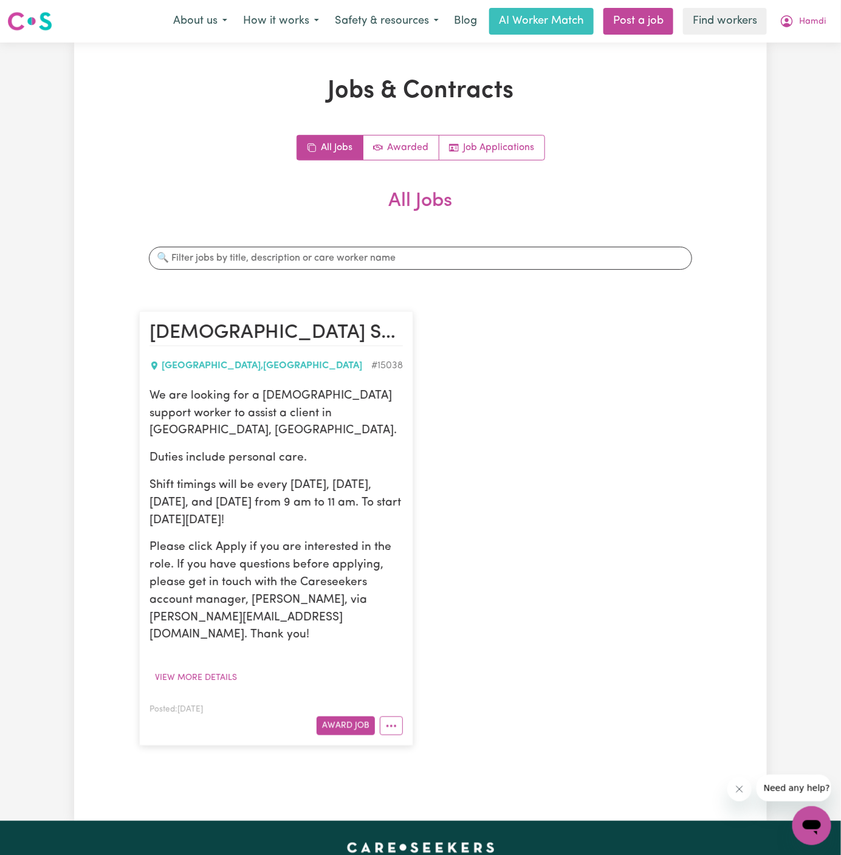
click at [231, 416] on p "We are looking for a male support worker to assist a client in Plympton Park, S…" at bounding box center [276, 414] width 253 height 52
drag, startPoint x: 153, startPoint y: 394, endPoint x: 356, endPoint y: 501, distance: 229.5
click at [356, 501] on div "We are looking for a male support worker to assist a client in Plympton Park, S…" at bounding box center [276, 516] width 253 height 256
copy div "We are looking for a male support worker to assist a client in Plympton Park, S…"
click at [814, 19] on span "Hamdi" at bounding box center [812, 21] width 27 height 13
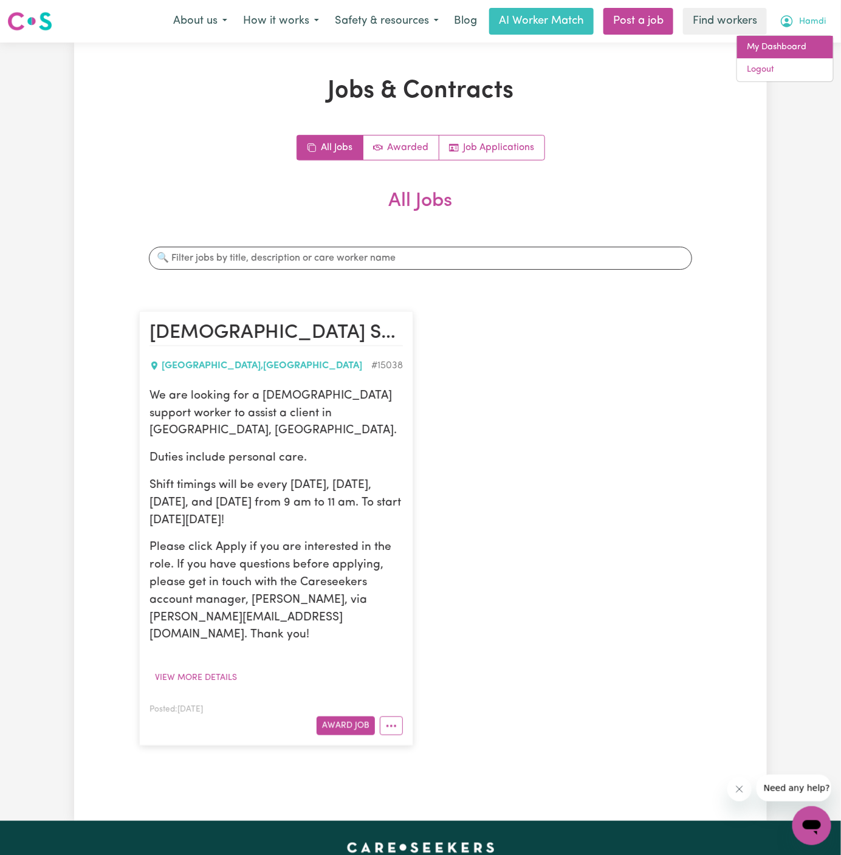
click at [808, 38] on link "My Dashboard" at bounding box center [785, 47] width 96 height 23
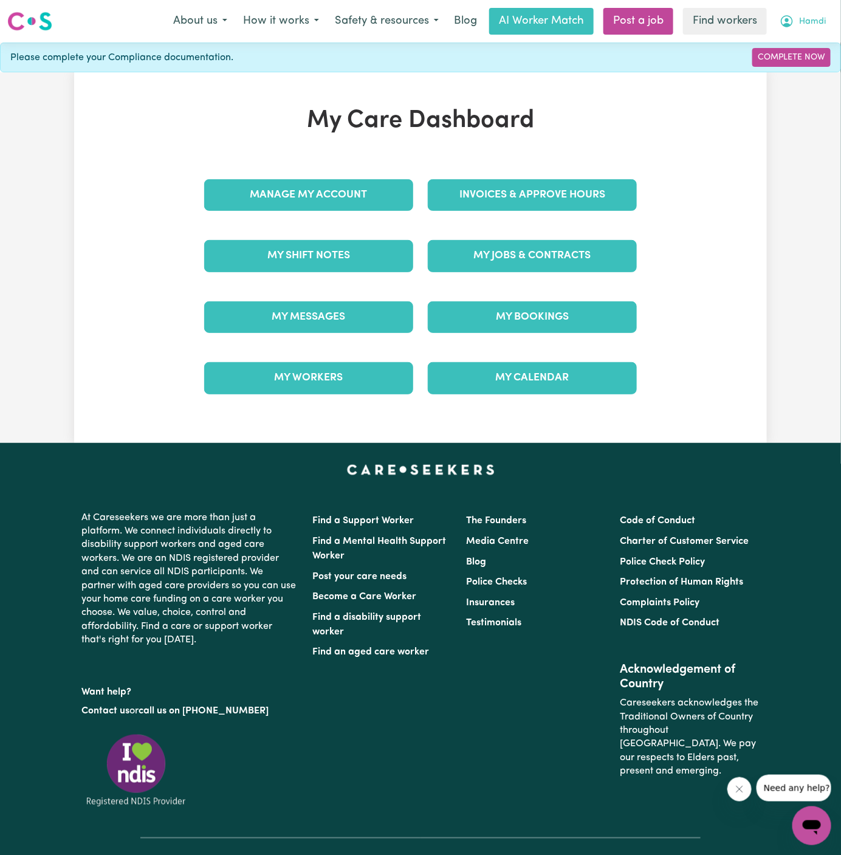
click at [808, 14] on button "Hamdi" at bounding box center [803, 22] width 62 height 26
click at [805, 66] on link "Logout" at bounding box center [785, 69] width 96 height 23
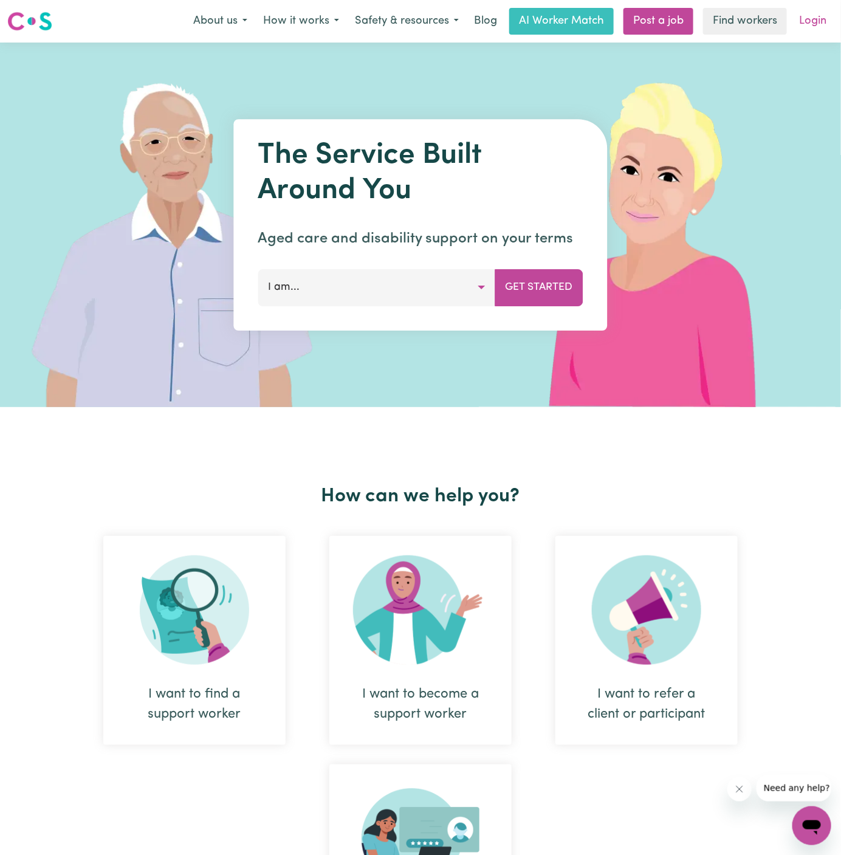
click at [812, 26] on link "Login" at bounding box center [813, 21] width 42 height 27
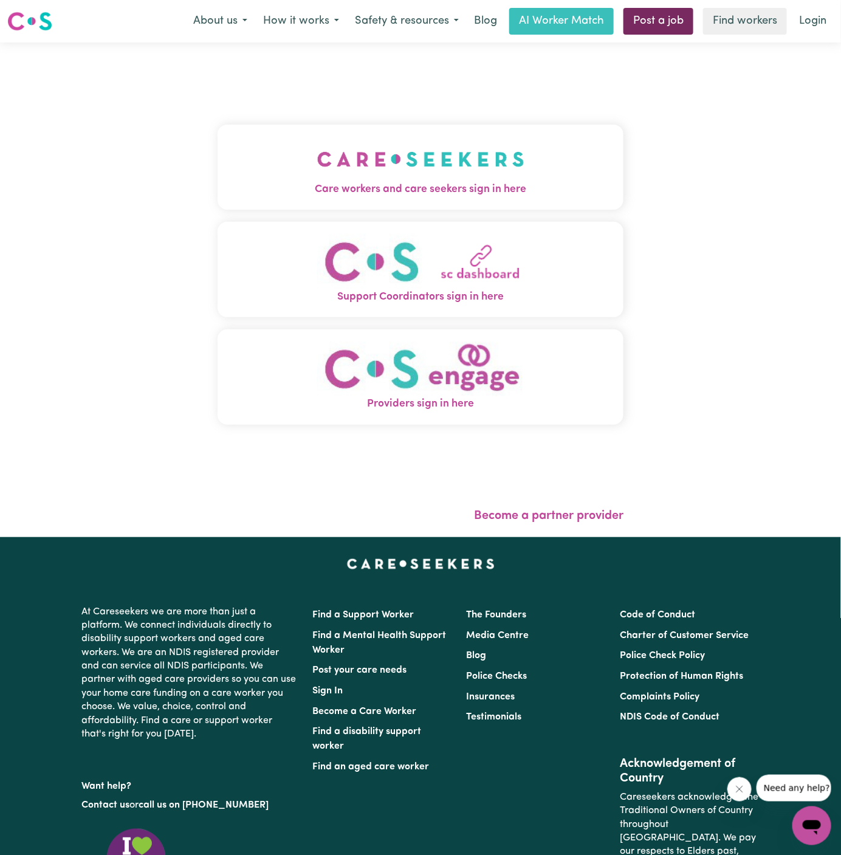
click at [673, 19] on link "Post a job" at bounding box center [659, 21] width 70 height 27
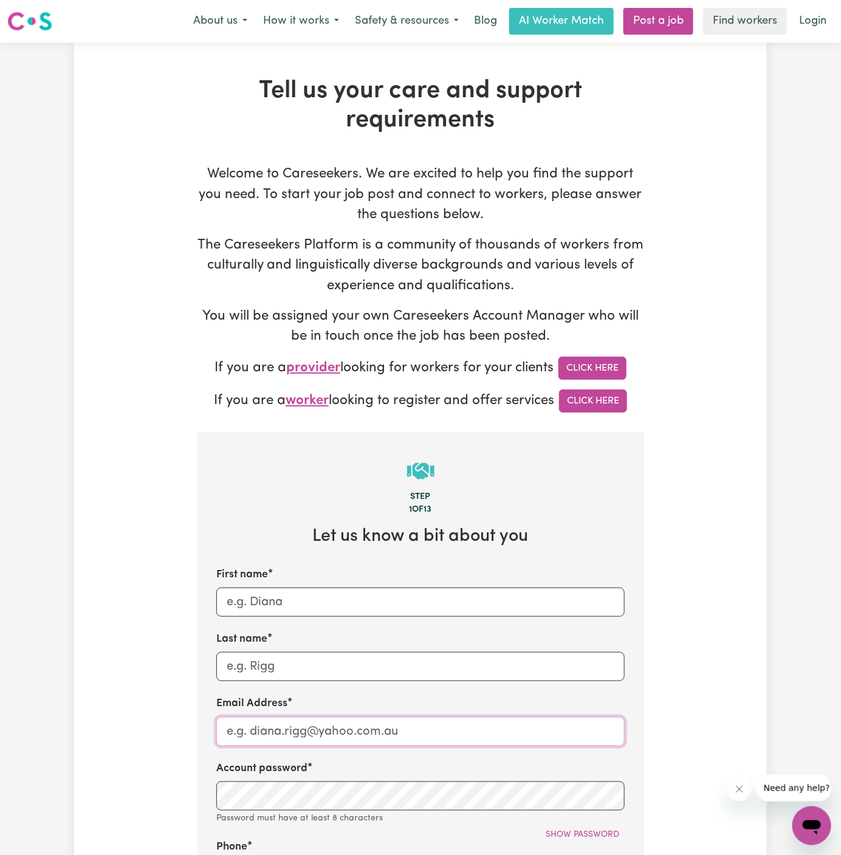
type input "dyan@careseekers.com.au"
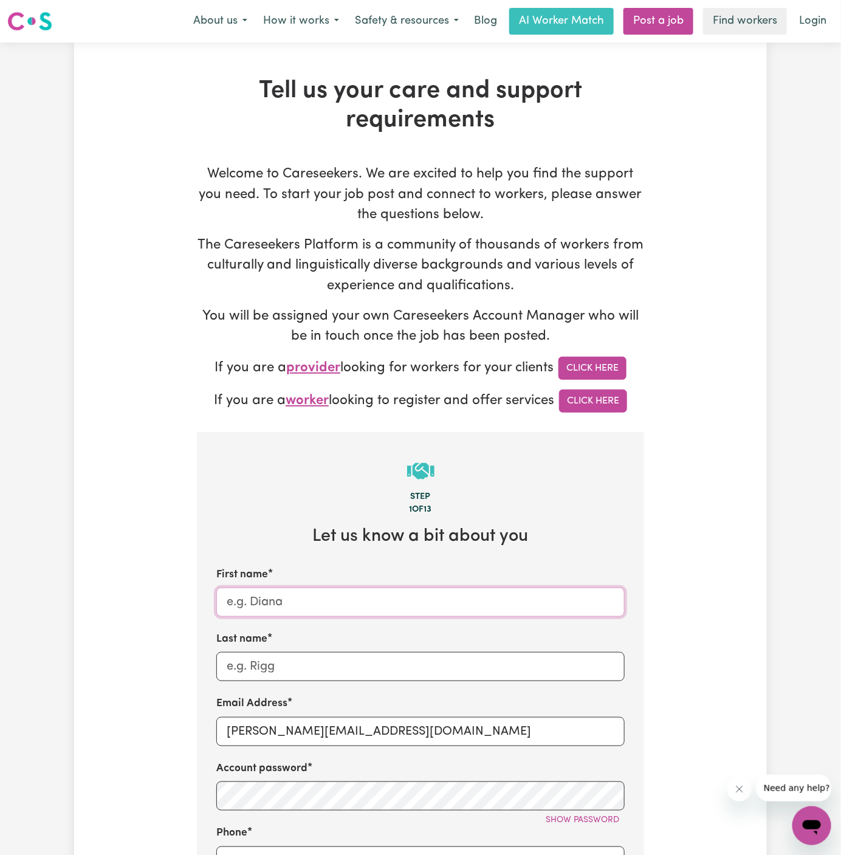
click at [294, 610] on input "First name" at bounding box center [420, 602] width 408 height 29
paste input "Tina Soolefue"
click at [292, 603] on input "Tina Soolefue" at bounding box center [420, 602] width 408 height 29
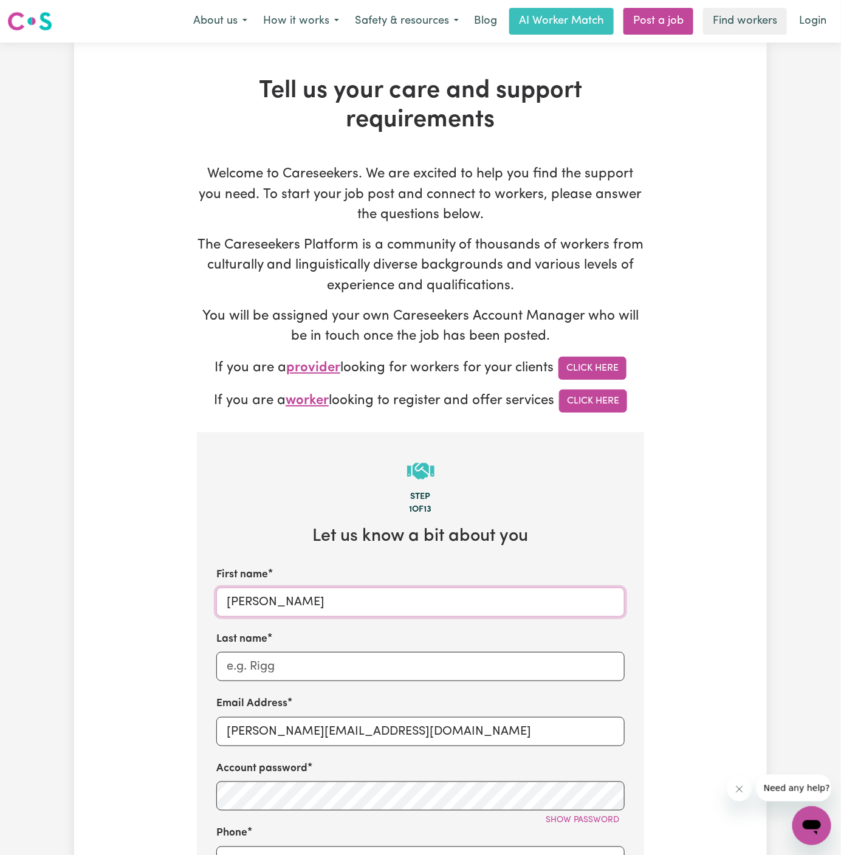
type input "Tina"
click at [303, 660] on input "Last name" at bounding box center [420, 666] width 408 height 29
paste input "Soolefue"
type input "Soolefue"
drag, startPoint x: 271, startPoint y: 732, endPoint x: 477, endPoint y: 726, distance: 206.1
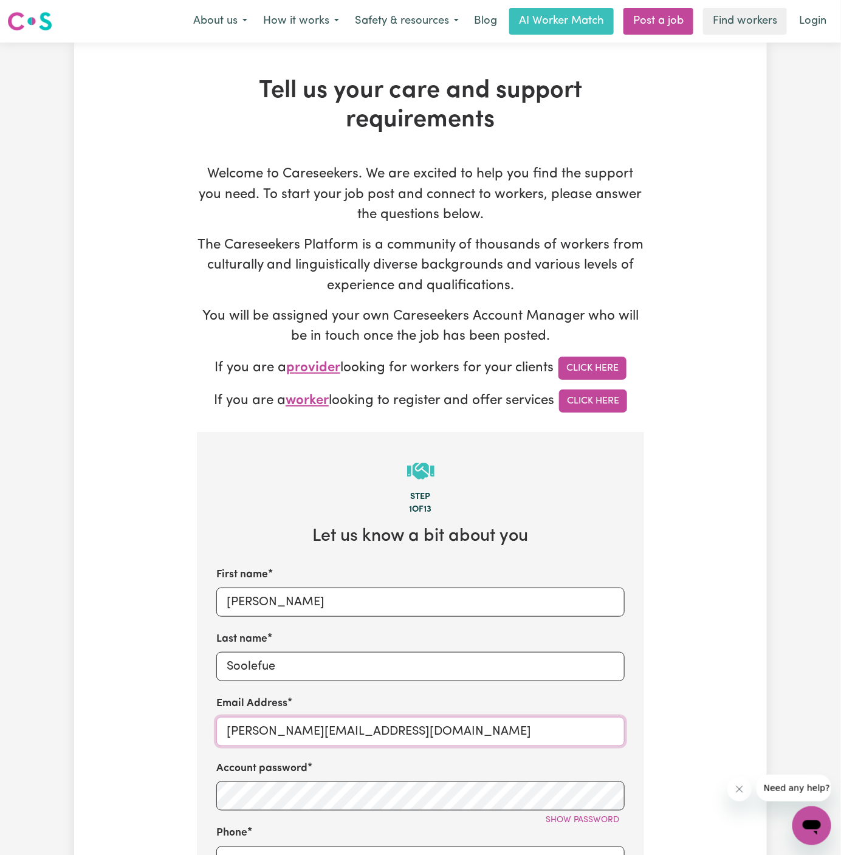
click at [477, 726] on input "dyan@careseekers.com.au" at bounding box center [420, 731] width 408 height 29
click at [308, 729] on input "dyan@careseekers.com.au" at bounding box center [420, 731] width 408 height 29
paste input "TinaSoolefueVC"
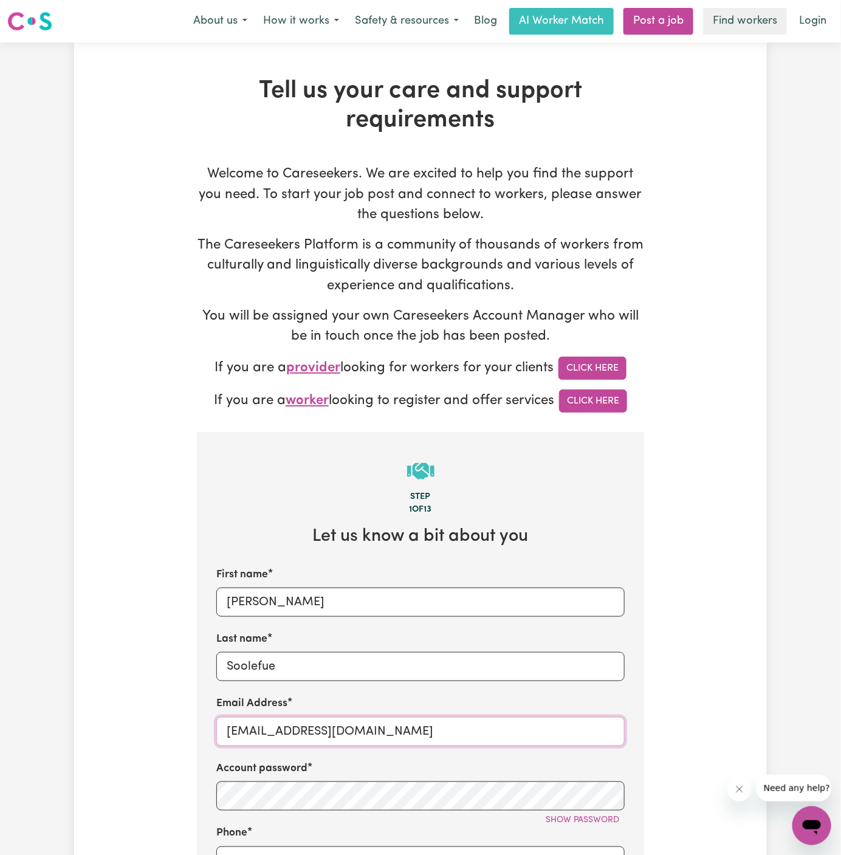
type input "TinaSoolefueVC@careseekers.com.au"
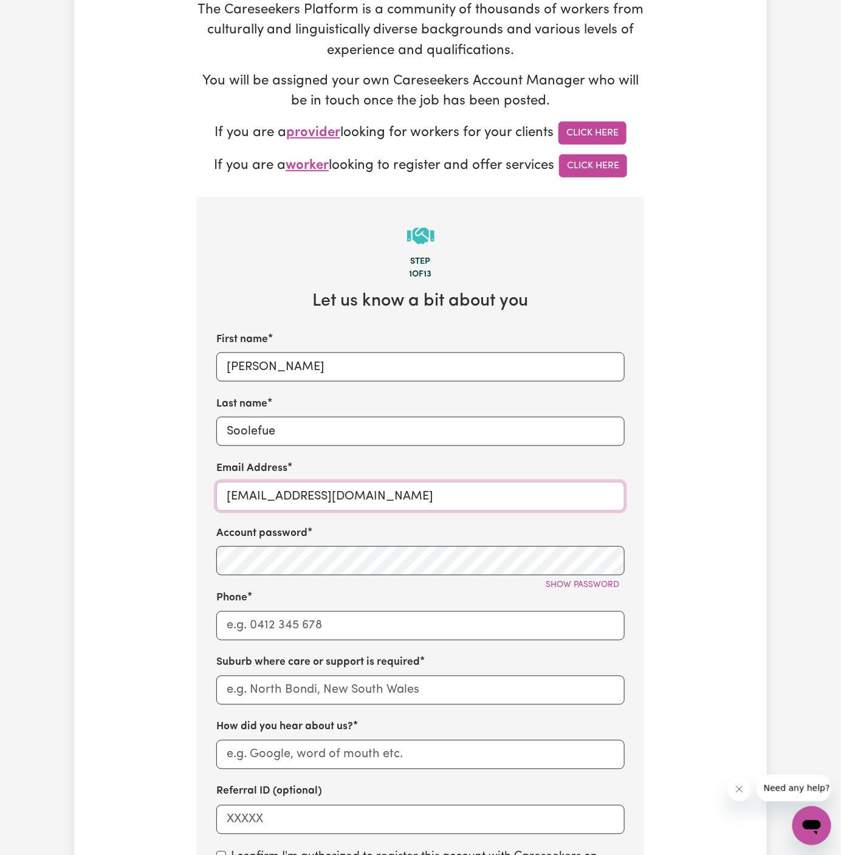
scroll to position [352, 0]
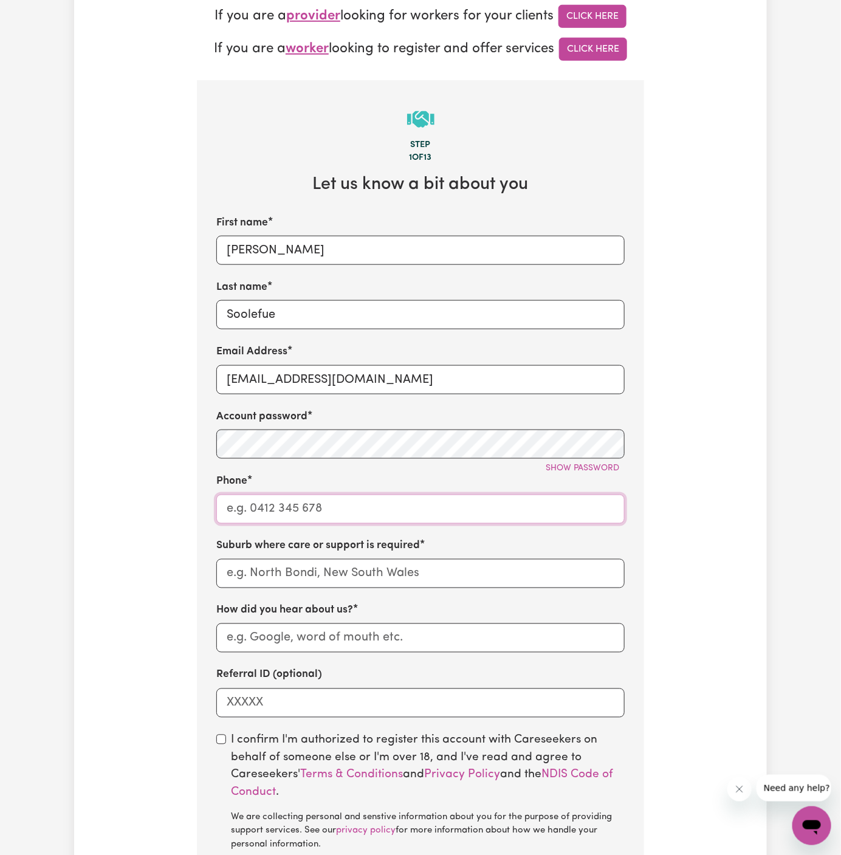
click at [375, 512] on input "Phone" at bounding box center [420, 509] width 408 height 29
type input "1300765465"
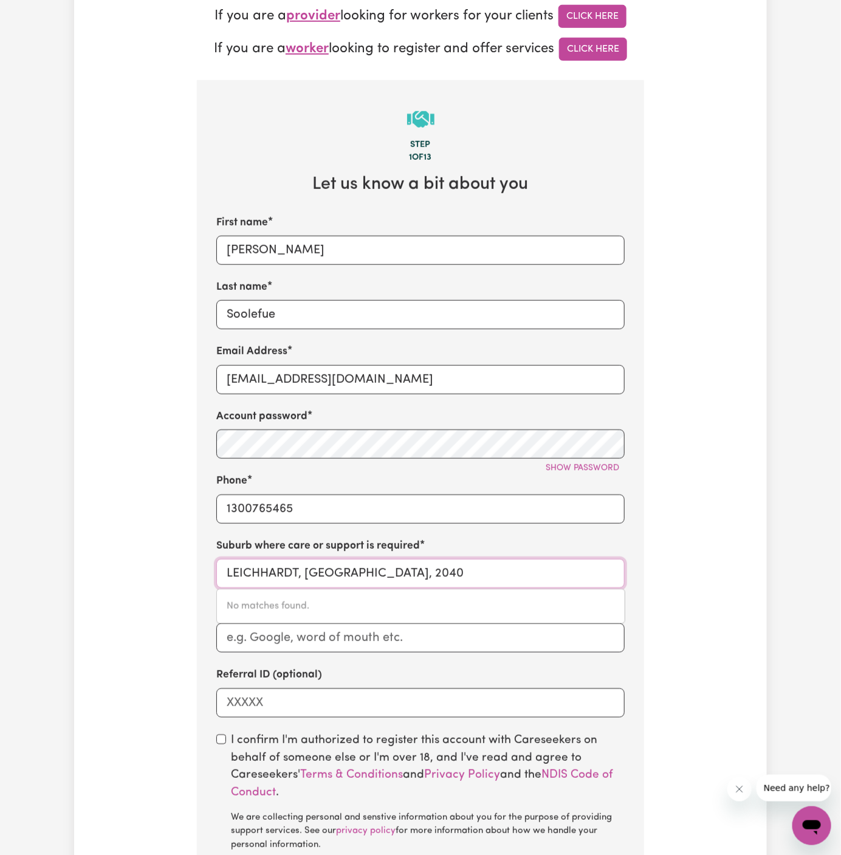
click at [295, 563] on input "LEICHHARDT, New South Wales, 2040" at bounding box center [420, 573] width 408 height 29
paste input "Gables"
click at [359, 577] on input "Gables" at bounding box center [420, 573] width 408 height 29
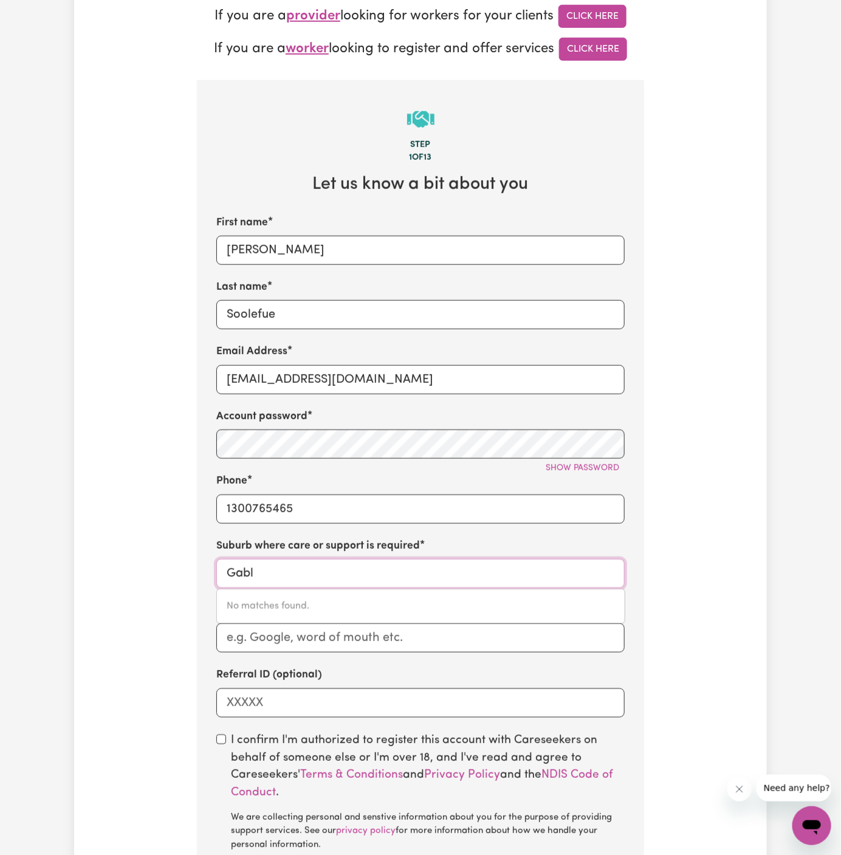
click at [281, 577] on input "Gabl" at bounding box center [420, 573] width 408 height 29
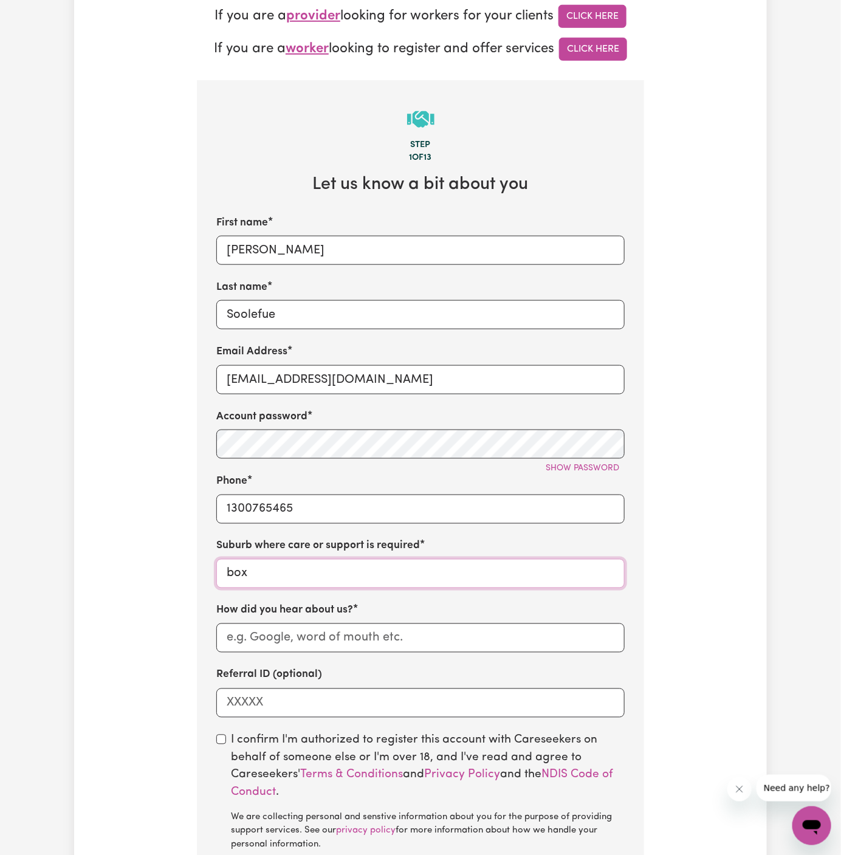
type input "box"
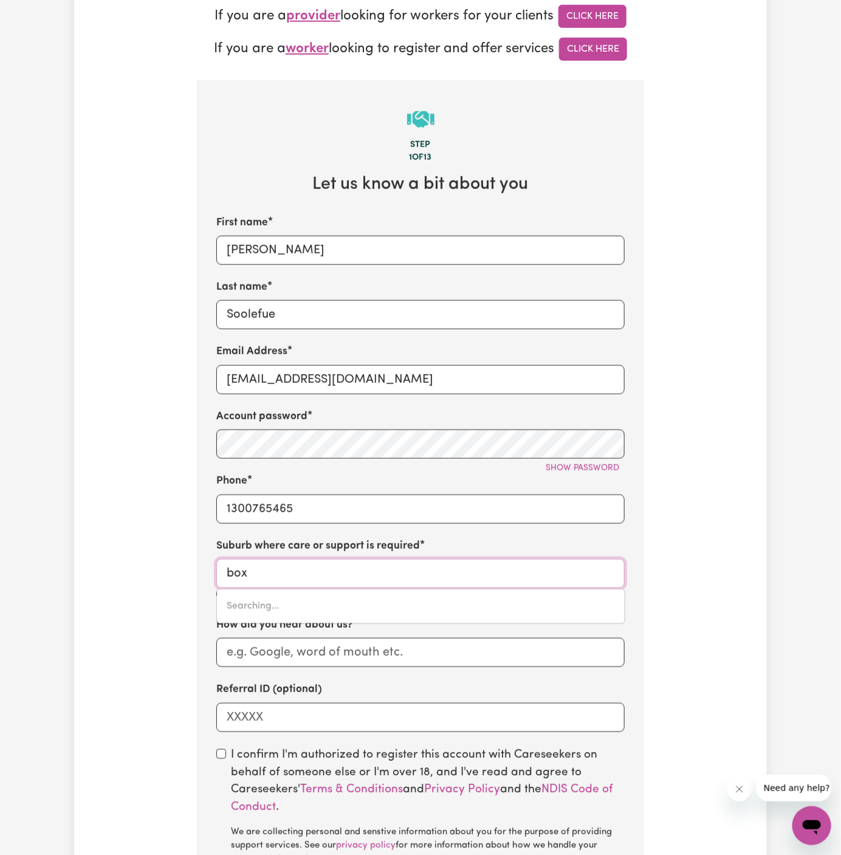
type input "box HEAD, New South Wales, 2257"
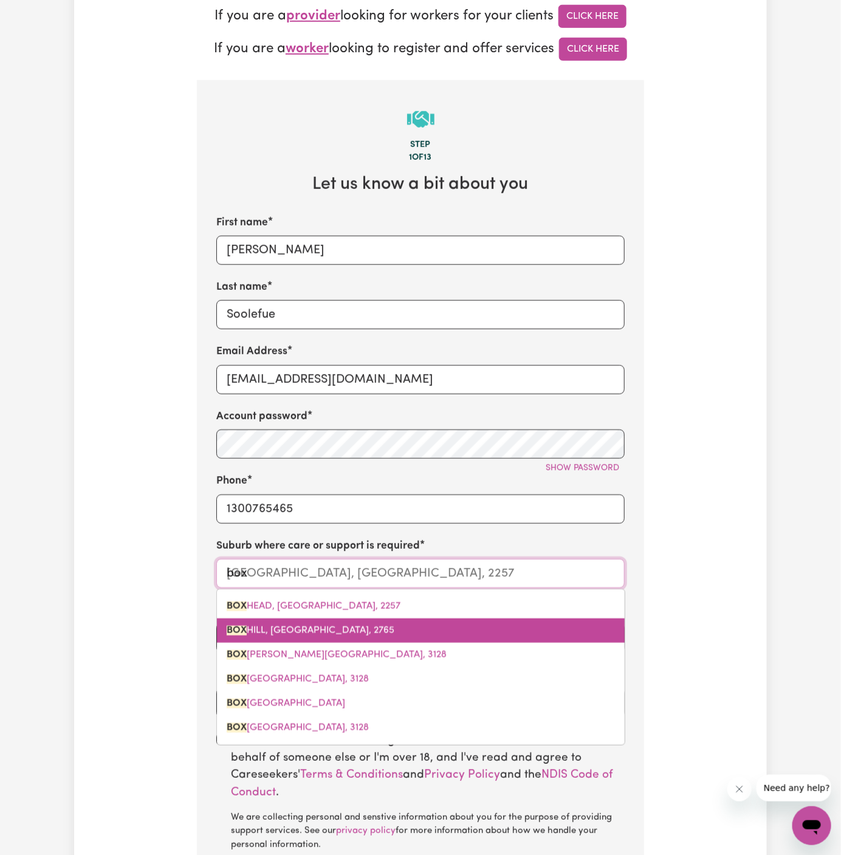
click at [343, 626] on span "BOX HILL, New South Wales, 2765" at bounding box center [311, 631] width 168 height 10
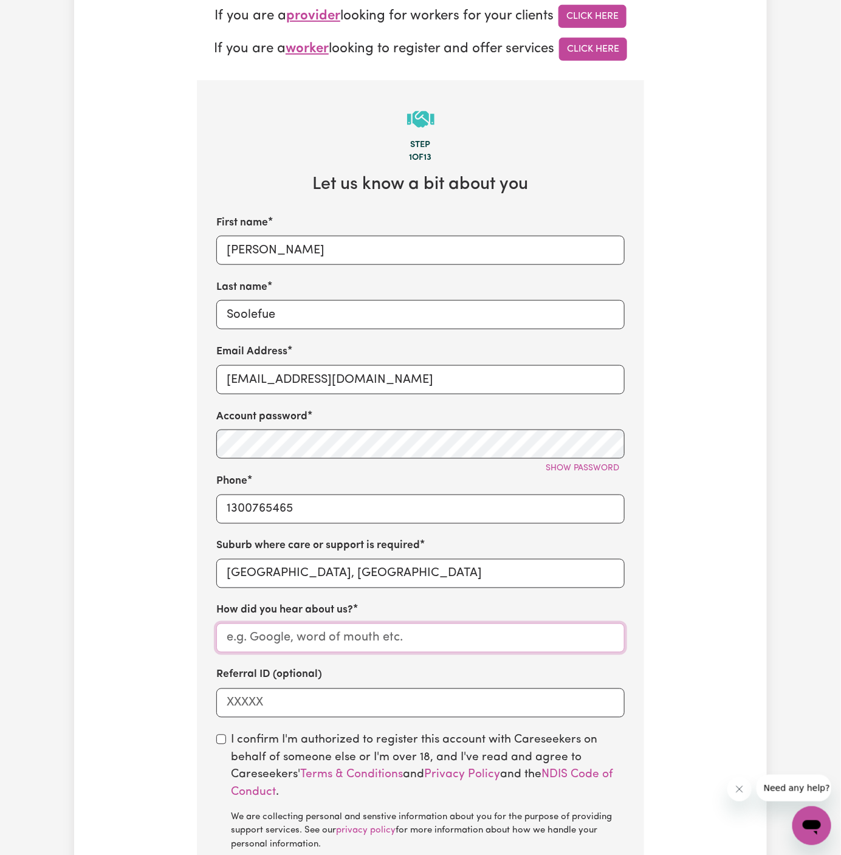
click at [318, 637] on input "How did you hear about us?" at bounding box center [420, 638] width 408 height 29
paste input "Vitality Club"
type input "Vitality Club"
click at [306, 568] on input "BOX HILL, New South Wales" at bounding box center [420, 573] width 408 height 29
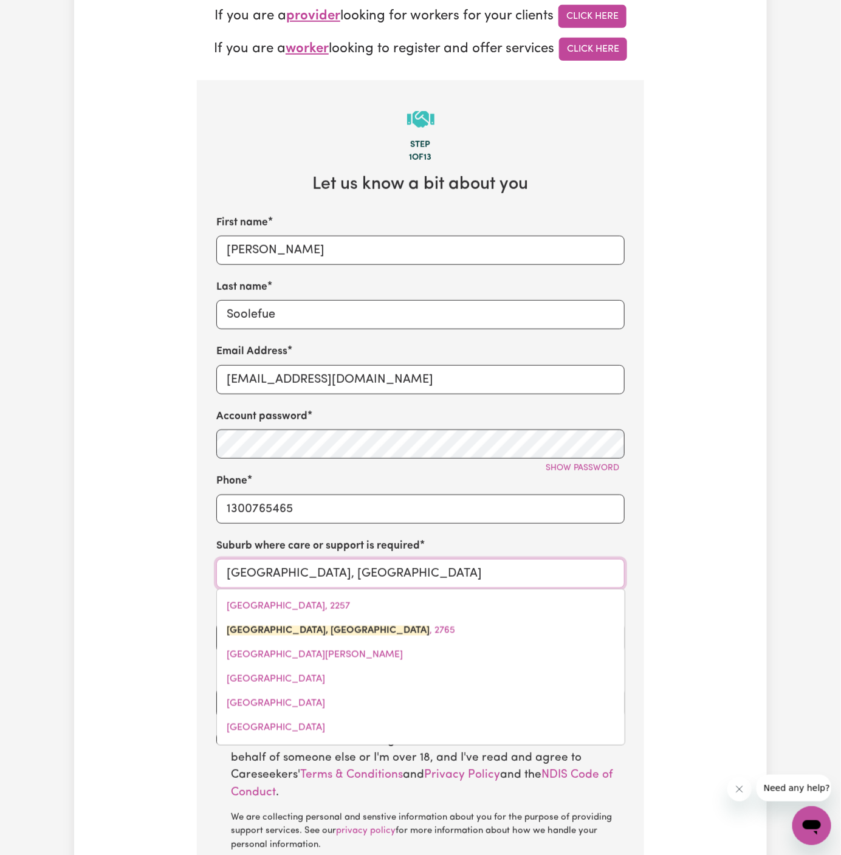
click at [306, 568] on input "BOX HILL, New South Wales" at bounding box center [420, 573] width 408 height 29
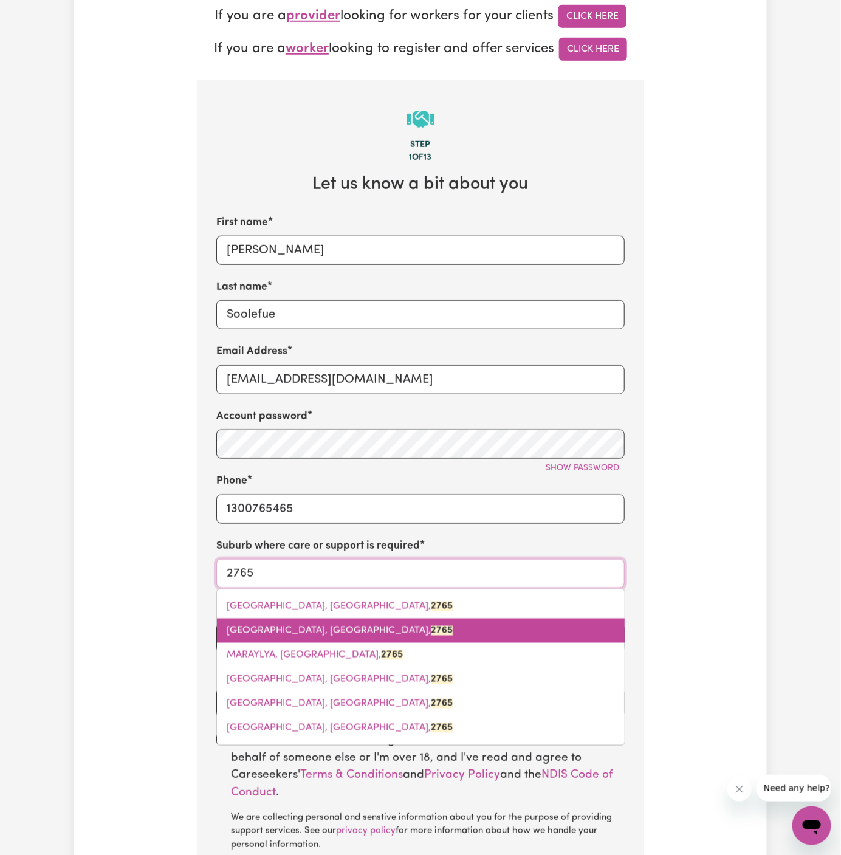
click at [348, 624] on link "BOX HILL, New South Wales, 2765" at bounding box center [421, 631] width 408 height 24
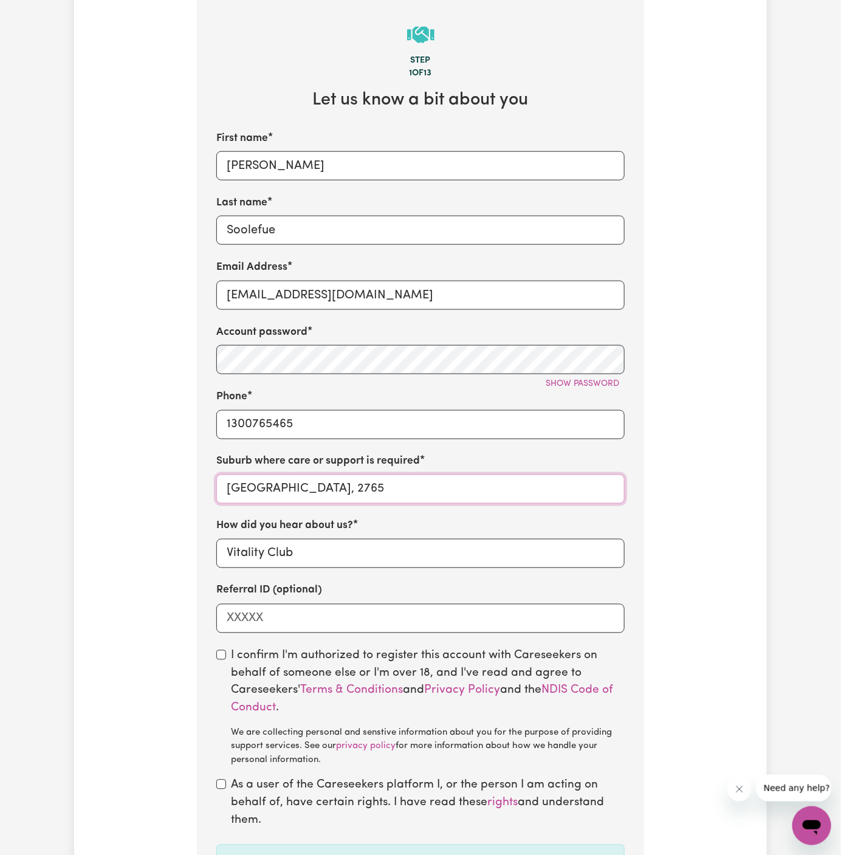
scroll to position [473, 0]
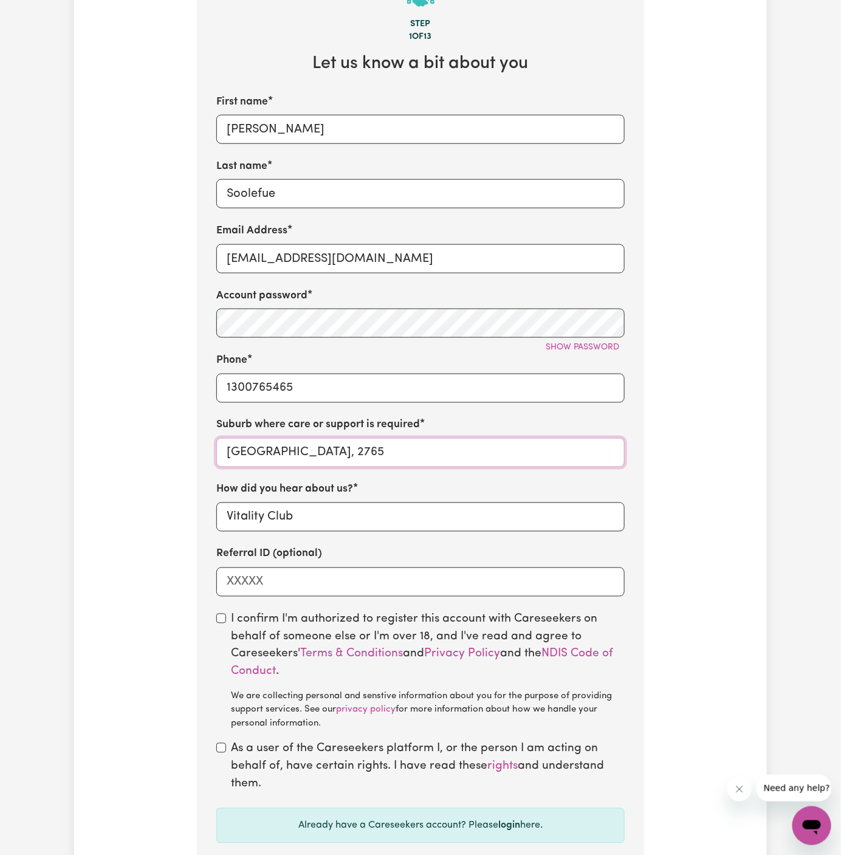
type input "BOX HILL, New South Wales, 2765"
click at [223, 621] on input "checkbox" at bounding box center [221, 619] width 10 height 10
checkbox input "true"
click at [223, 743] on input "checkbox" at bounding box center [221, 748] width 10 height 10
checkbox input "true"
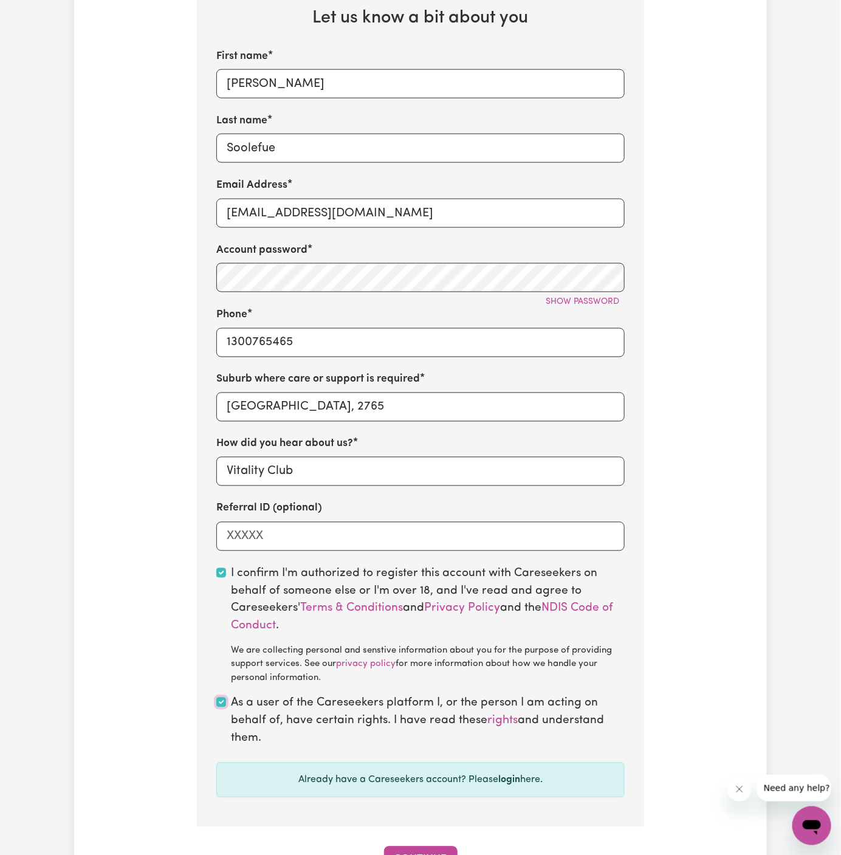
scroll to position [532, 0]
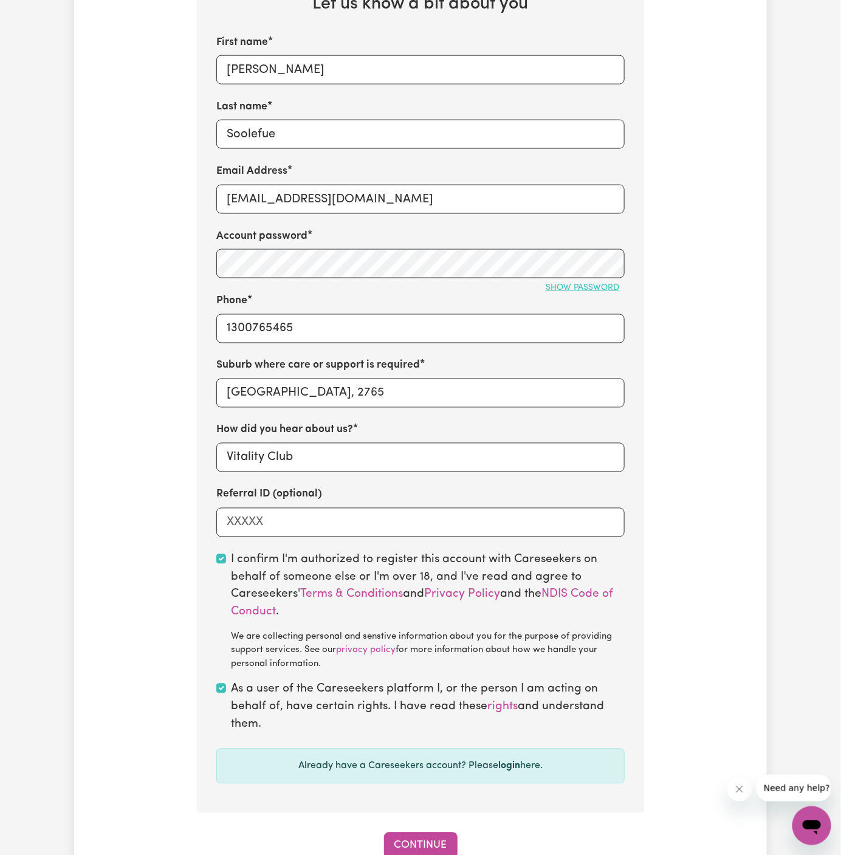
click at [589, 288] on span "Show password" at bounding box center [583, 287] width 74 height 9
click at [416, 838] on button "Continue" at bounding box center [421, 846] width 74 height 27
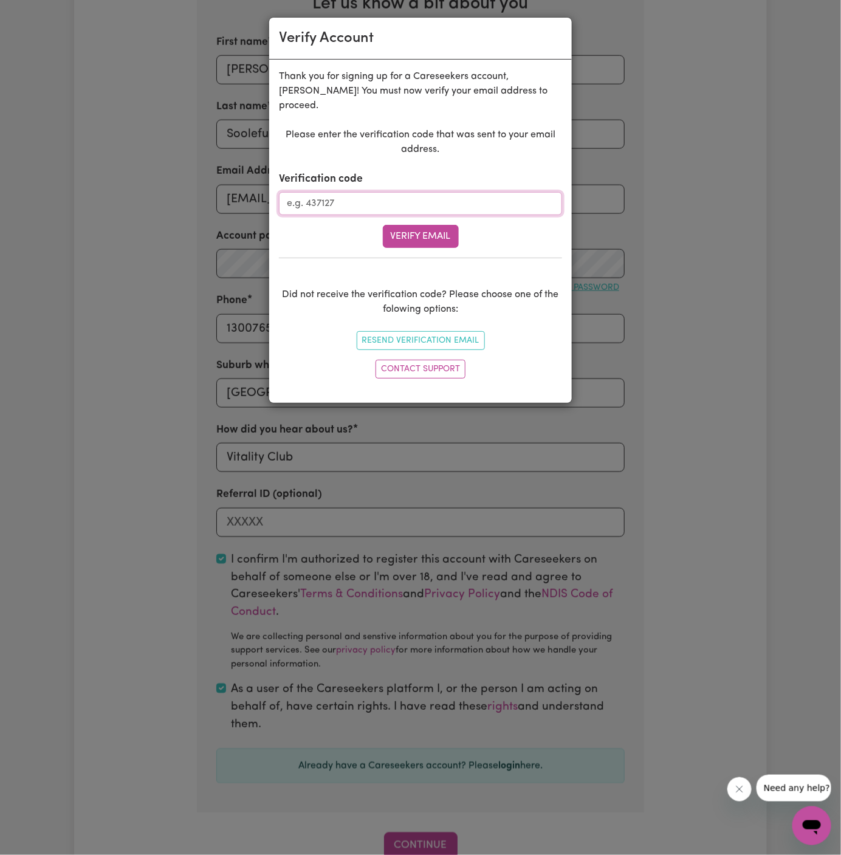
click at [362, 192] on input "Verification code" at bounding box center [420, 203] width 283 height 23
paste input "738799"
type input "738799"
click at [436, 228] on button "Verify Email" at bounding box center [421, 236] width 76 height 23
click at [436, 228] on div "Verify Email" at bounding box center [420, 236] width 283 height 23
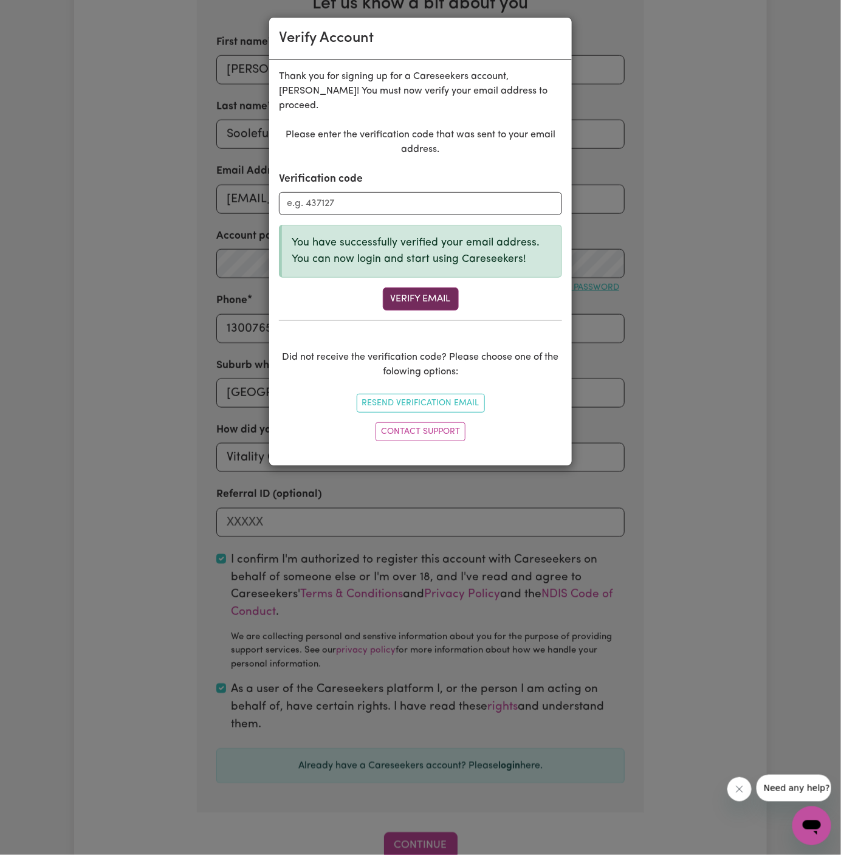
scroll to position [418, 0]
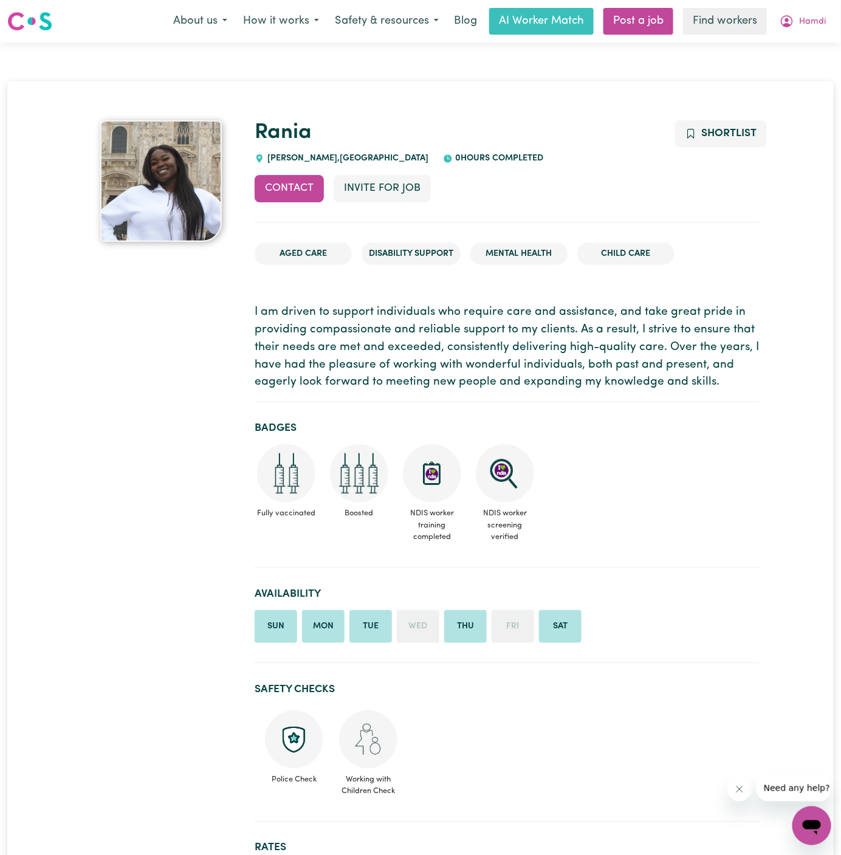
click at [286, 157] on span "MCDOWALL , Queensland" at bounding box center [346, 158] width 164 height 9
copy span "MCDOWALL"
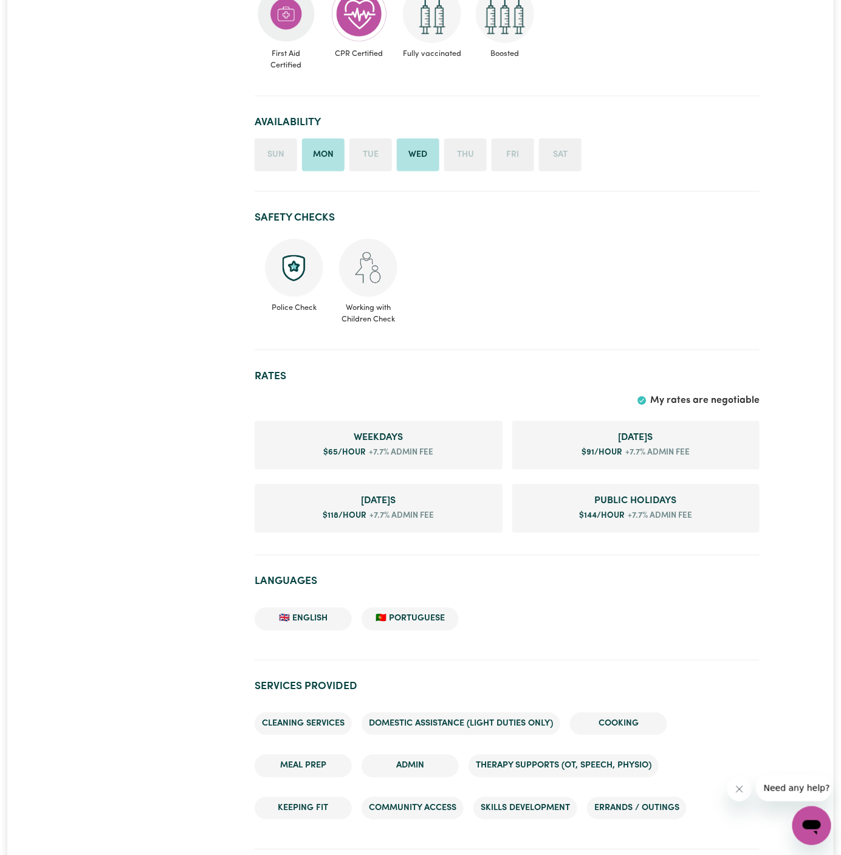
scroll to position [447, 0]
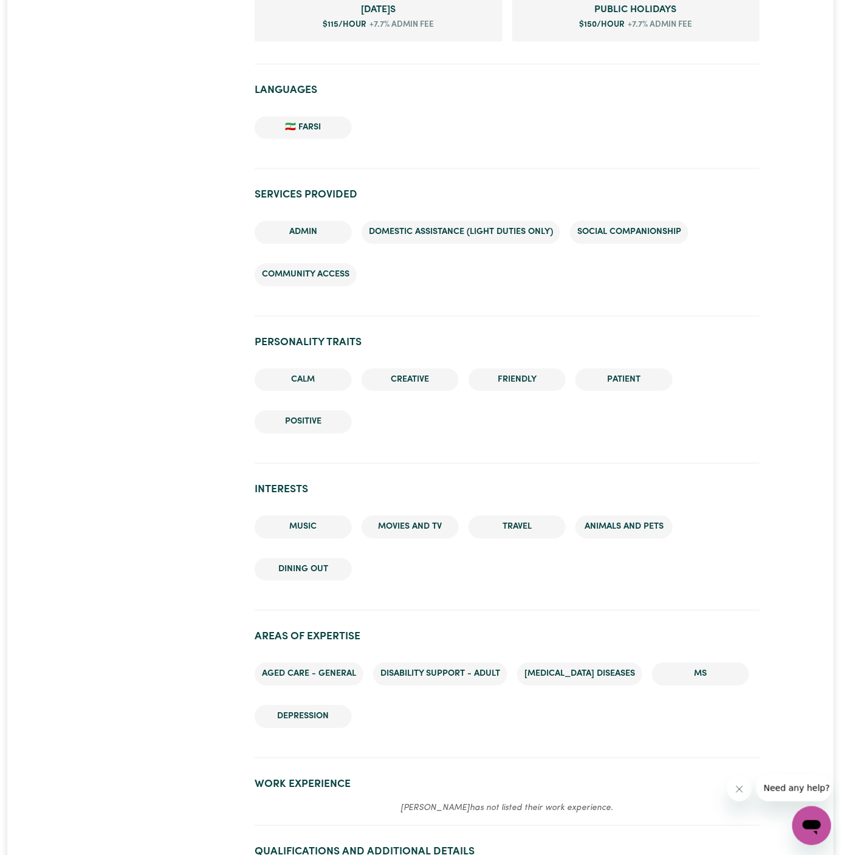
scroll to position [954, 0]
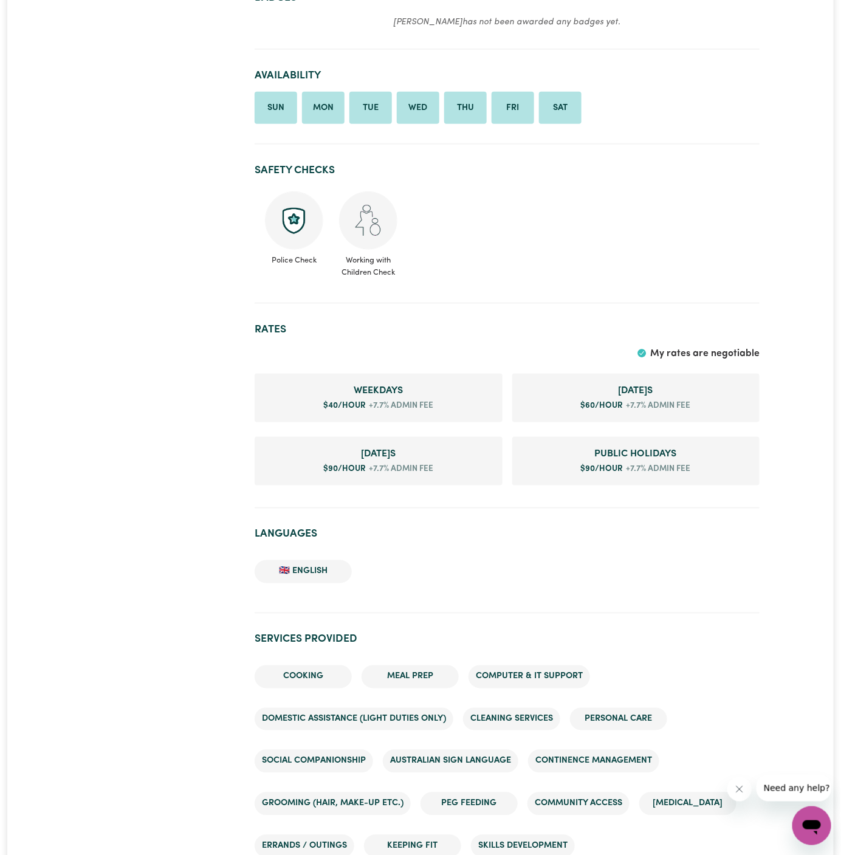
scroll to position [419, 0]
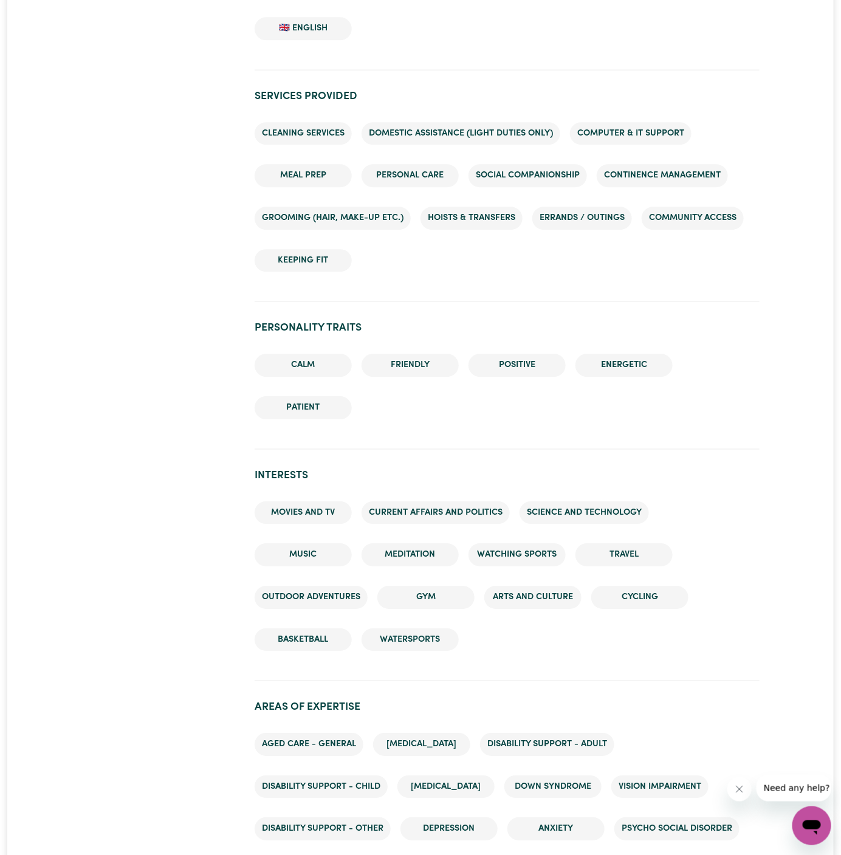
scroll to position [1423, 0]
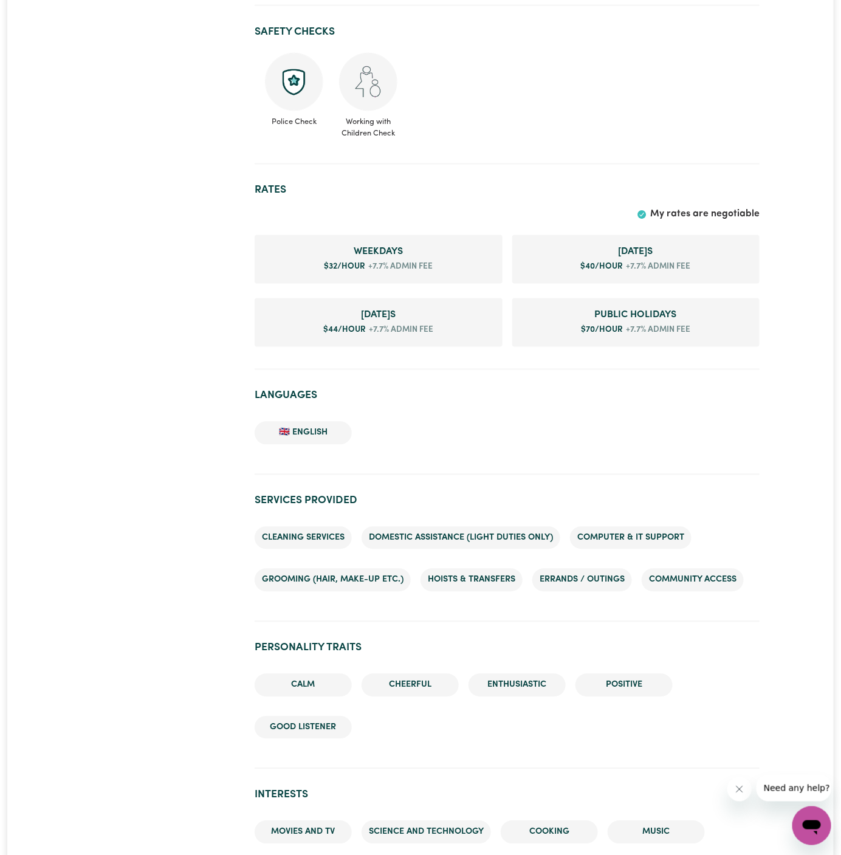
scroll to position [695, 0]
